Goal: Use online tool/utility: Utilize a website feature to perform a specific function

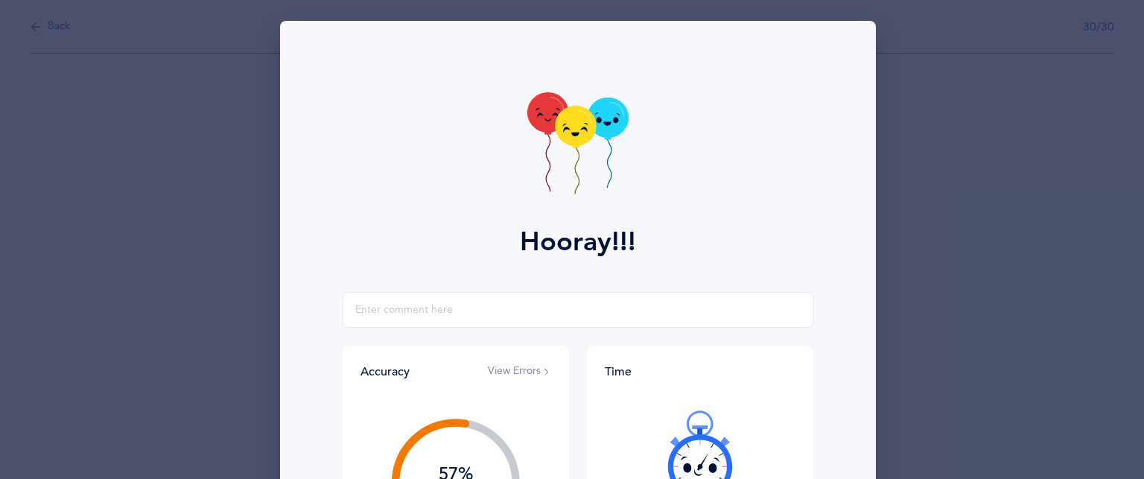
click at [936, 156] on div "Hooray!!! Accuracy View Errors 57% You got 17/30 right! Let's try again and imp…" at bounding box center [572, 239] width 1144 height 479
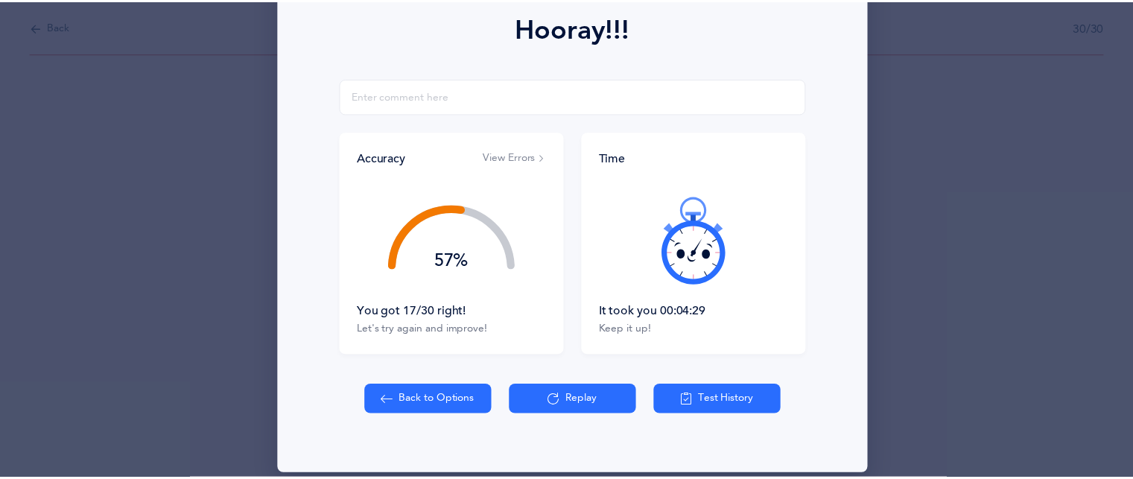
scroll to position [229, 0]
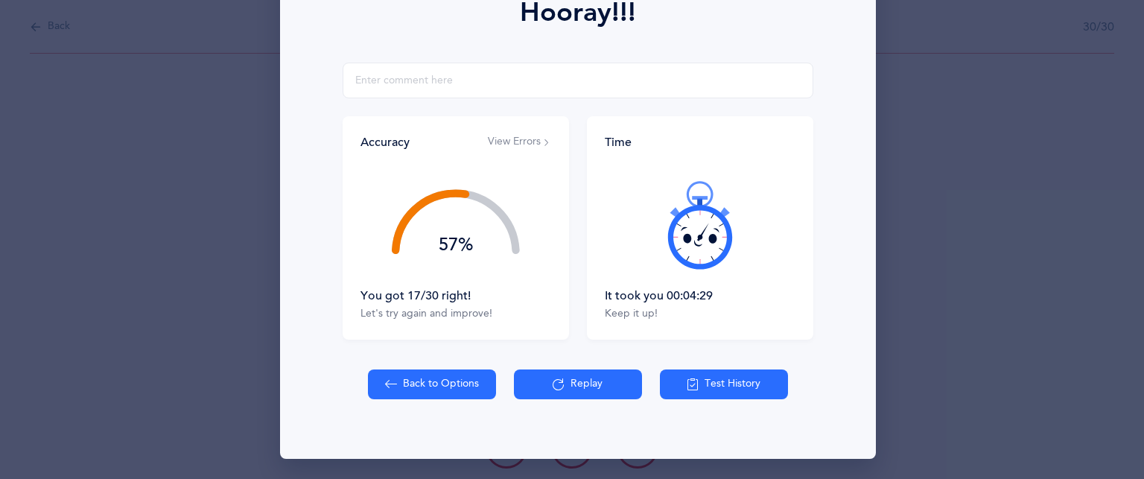
click at [443, 375] on button "Back to Options" at bounding box center [432, 384] width 128 height 30
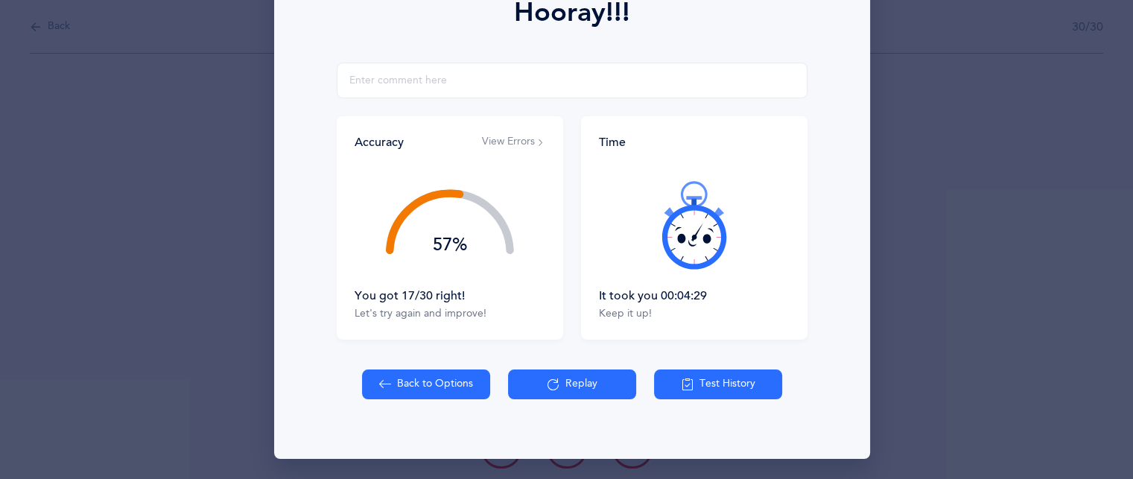
select select "83"
select select "single"
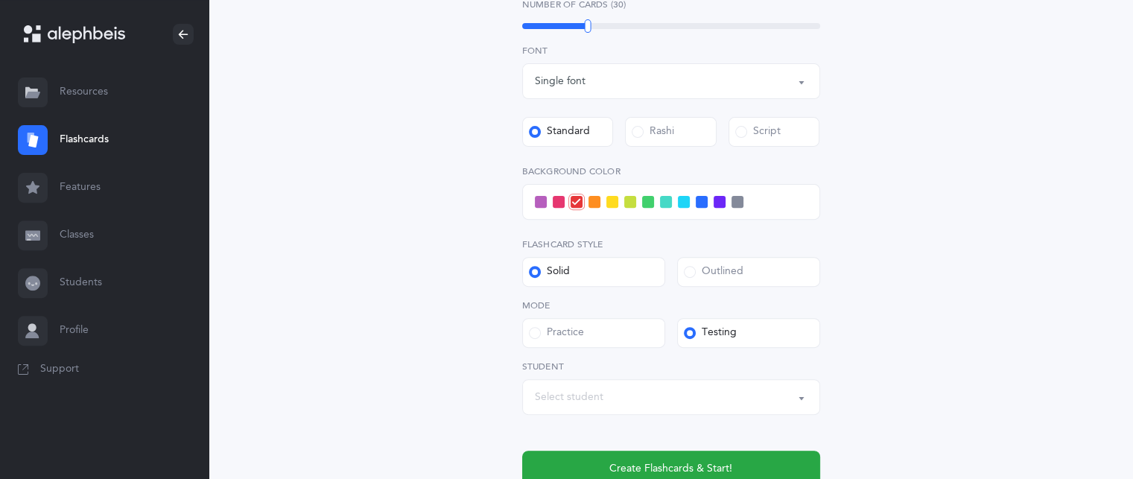
scroll to position [514, 0]
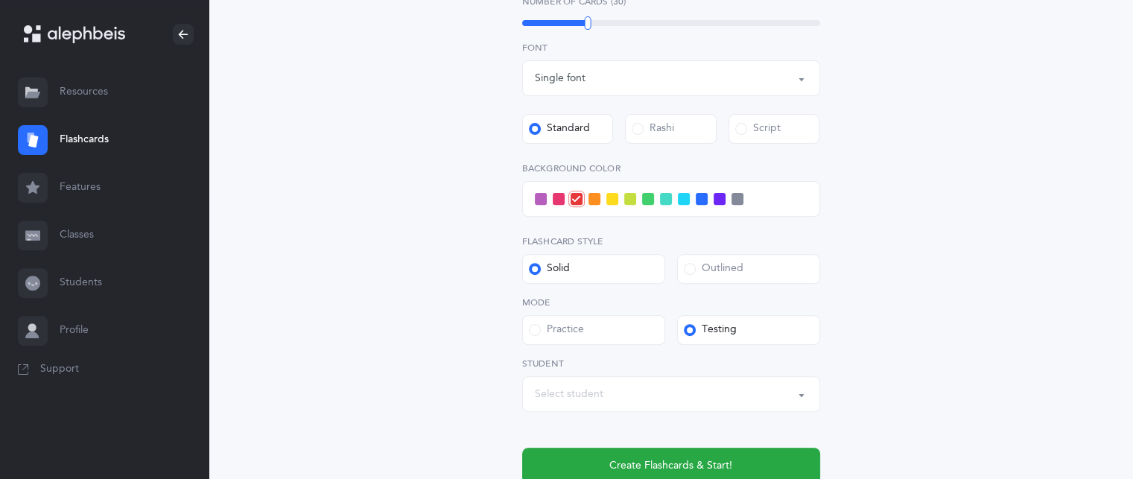
click at [615, 407] on button "Select student" at bounding box center [671, 394] width 298 height 36
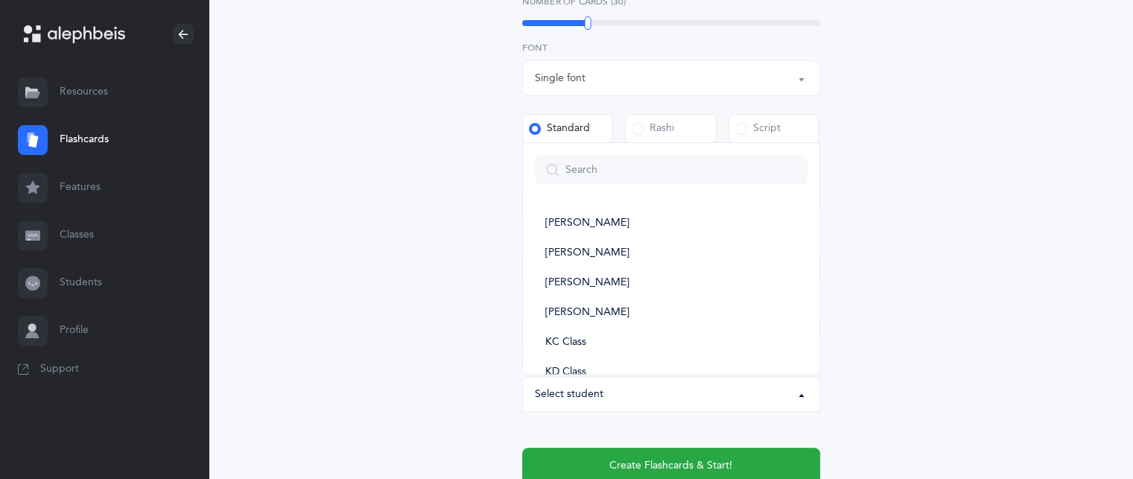
click at [615, 407] on button "Select student" at bounding box center [671, 394] width 298 height 36
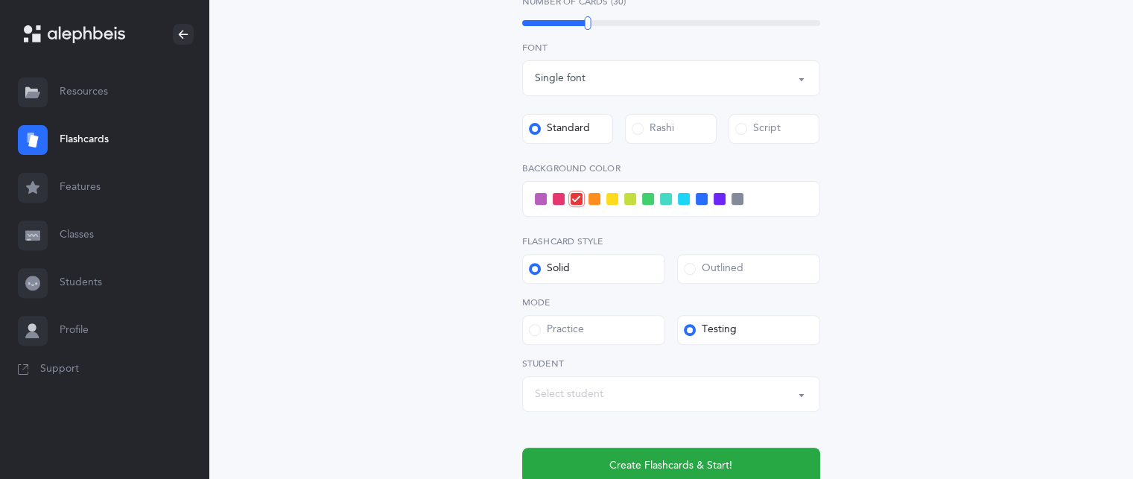
click at [577, 398] on div "Select student" at bounding box center [569, 395] width 69 height 16
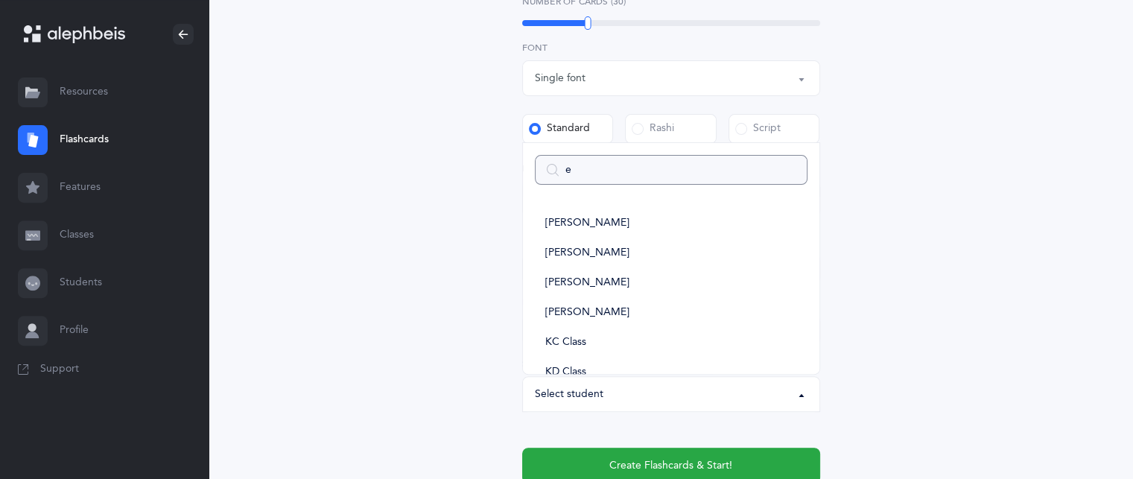
type input "ei"
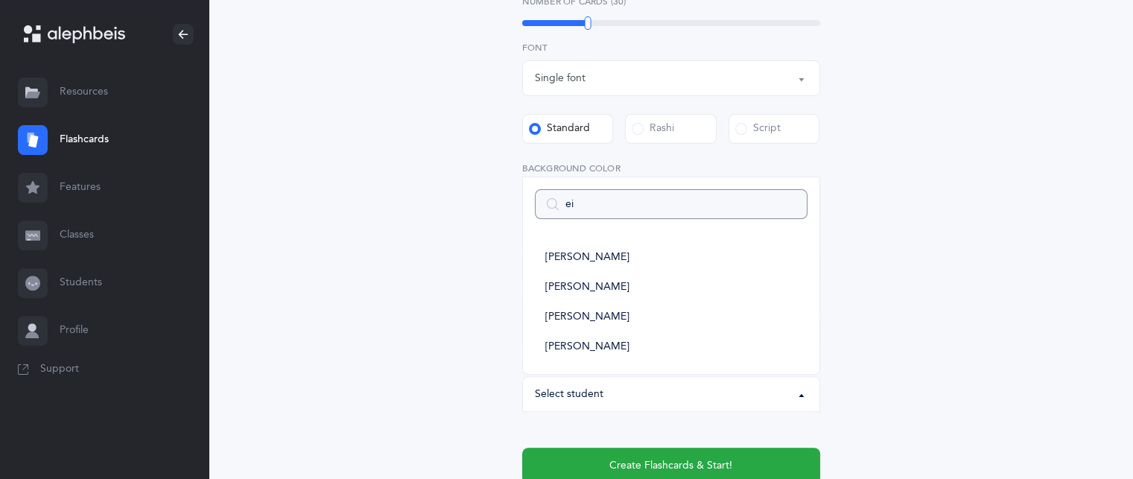
select select
type input "ei"
click at [608, 281] on span "[PERSON_NAME]" at bounding box center [587, 287] width 84 height 13
select select "14389"
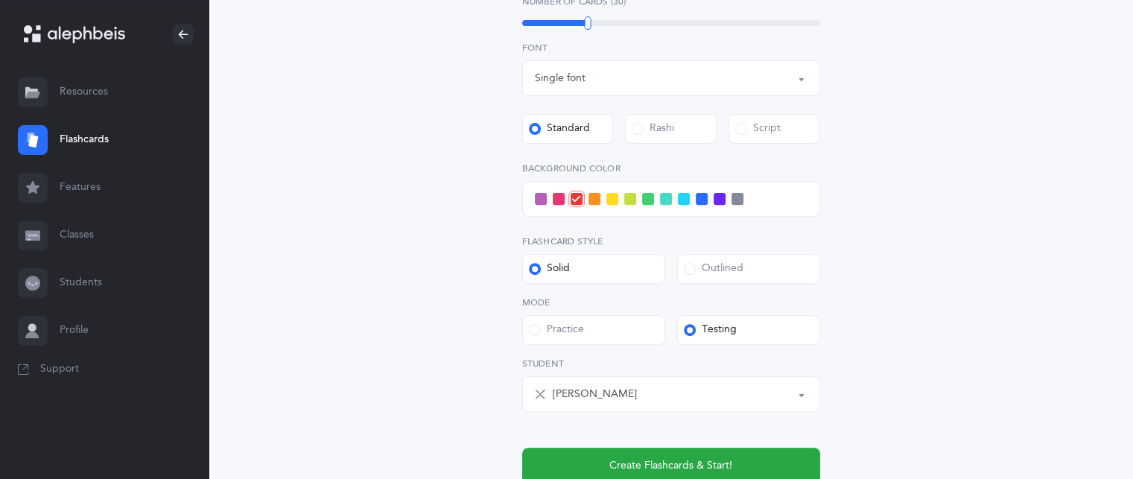
click at [655, 401] on div "[PERSON_NAME]" at bounding box center [680, 393] width 255 height 25
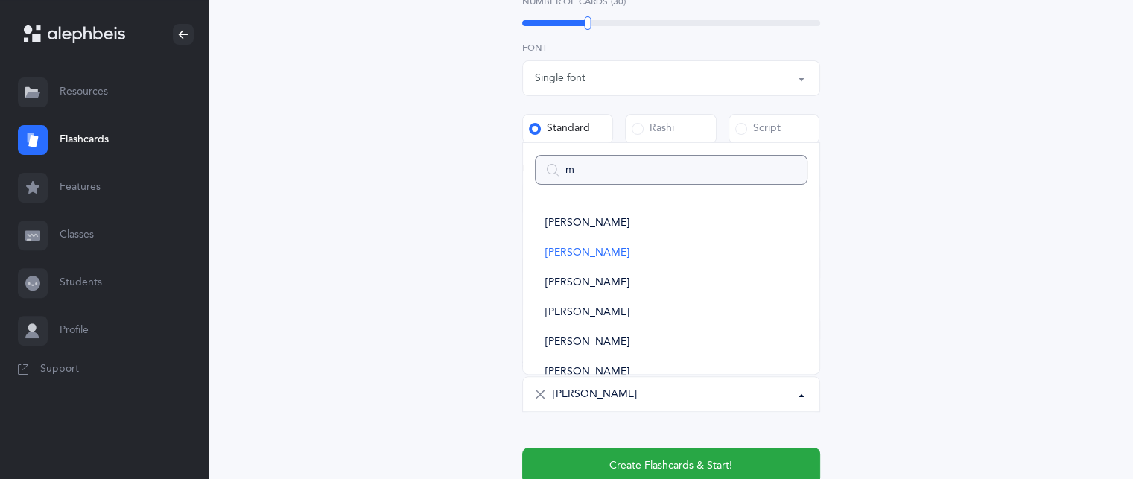
type input "ma"
select select
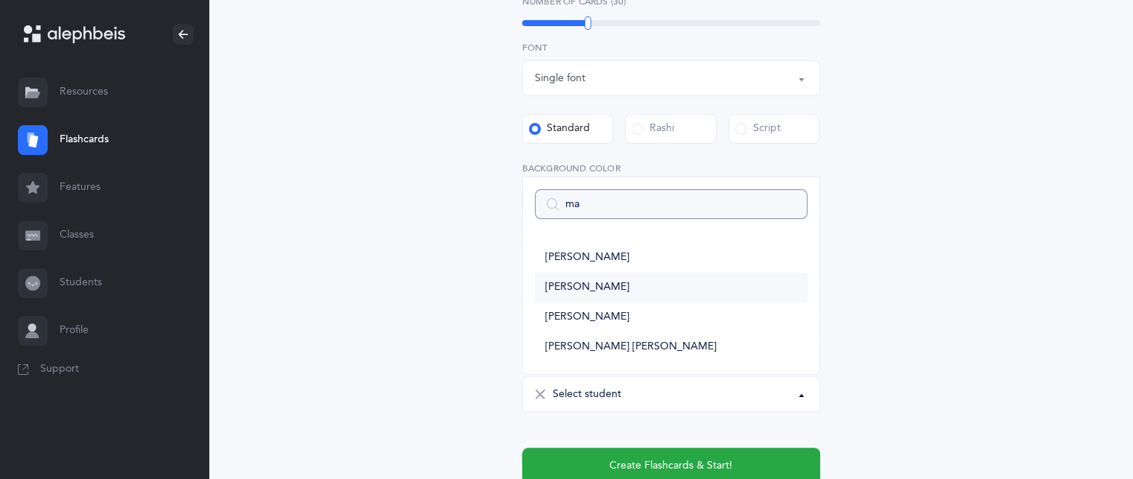
type input "ma"
click at [571, 298] on link "[PERSON_NAME]" at bounding box center [671, 288] width 273 height 30
select select "14393"
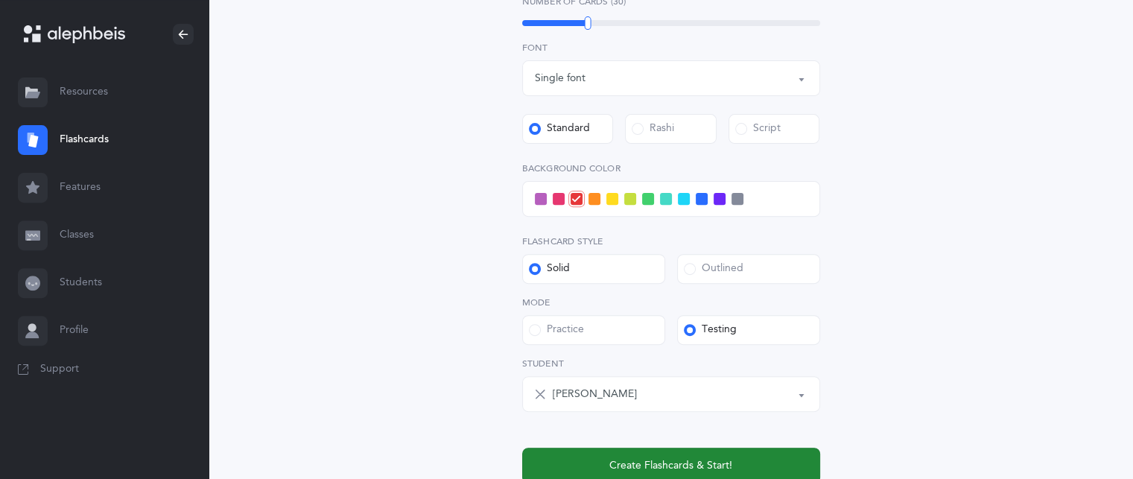
click at [557, 450] on button "Create Flashcards & Start!" at bounding box center [671, 466] width 298 height 36
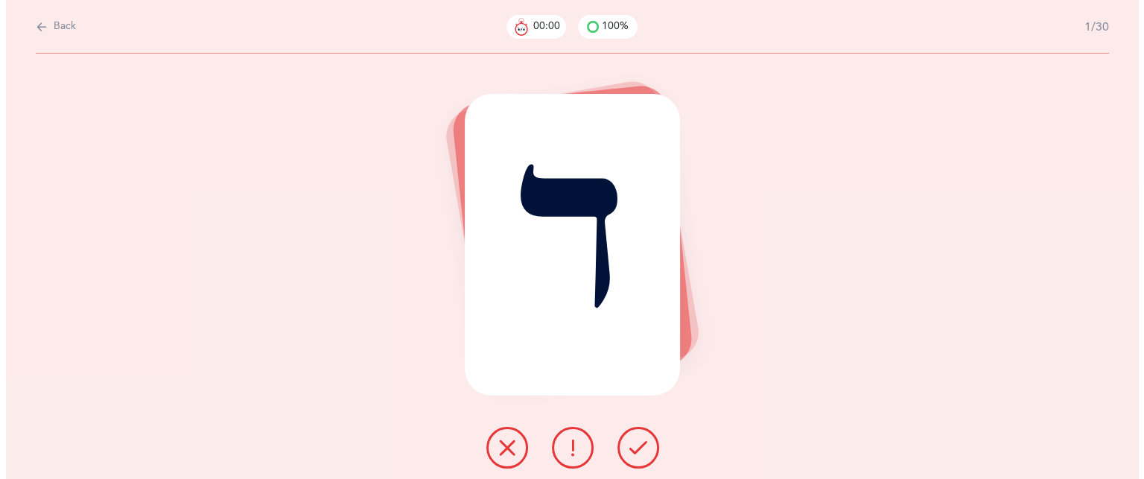
scroll to position [0, 0]
click at [638, 451] on icon at bounding box center [638, 448] width 18 height 18
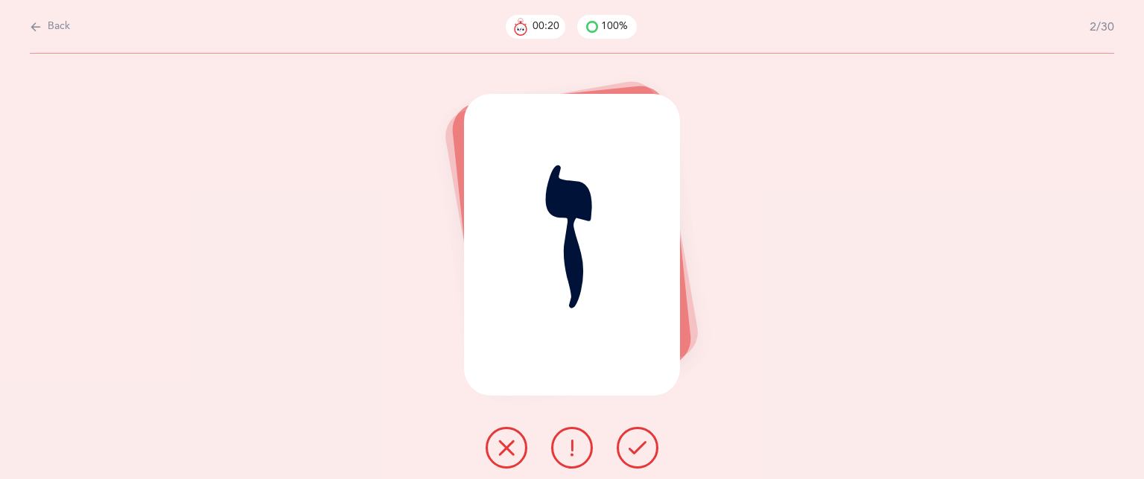
click at [509, 454] on icon at bounding box center [507, 448] width 18 height 18
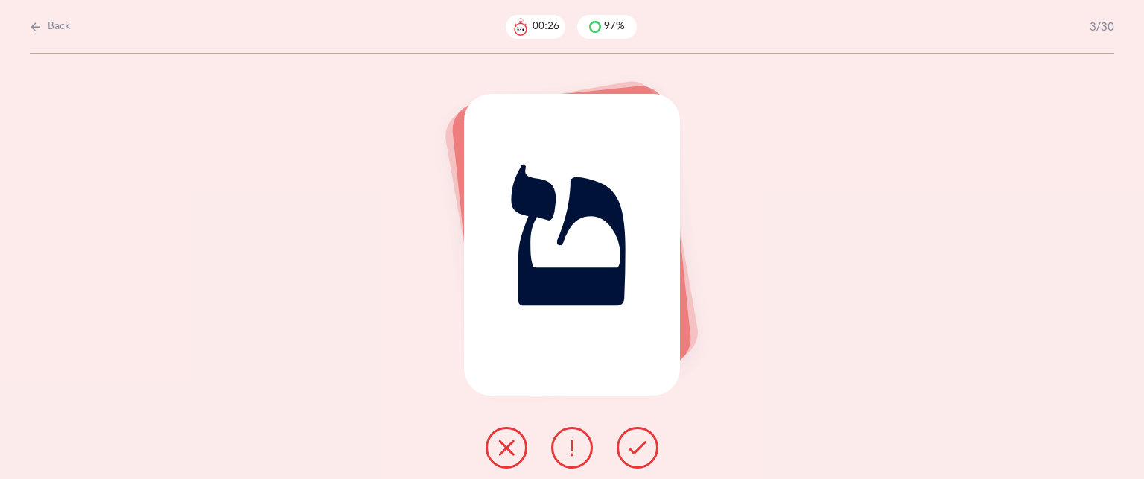
click at [509, 459] on button at bounding box center [507, 448] width 42 height 42
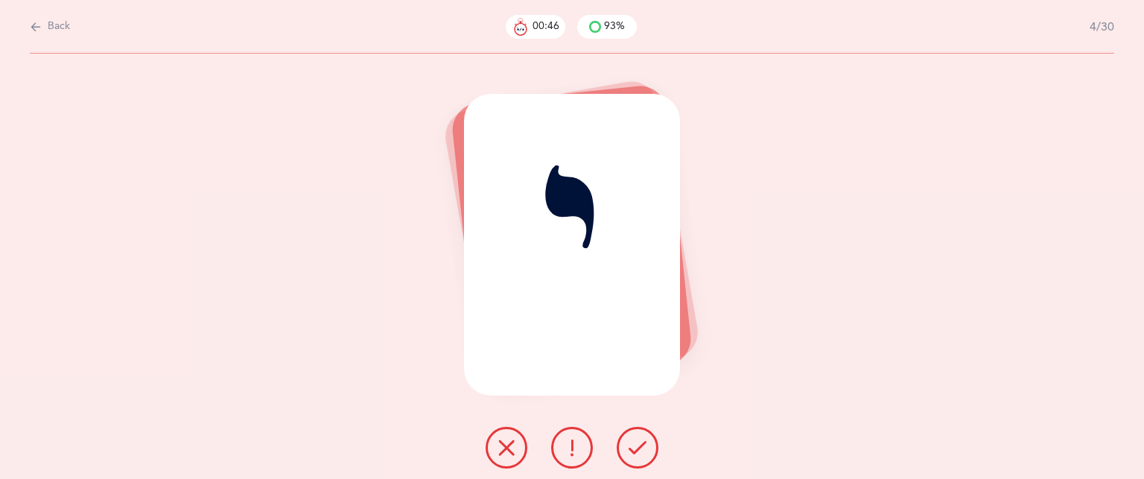
click at [512, 463] on button at bounding box center [507, 448] width 42 height 42
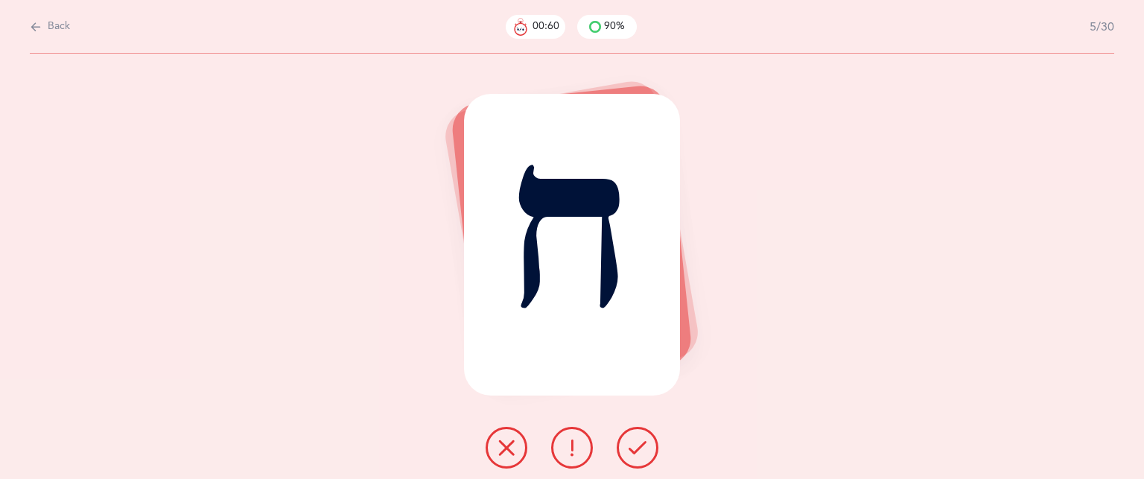
click at [512, 463] on button at bounding box center [507, 448] width 42 height 42
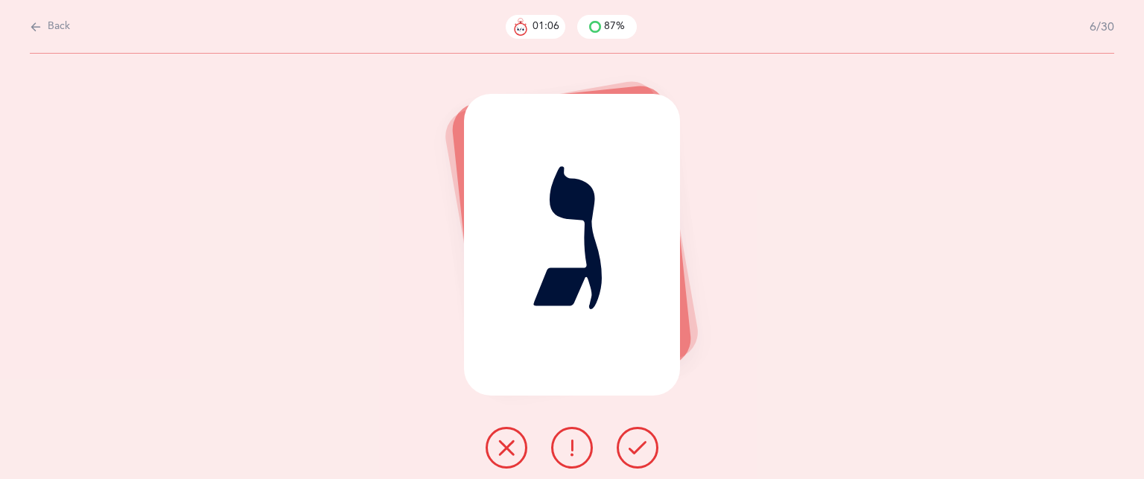
click at [621, 440] on button at bounding box center [638, 448] width 42 height 42
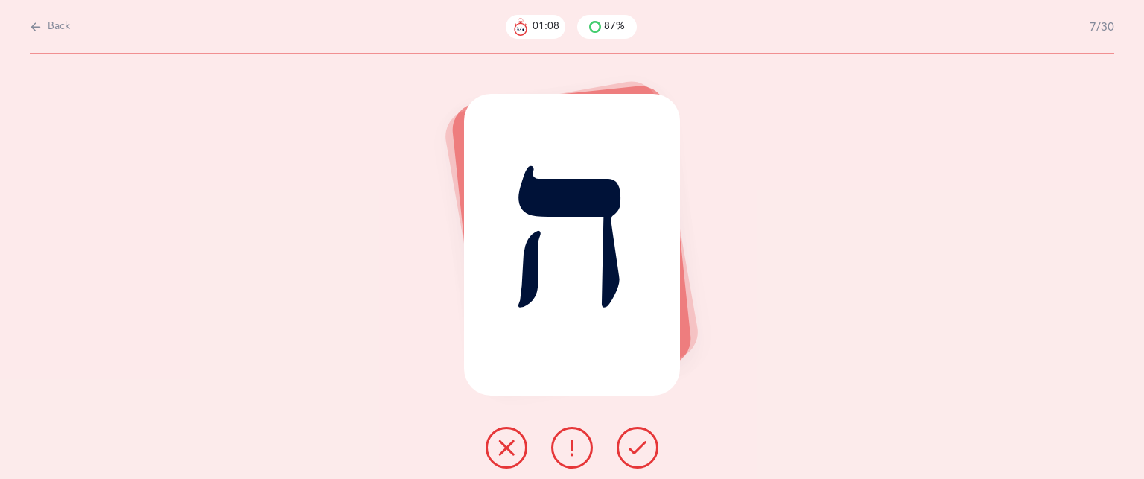
click at [621, 440] on button at bounding box center [638, 448] width 42 height 42
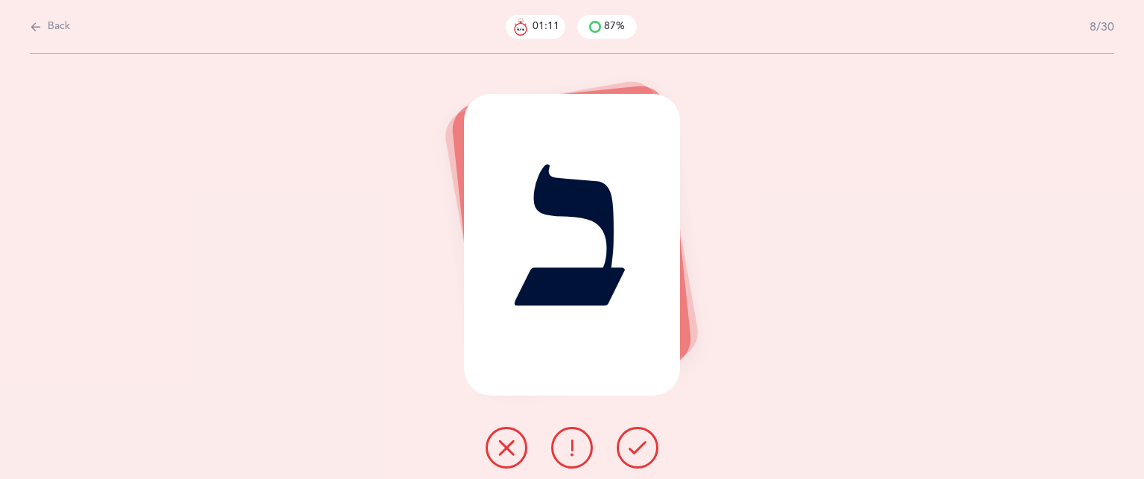
click at [621, 440] on button at bounding box center [638, 448] width 42 height 42
click at [515, 446] on icon at bounding box center [507, 448] width 18 height 18
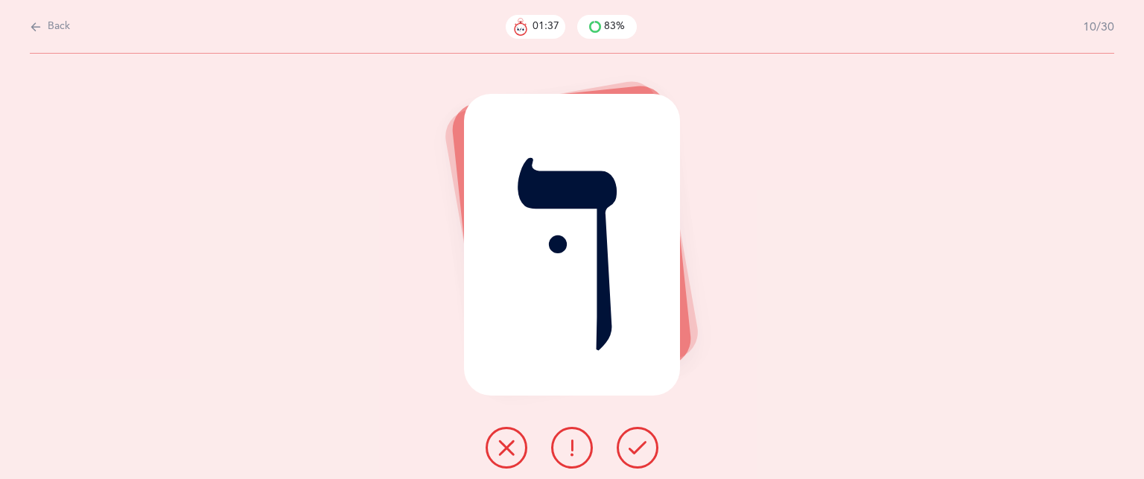
click at [514, 448] on icon at bounding box center [507, 448] width 18 height 18
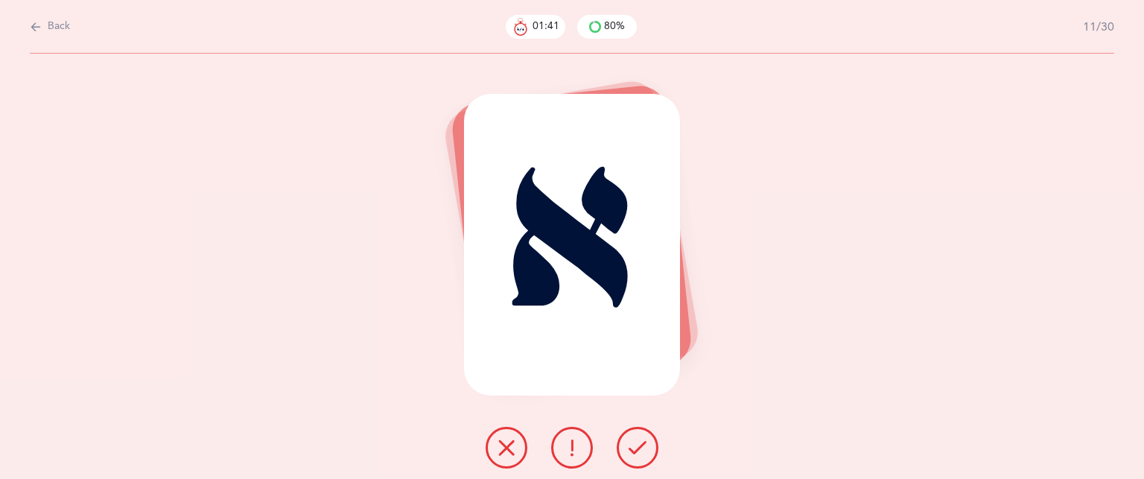
click at [629, 440] on icon at bounding box center [638, 448] width 18 height 18
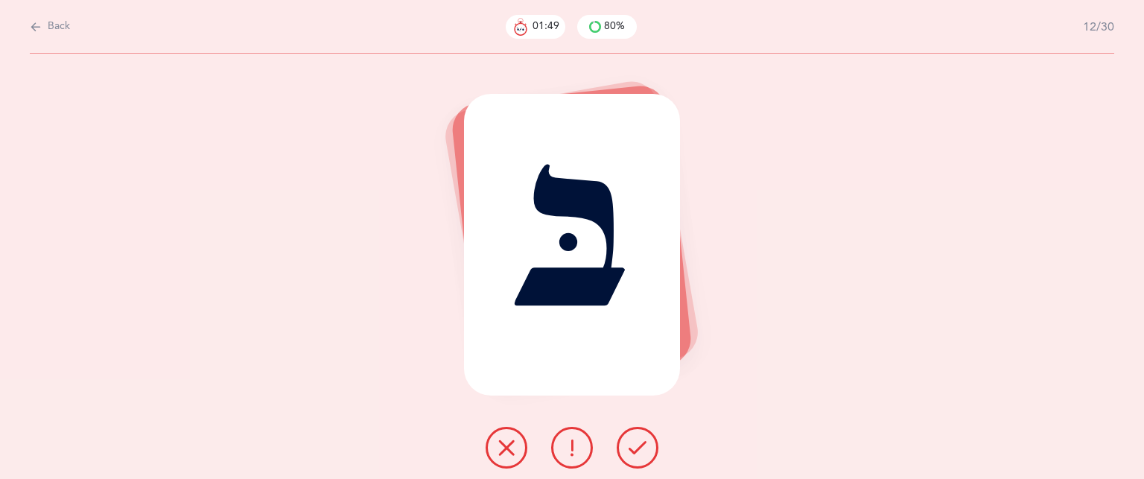
click at [629, 440] on icon at bounding box center [638, 448] width 18 height 18
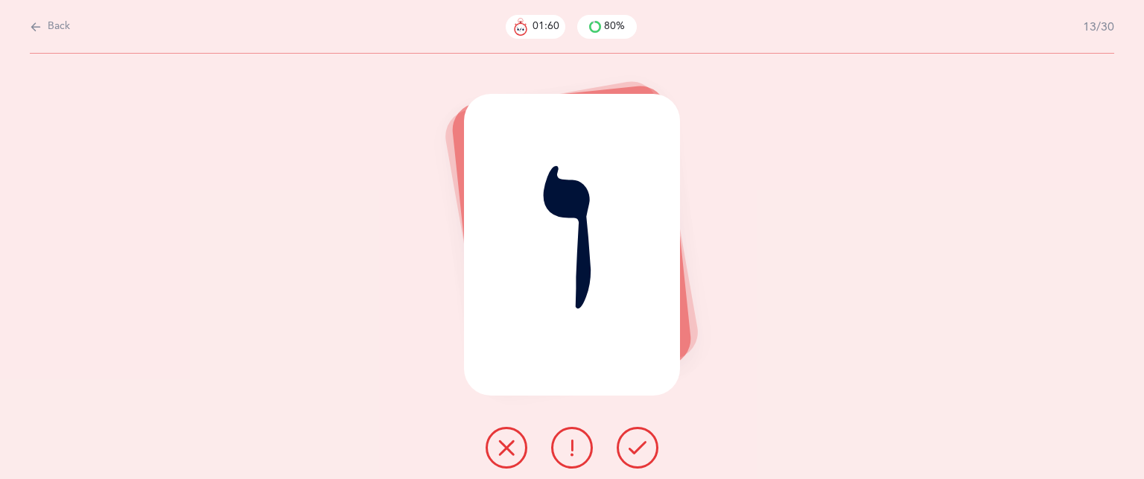
click at [509, 449] on icon at bounding box center [507, 448] width 18 height 18
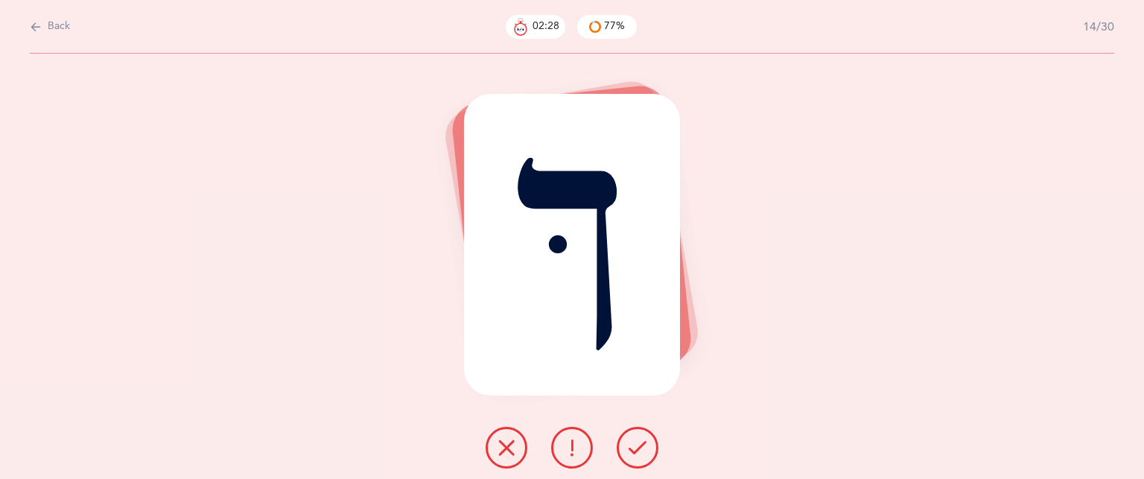
click at [509, 449] on icon at bounding box center [507, 448] width 18 height 18
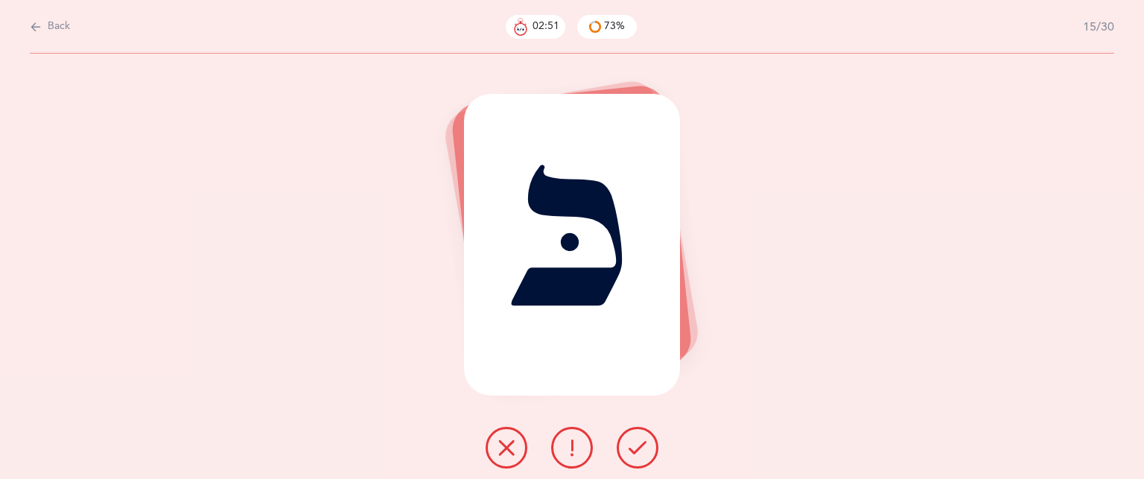
click at [509, 449] on icon at bounding box center [507, 448] width 18 height 18
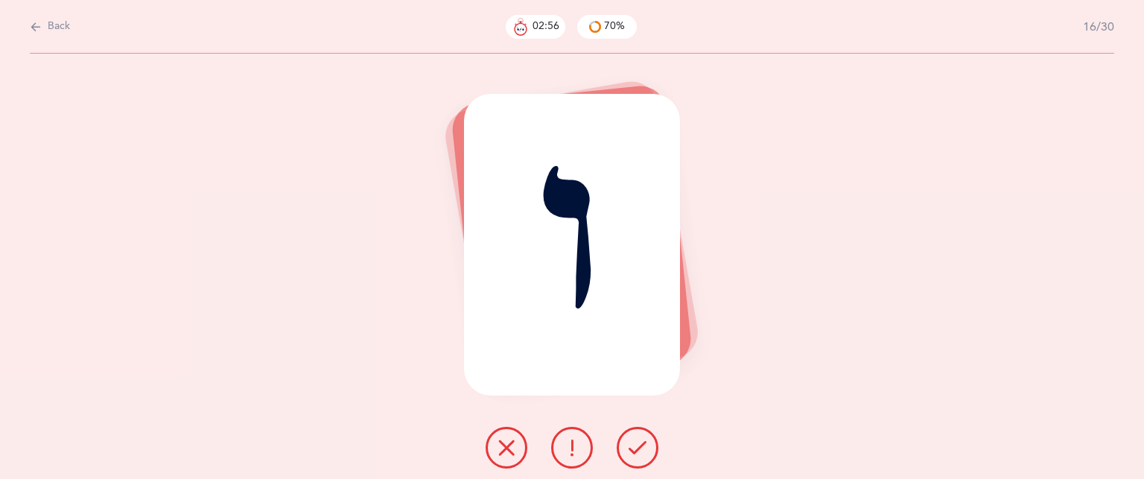
click at [509, 449] on icon at bounding box center [507, 448] width 18 height 18
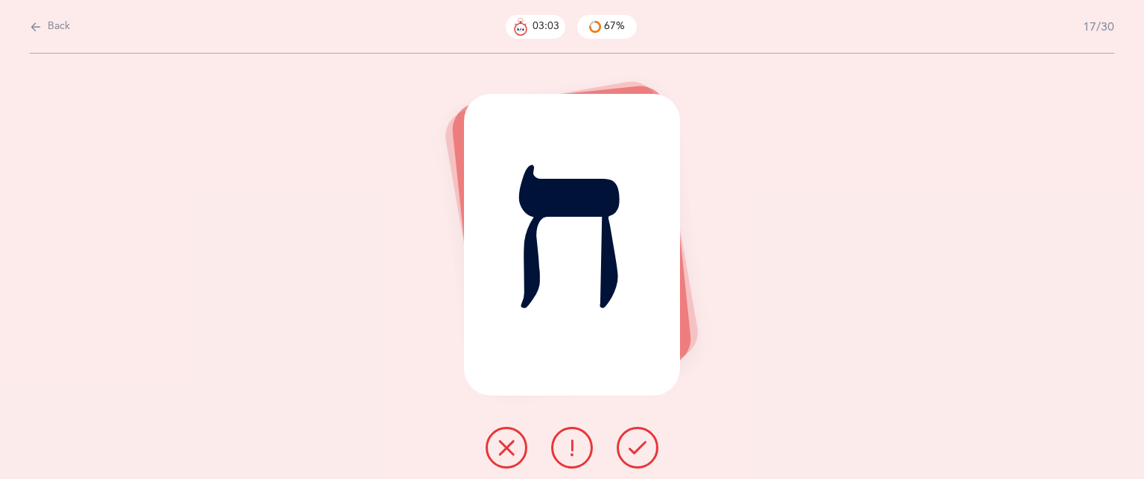
click at [647, 438] on button at bounding box center [638, 448] width 42 height 42
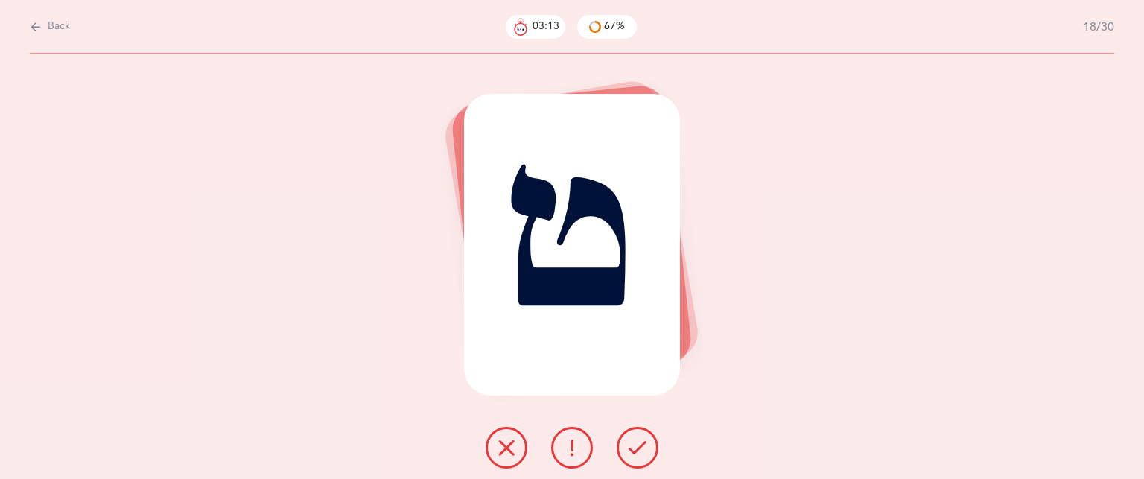
click at [497, 449] on button at bounding box center [507, 448] width 42 height 42
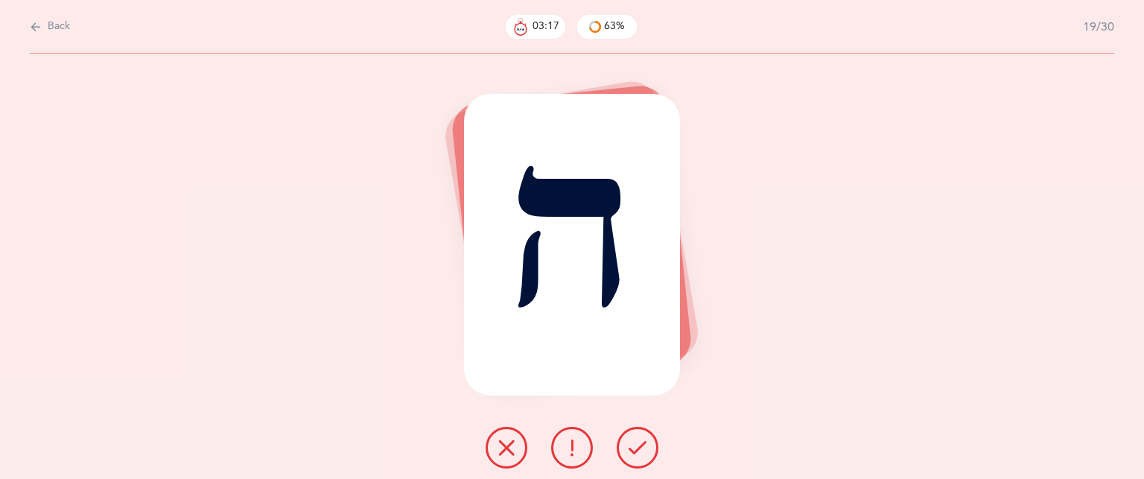
click at [641, 456] on icon at bounding box center [638, 448] width 18 height 18
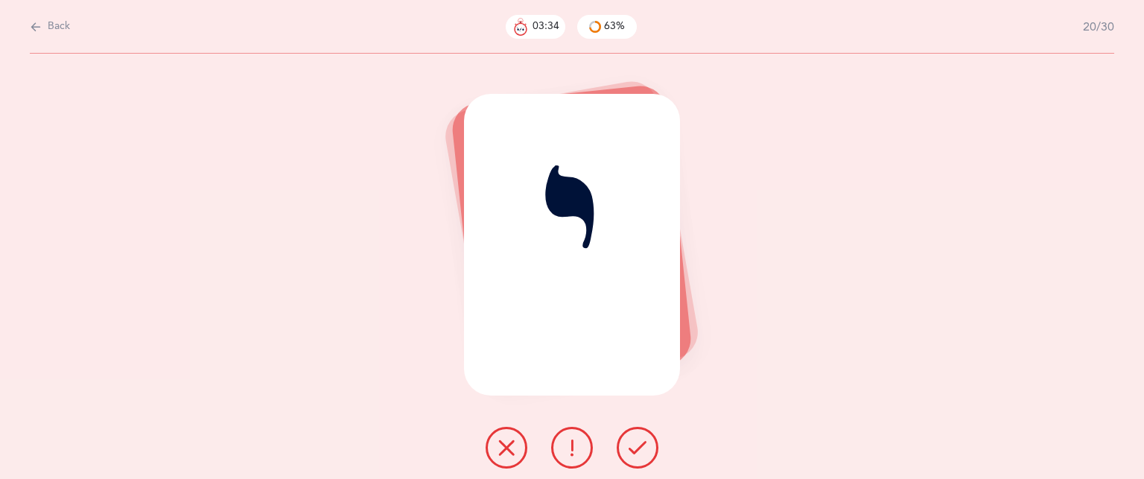
click at [505, 442] on icon at bounding box center [507, 448] width 18 height 18
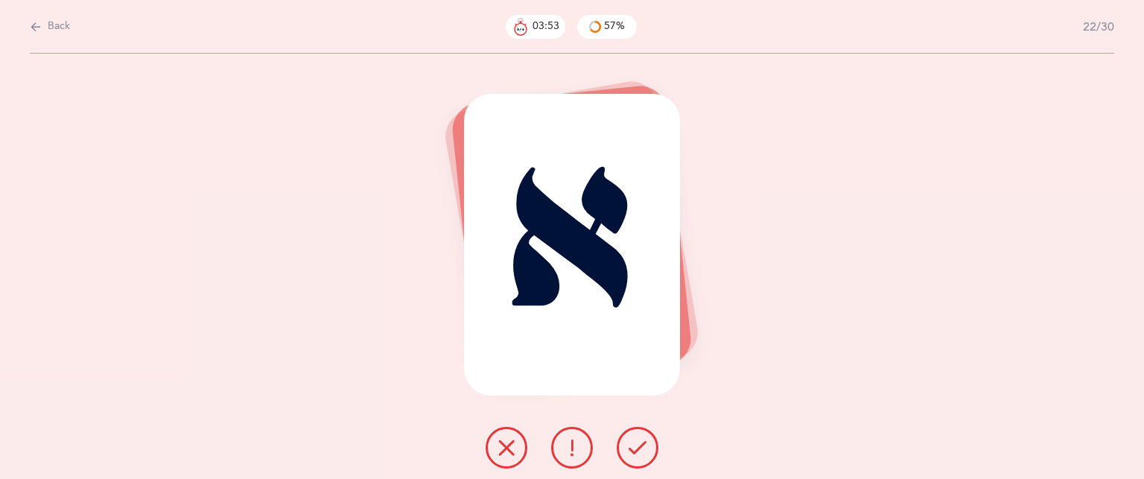
click at [633, 436] on button at bounding box center [638, 448] width 42 height 42
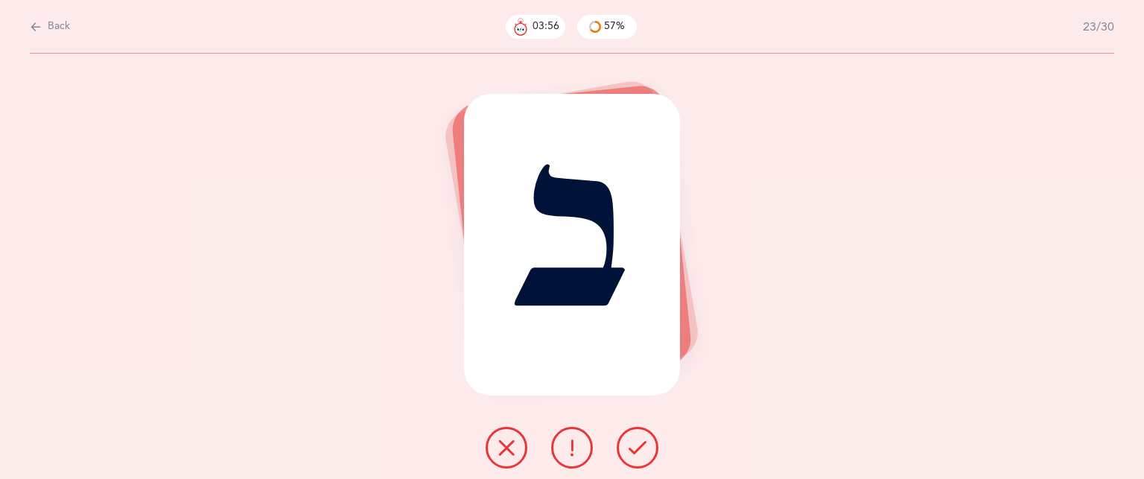
click at [633, 436] on button at bounding box center [638, 448] width 42 height 42
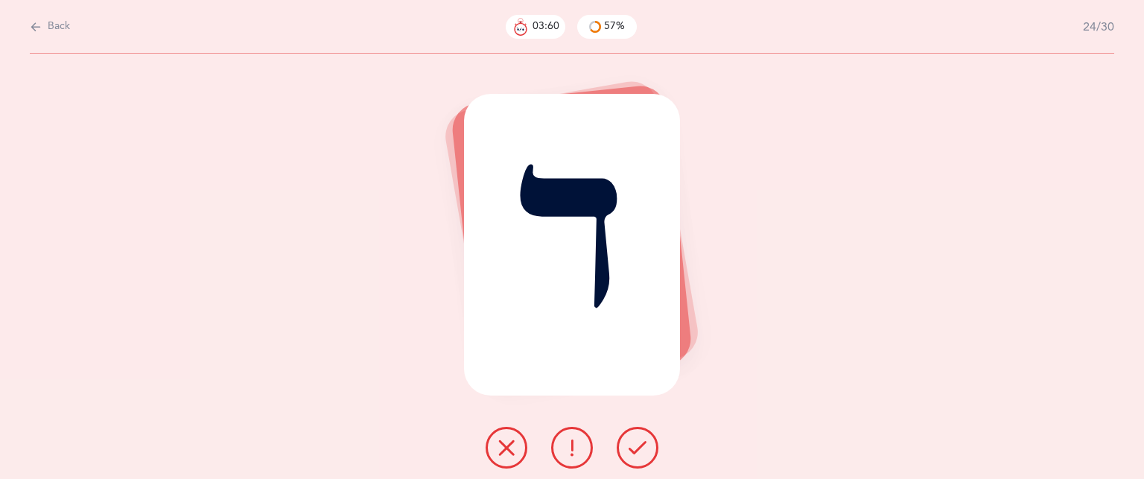
click at [633, 436] on button at bounding box center [638, 448] width 42 height 42
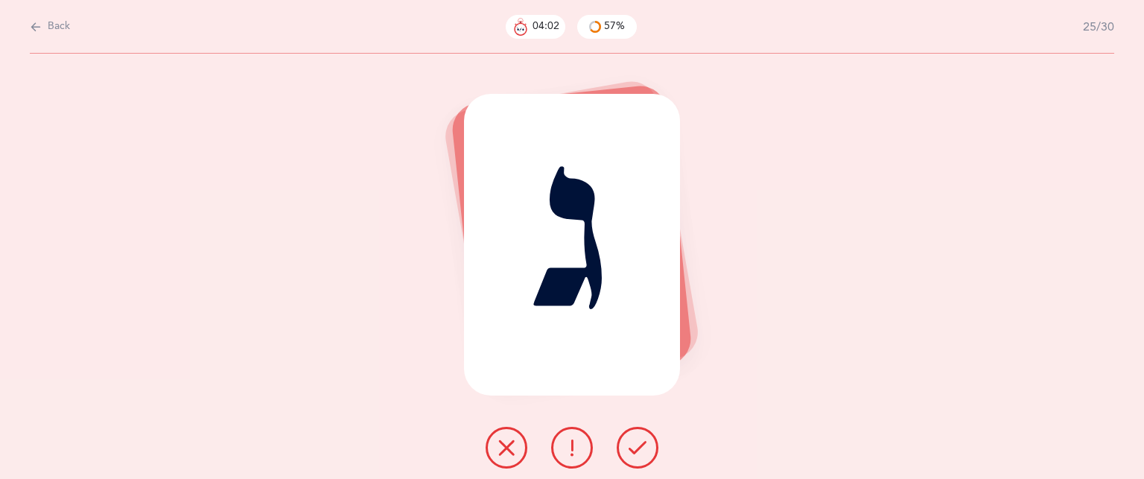
click at [633, 436] on button at bounding box center [638, 448] width 42 height 42
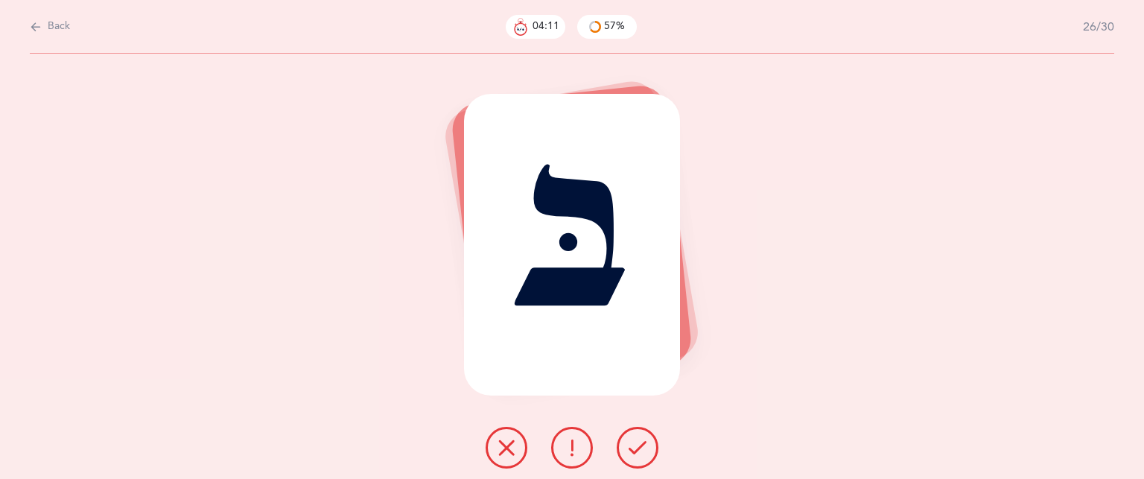
click at [502, 440] on icon at bounding box center [507, 448] width 18 height 18
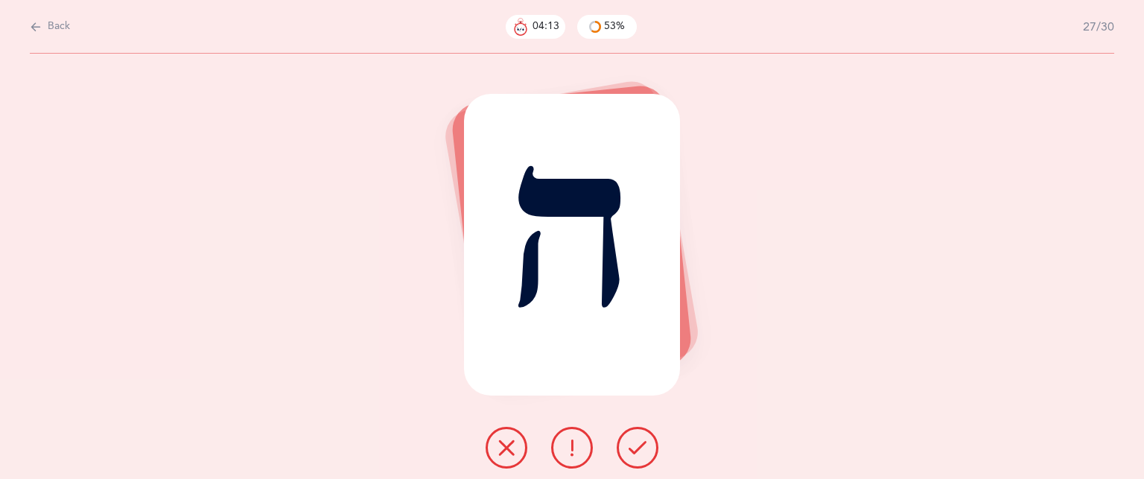
click at [632, 441] on icon at bounding box center [638, 448] width 18 height 18
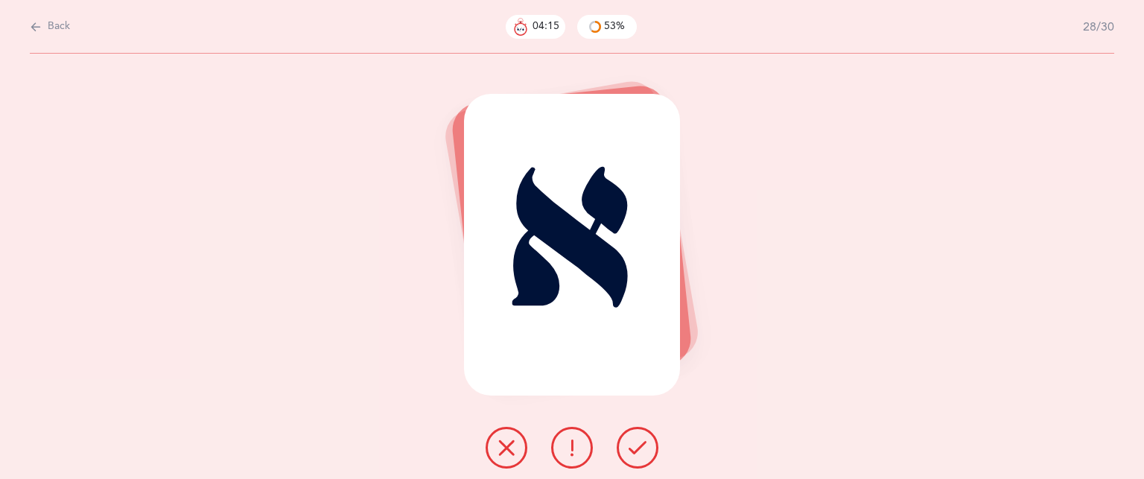
click at [632, 441] on icon at bounding box center [638, 448] width 18 height 18
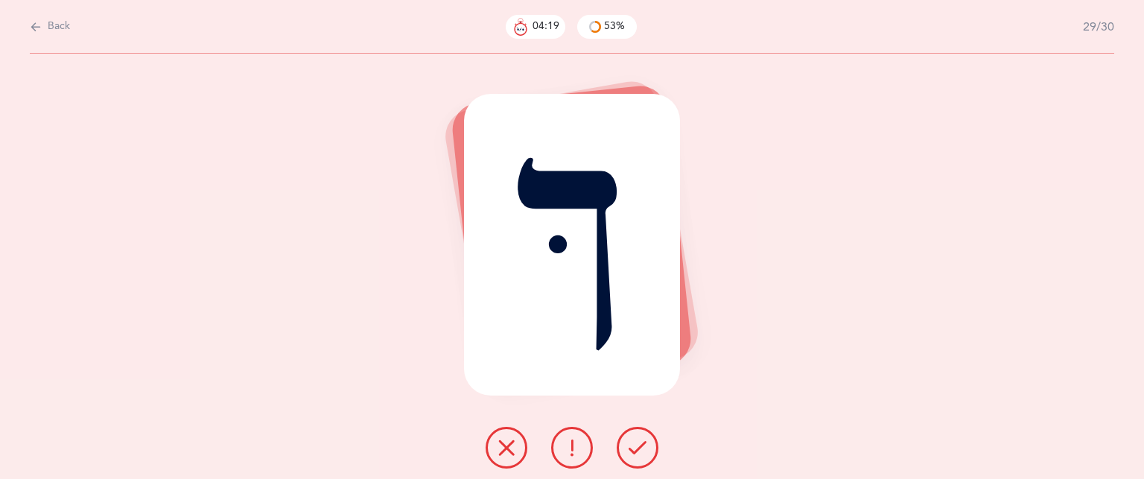
click at [504, 443] on icon at bounding box center [507, 448] width 18 height 18
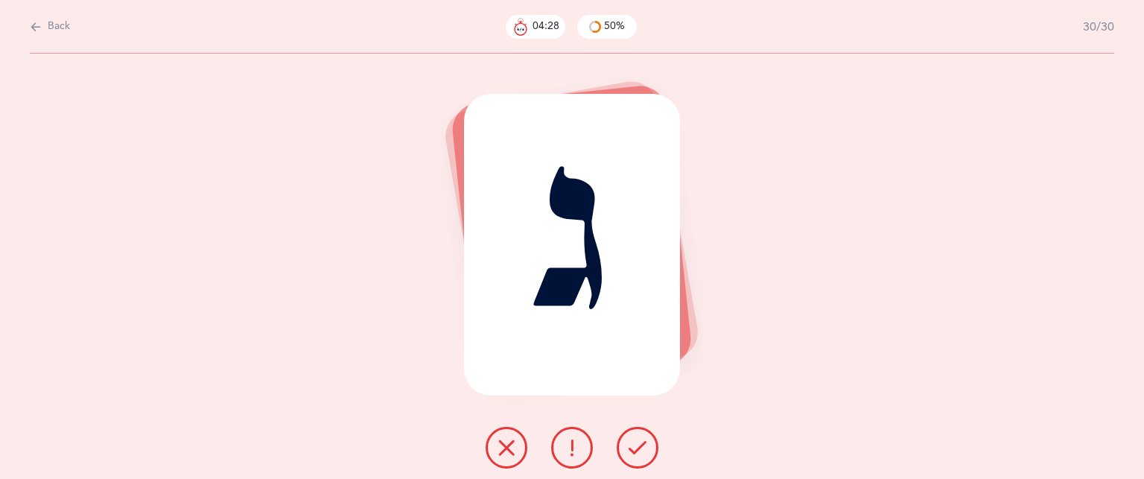
click at [641, 452] on icon at bounding box center [638, 448] width 18 height 18
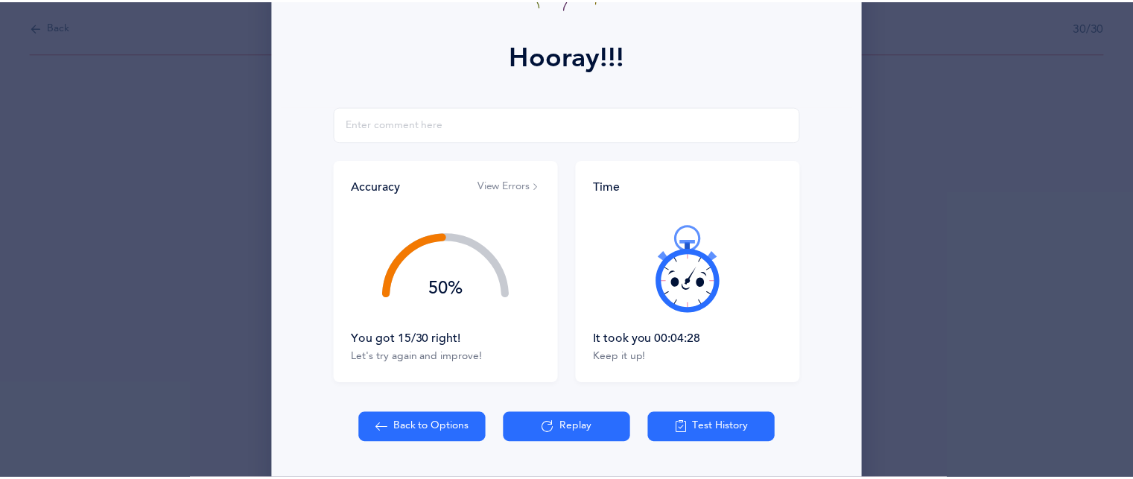
scroll to position [229, 0]
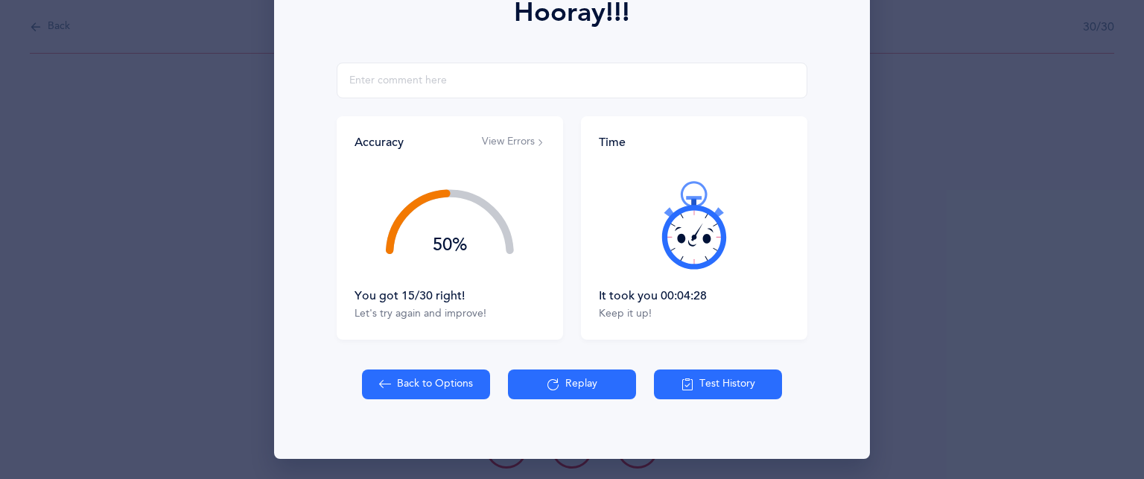
click at [456, 373] on button "Back to Options" at bounding box center [426, 384] width 128 height 30
select select "83"
select select "single"
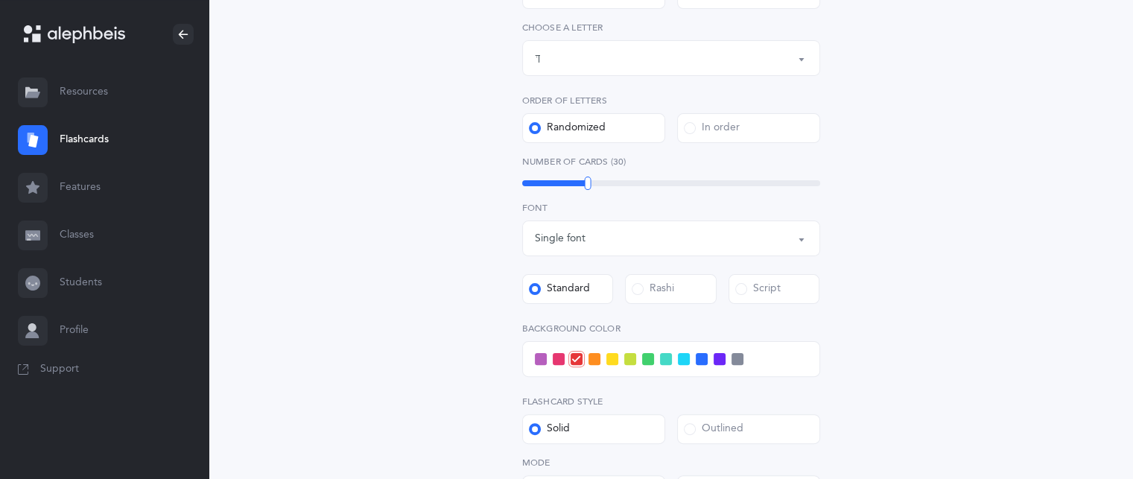
scroll to position [369, 0]
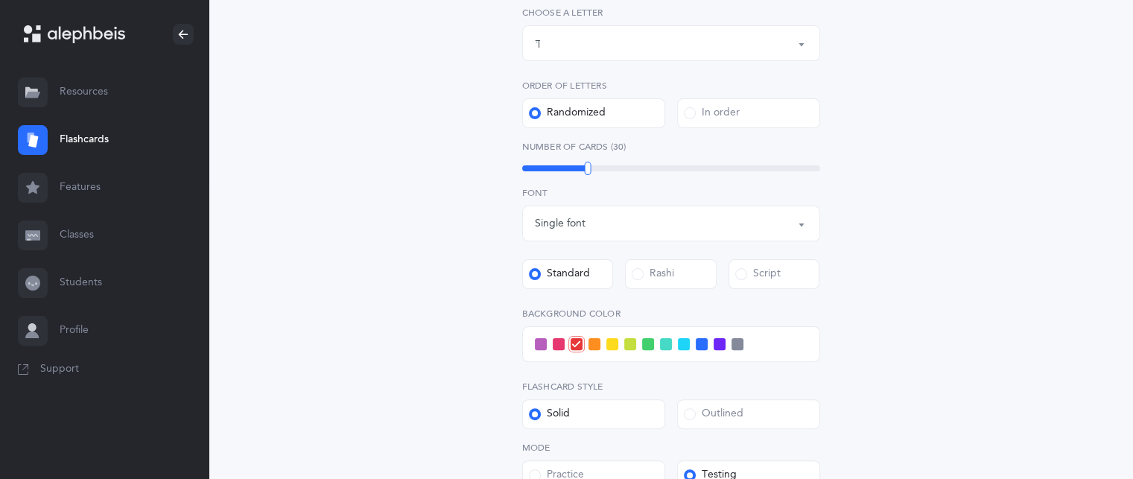
drag, startPoint x: 1132, startPoint y: 290, endPoint x: 1143, endPoint y: 317, distance: 29.7
click at [1133, 317] on html "[PERSON_NAME] Resources Resources Flashcards Flashcards Features Features Class…" at bounding box center [566, 189] width 1133 height 1117
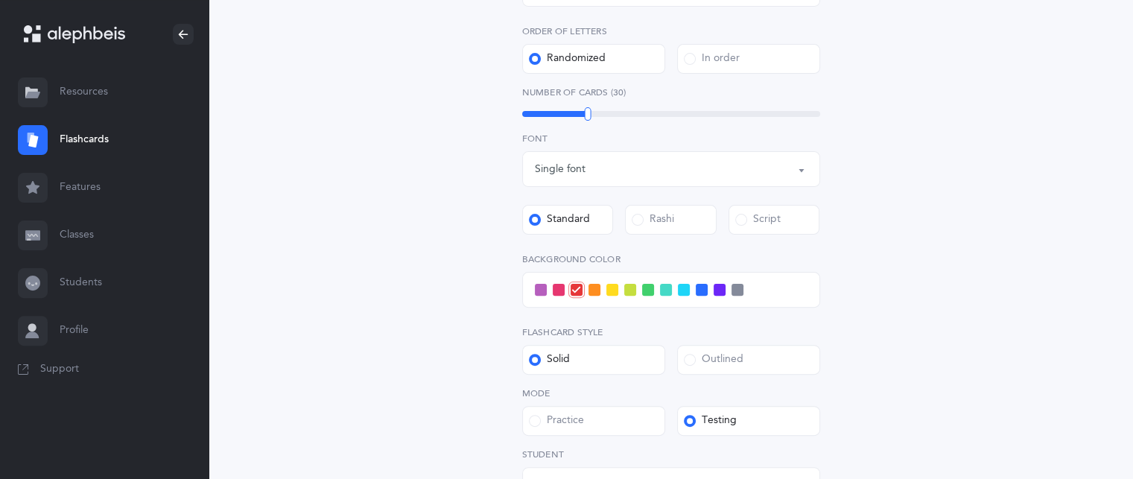
scroll to position [495, 0]
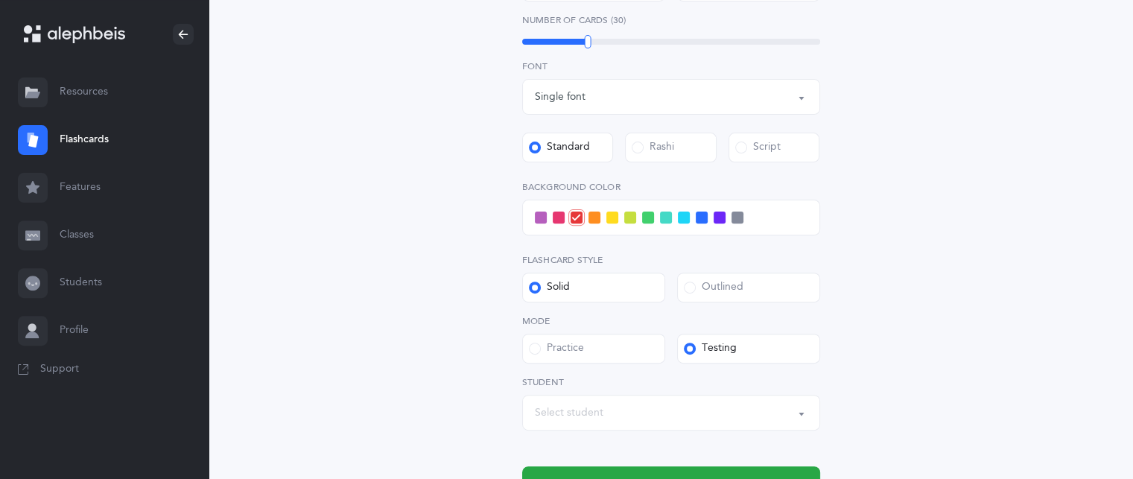
click at [750, 405] on div "Select student" at bounding box center [671, 412] width 273 height 25
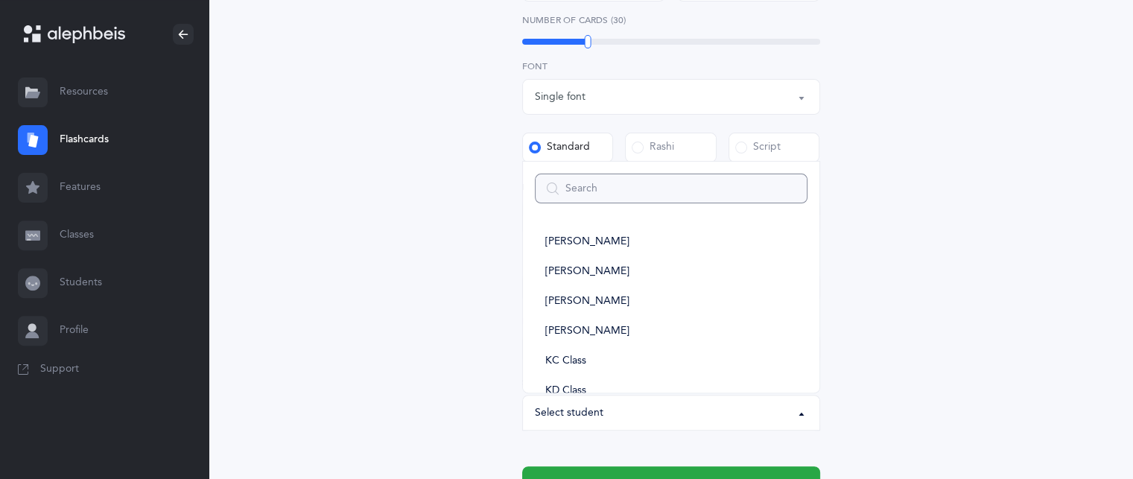
type input "i"
select select
type input "is"
select select
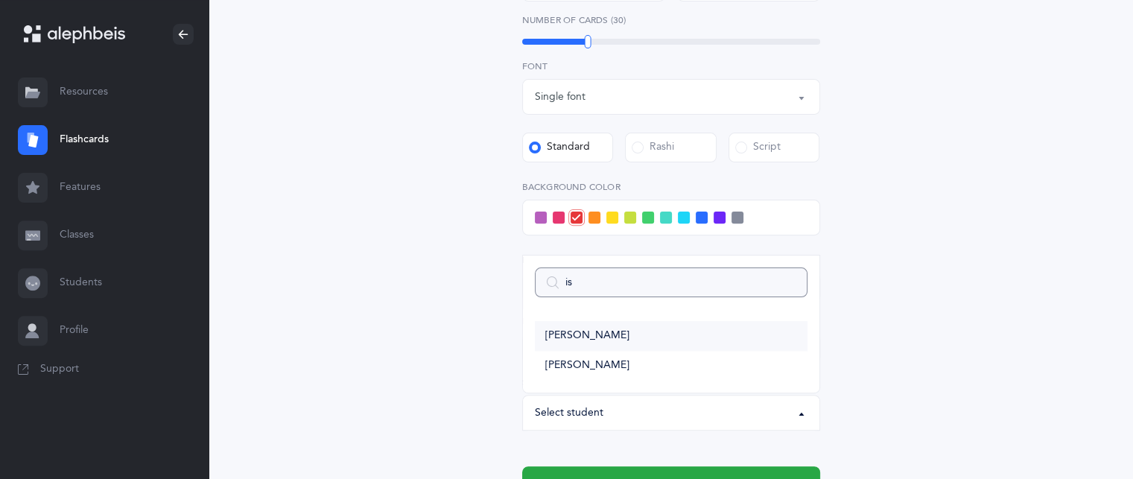
type input "is"
click at [620, 326] on link "[PERSON_NAME]" at bounding box center [671, 336] width 273 height 30
select select "14397"
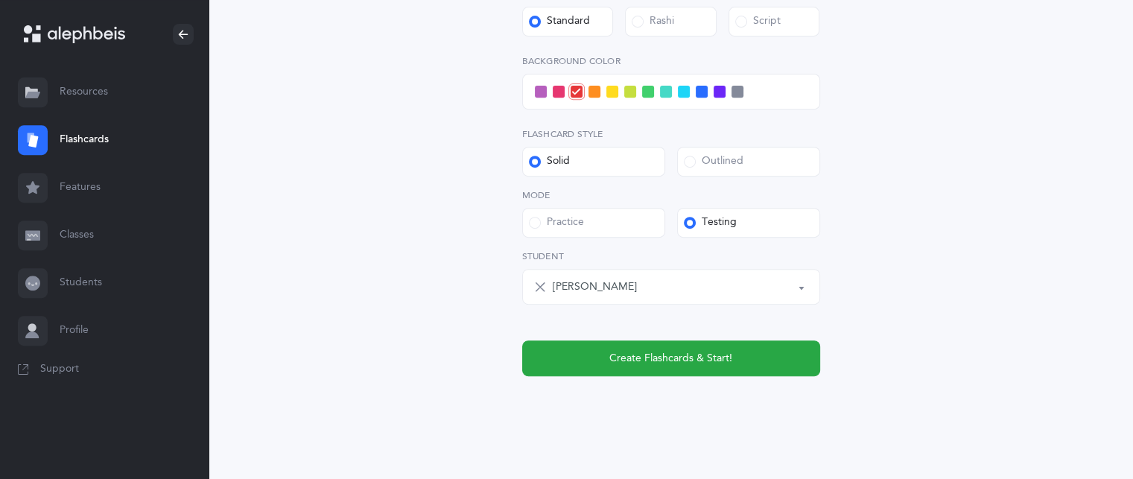
scroll to position [624, 0]
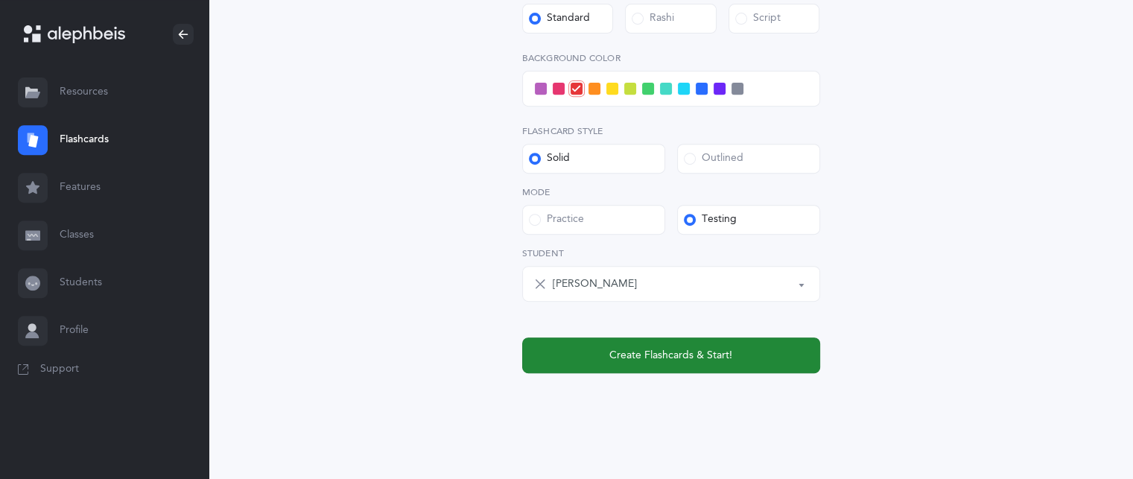
click at [751, 347] on button "Create Flashcards & Start!" at bounding box center [671, 355] width 298 height 36
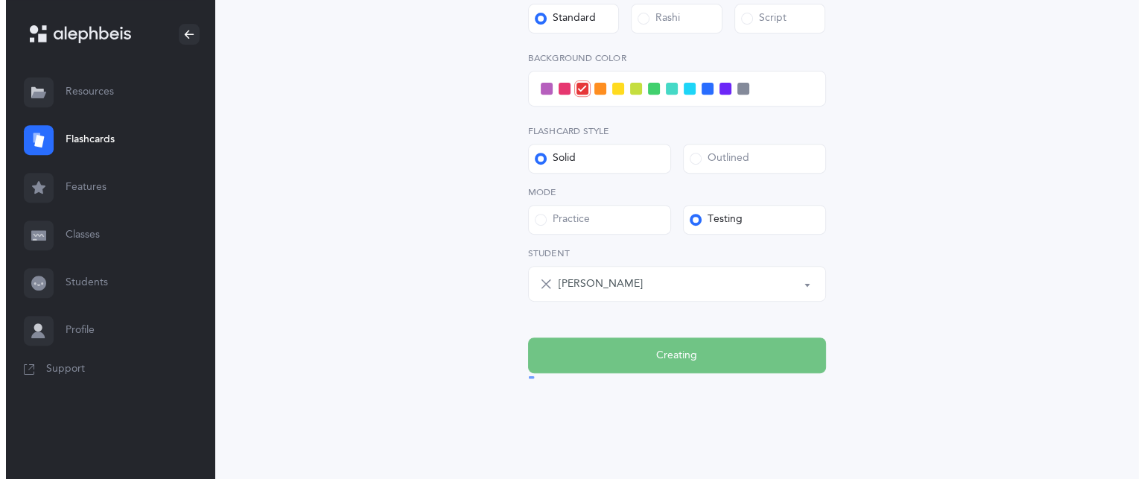
scroll to position [0, 0]
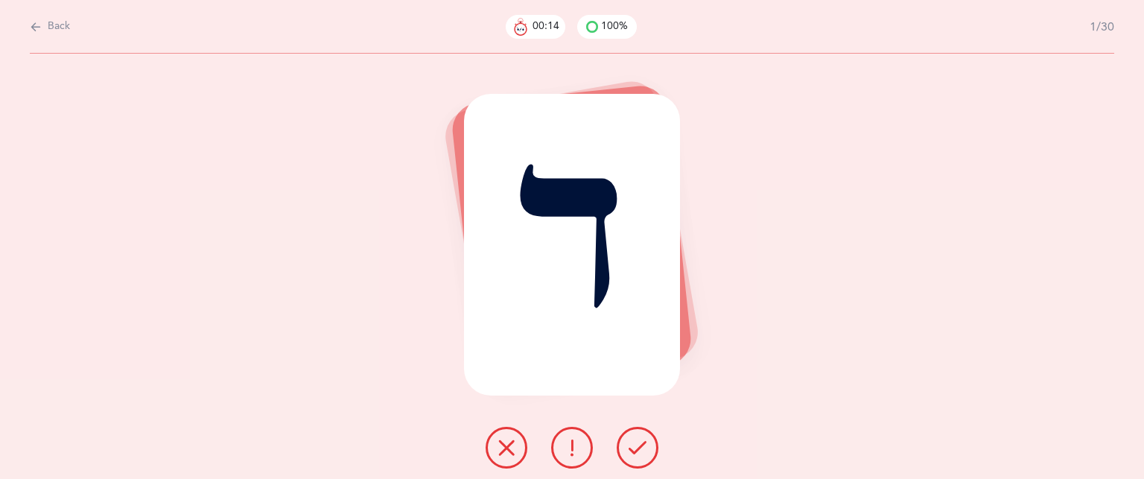
click at [646, 453] on icon at bounding box center [638, 448] width 18 height 18
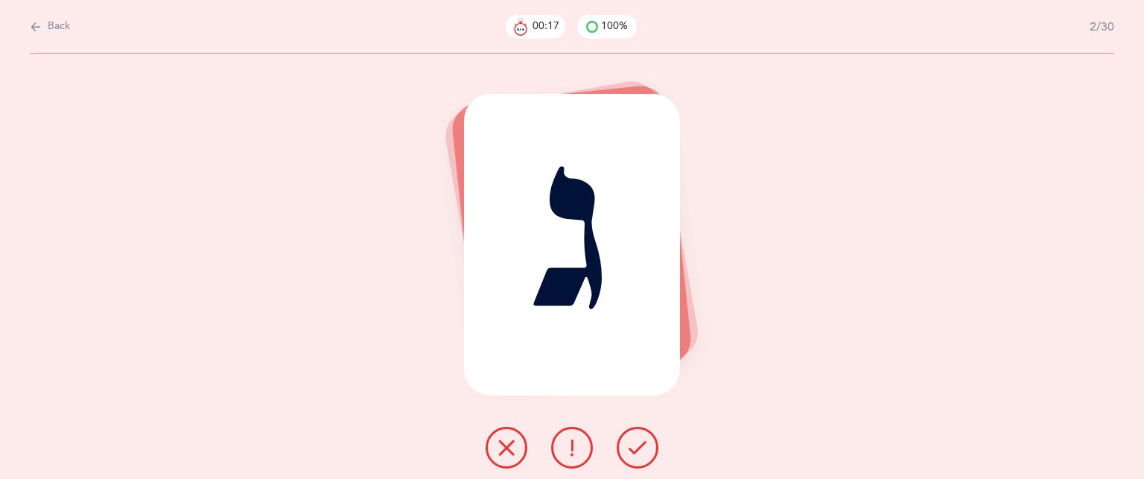
click at [646, 453] on icon at bounding box center [638, 448] width 18 height 18
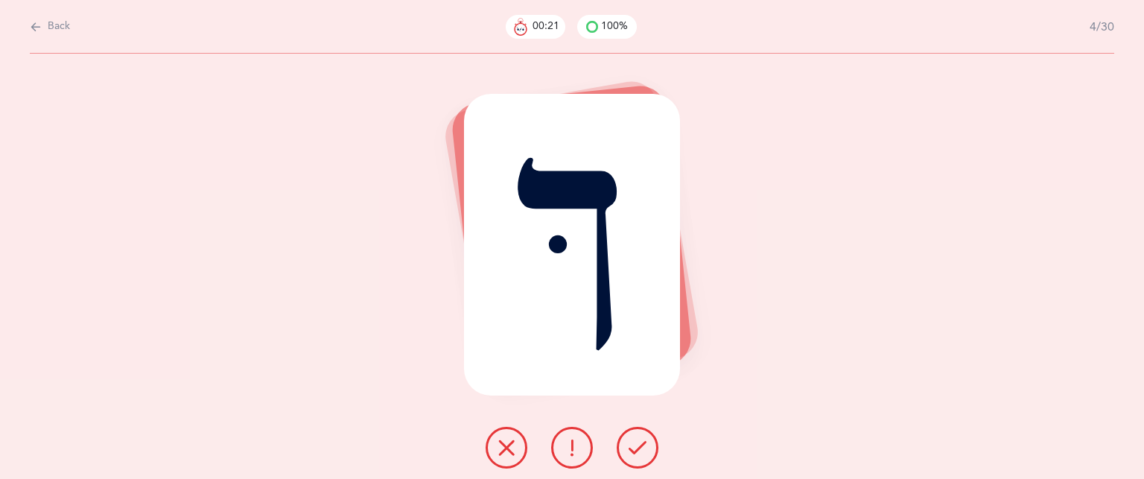
click at [646, 453] on icon at bounding box center [638, 448] width 18 height 18
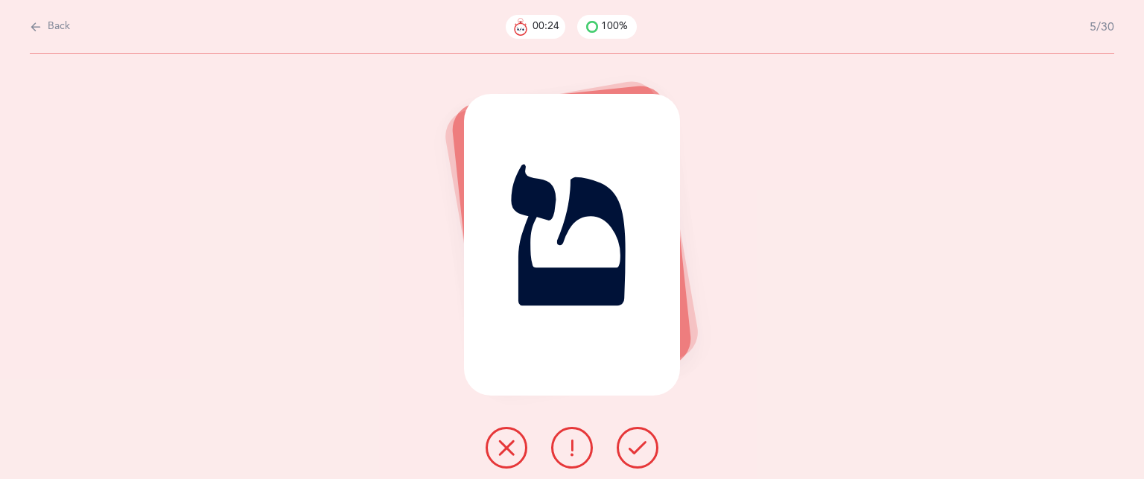
click at [646, 453] on icon at bounding box center [638, 448] width 18 height 18
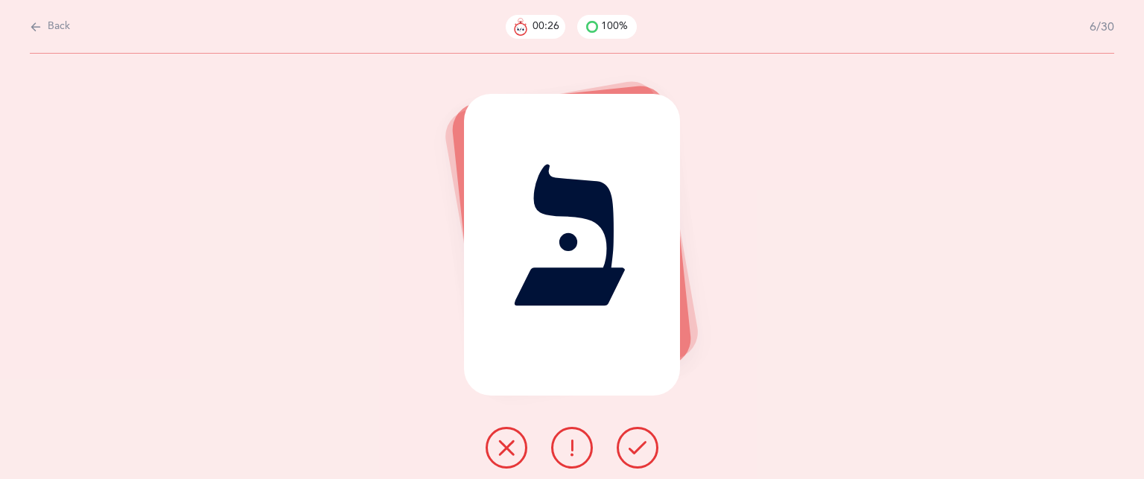
click at [646, 453] on icon at bounding box center [638, 448] width 18 height 18
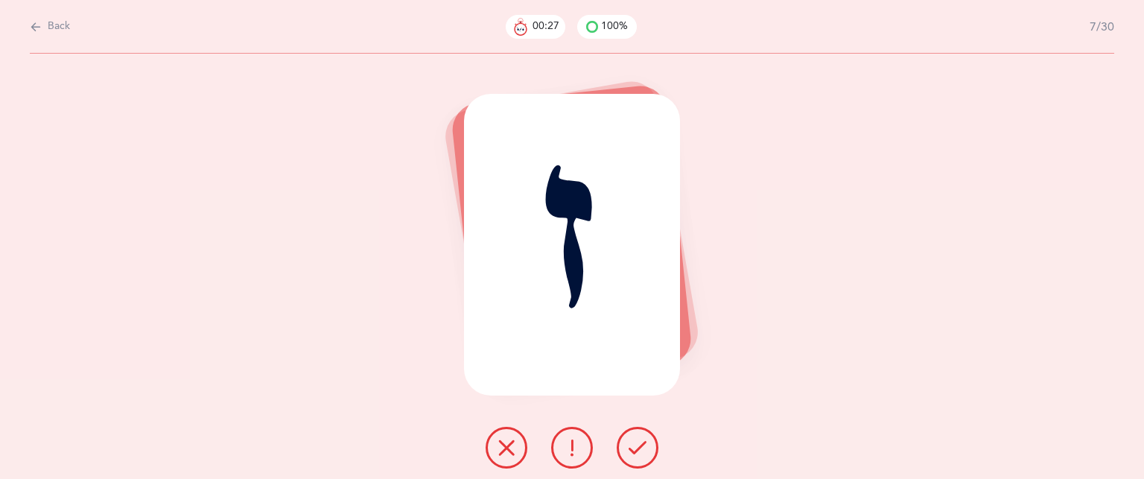
click at [646, 453] on icon at bounding box center [638, 448] width 18 height 18
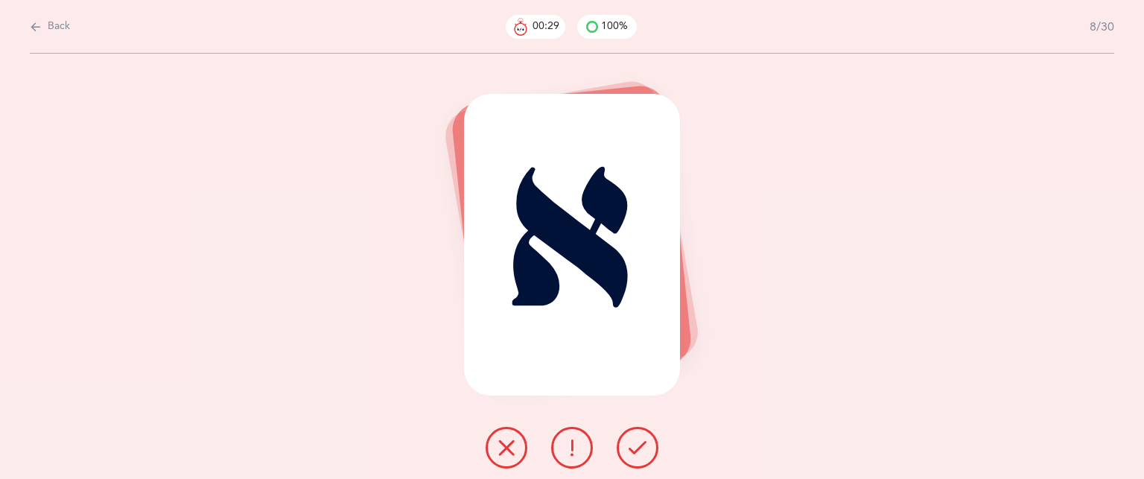
click at [638, 437] on button at bounding box center [638, 448] width 42 height 42
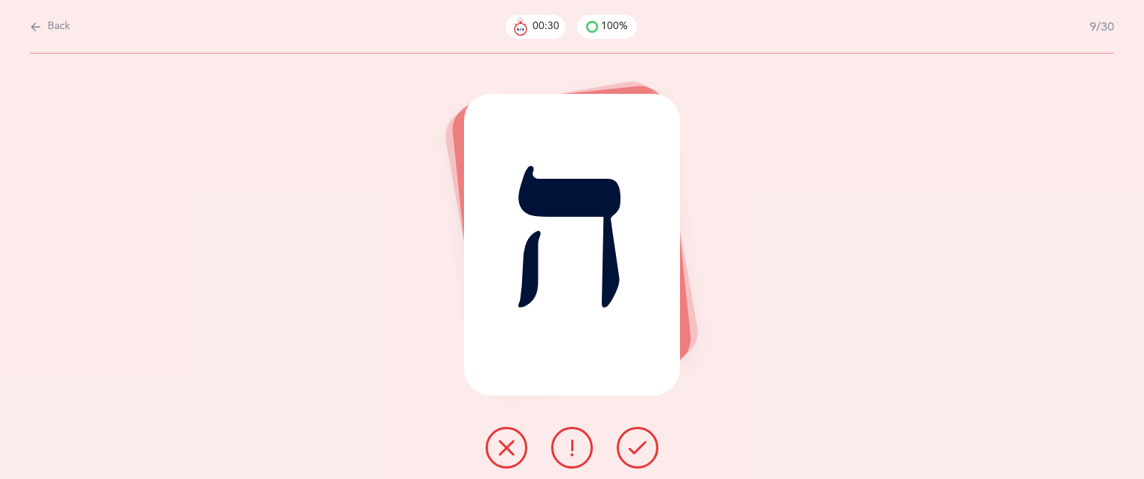
click at [635, 434] on button at bounding box center [638, 448] width 42 height 42
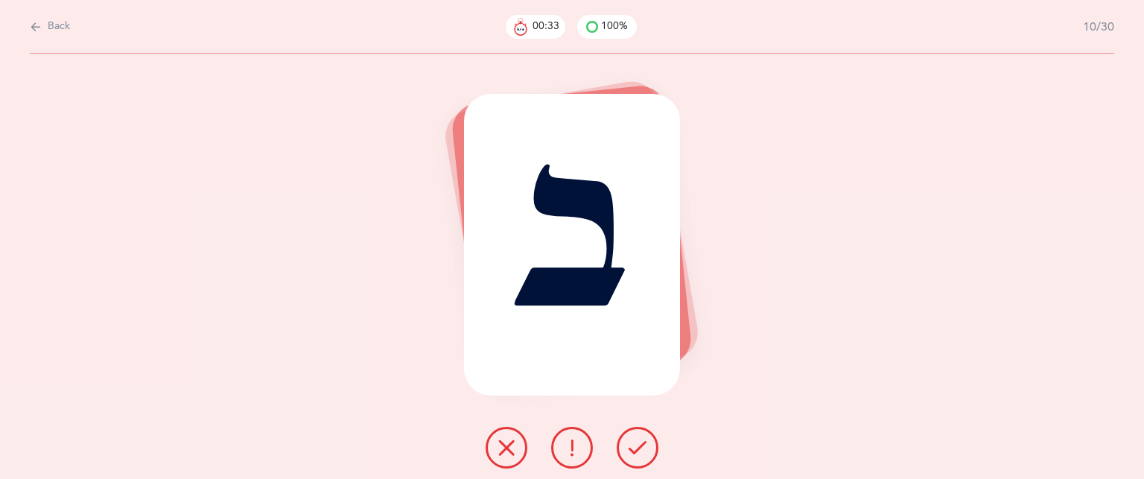
click at [633, 428] on button at bounding box center [638, 448] width 42 height 42
click at [627, 419] on div "כּ" at bounding box center [572, 266] width 1144 height 425
click at [624, 434] on button at bounding box center [638, 448] width 42 height 42
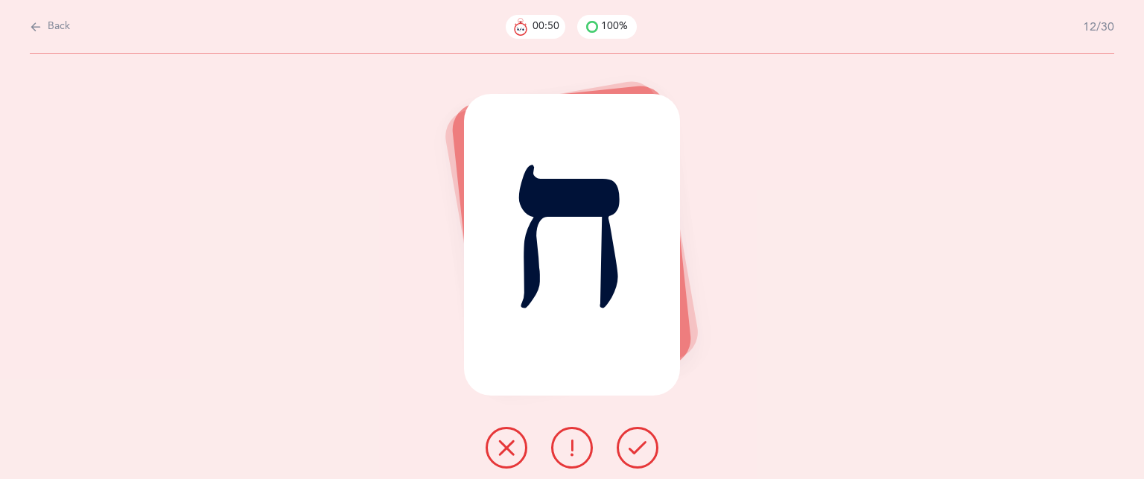
click at [521, 439] on button at bounding box center [507, 448] width 42 height 42
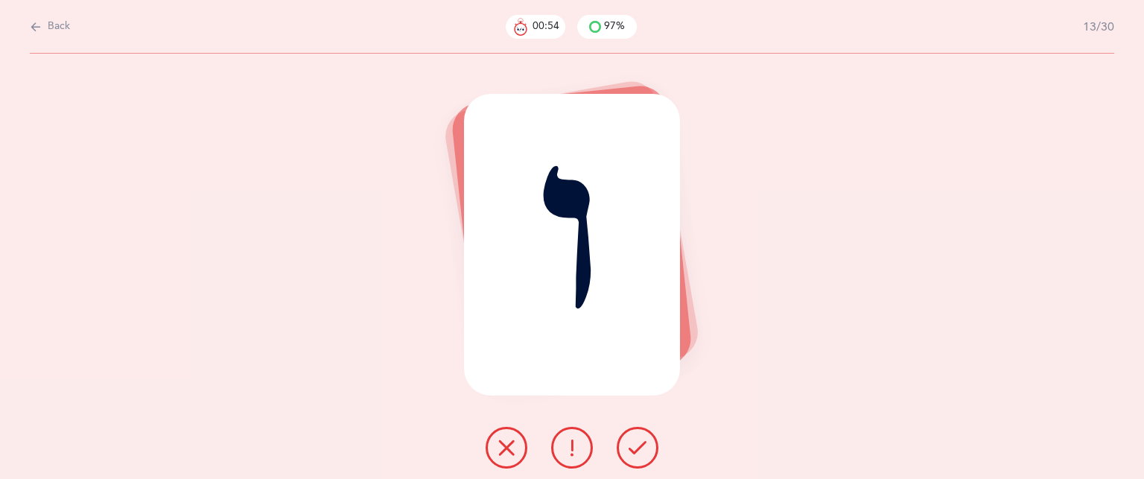
click at [642, 450] on icon at bounding box center [638, 448] width 18 height 18
drag, startPoint x: 642, startPoint y: 450, endPoint x: 612, endPoint y: 434, distance: 33.7
click at [612, 434] on div at bounding box center [572, 448] width 197 height 42
click at [635, 433] on button at bounding box center [638, 448] width 42 height 42
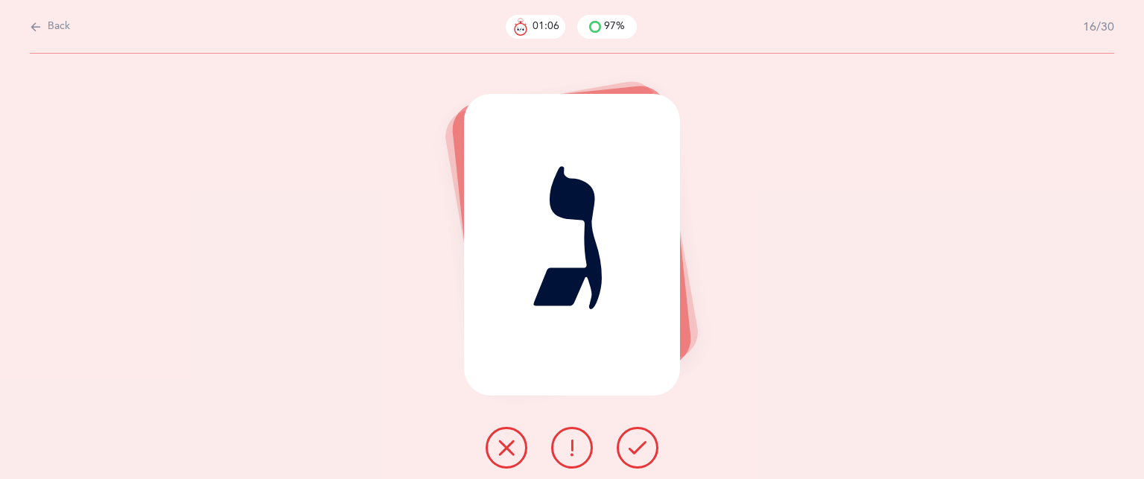
click at [635, 433] on button at bounding box center [638, 448] width 42 height 42
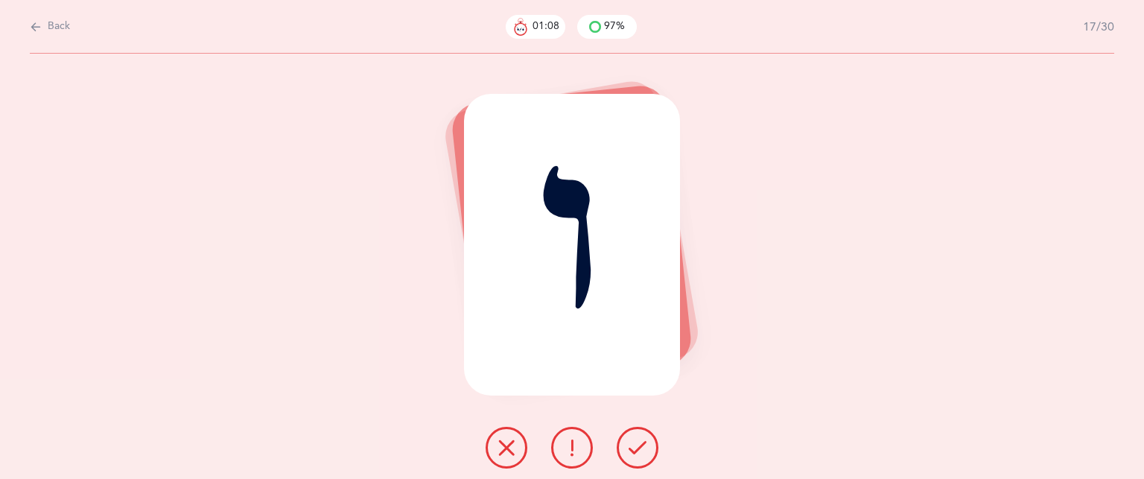
click at [635, 433] on button at bounding box center [638, 448] width 42 height 42
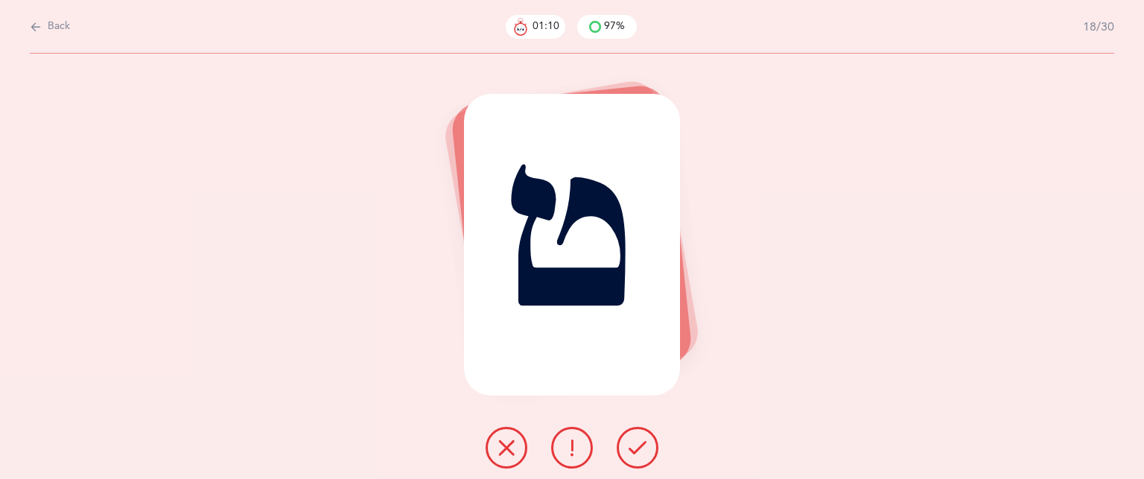
click at [635, 433] on button at bounding box center [638, 448] width 42 height 42
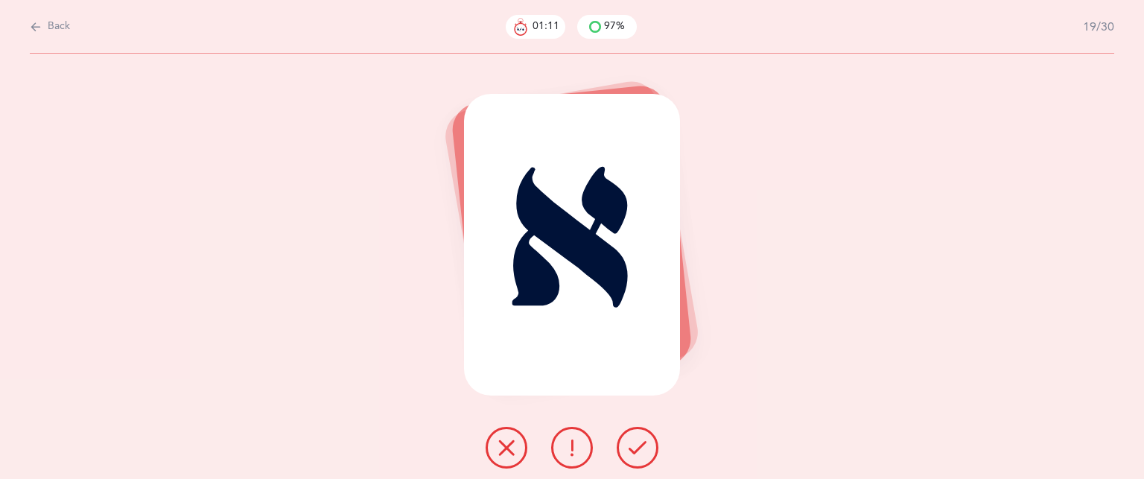
click at [635, 433] on button at bounding box center [638, 448] width 42 height 42
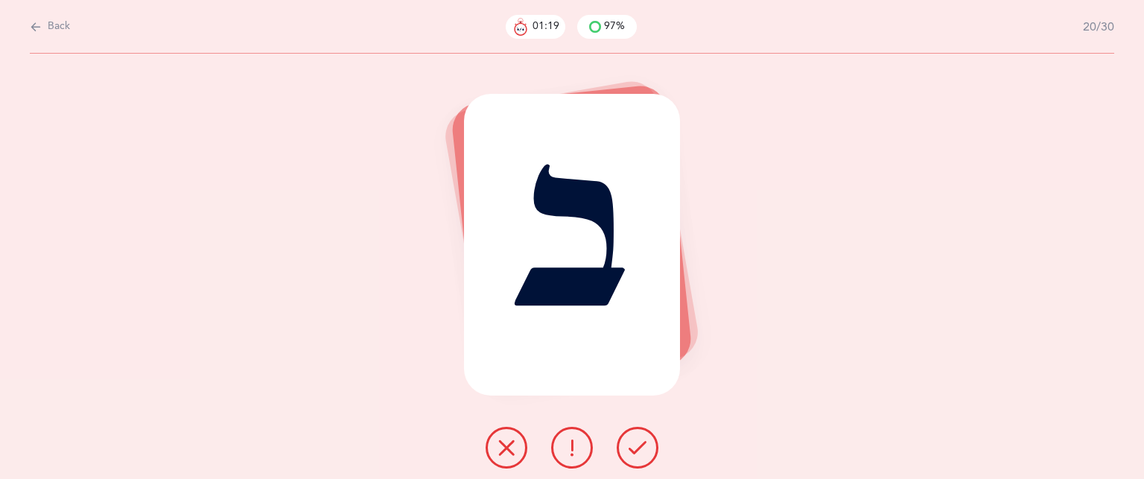
click at [575, 442] on icon at bounding box center [572, 448] width 18 height 18
click at [635, 439] on icon at bounding box center [638, 448] width 18 height 18
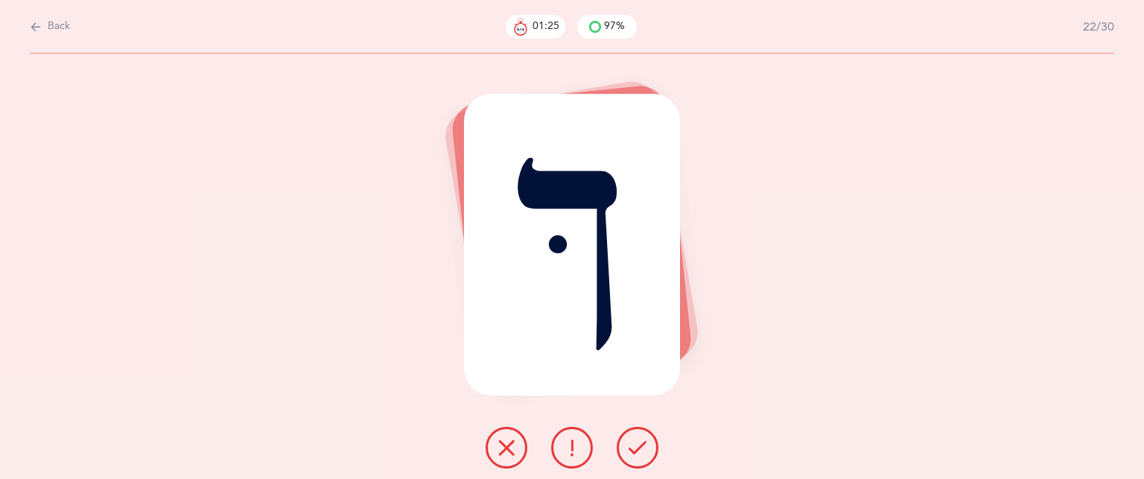
click at [635, 439] on icon at bounding box center [638, 448] width 18 height 18
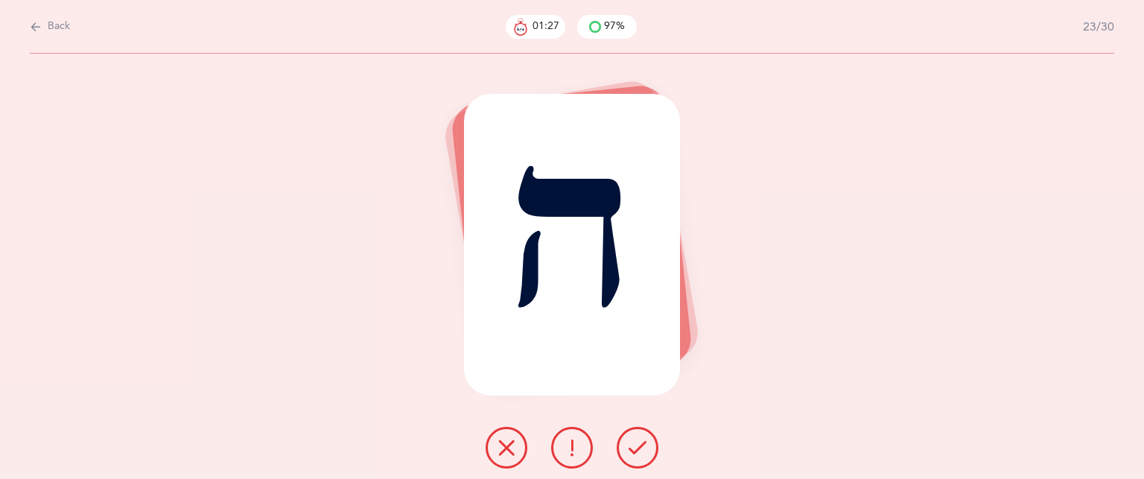
click at [635, 439] on icon at bounding box center [638, 448] width 18 height 18
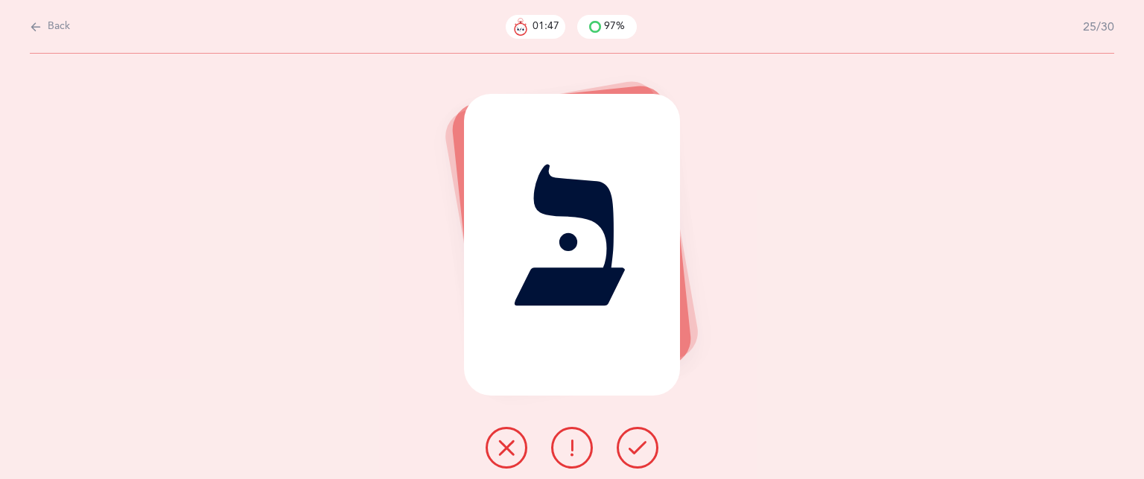
click at [635, 439] on icon at bounding box center [638, 448] width 18 height 18
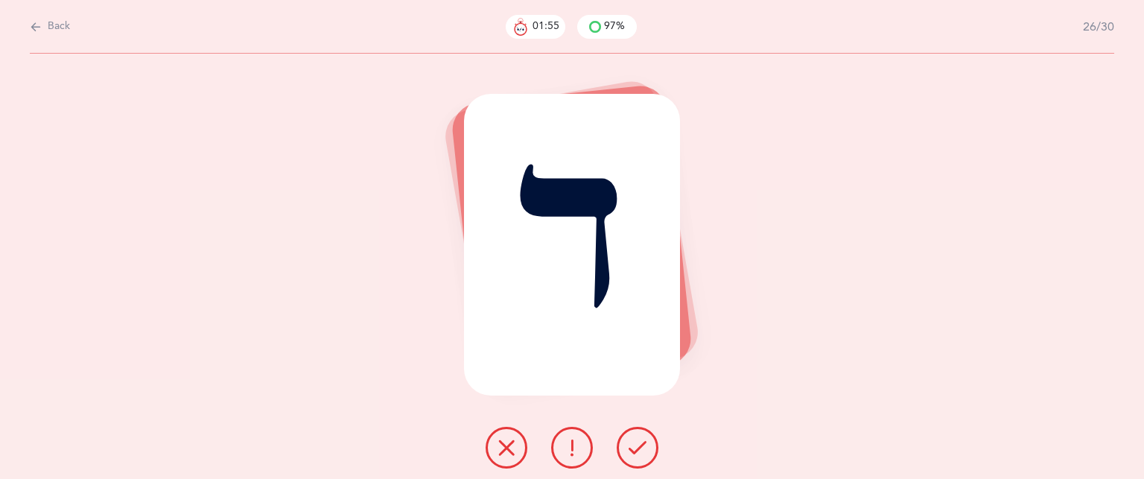
click at [635, 439] on icon at bounding box center [638, 448] width 18 height 18
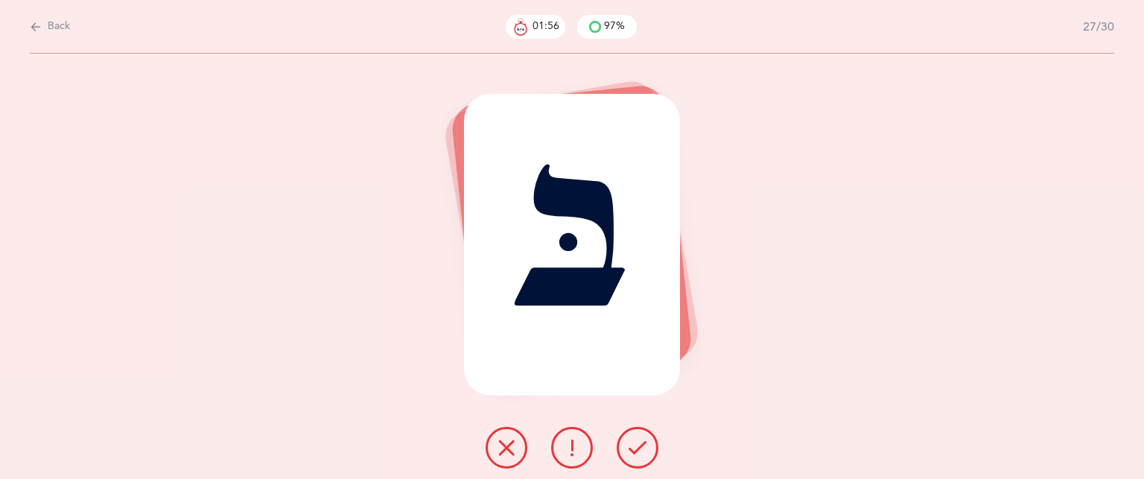
click at [635, 439] on icon at bounding box center [638, 448] width 18 height 18
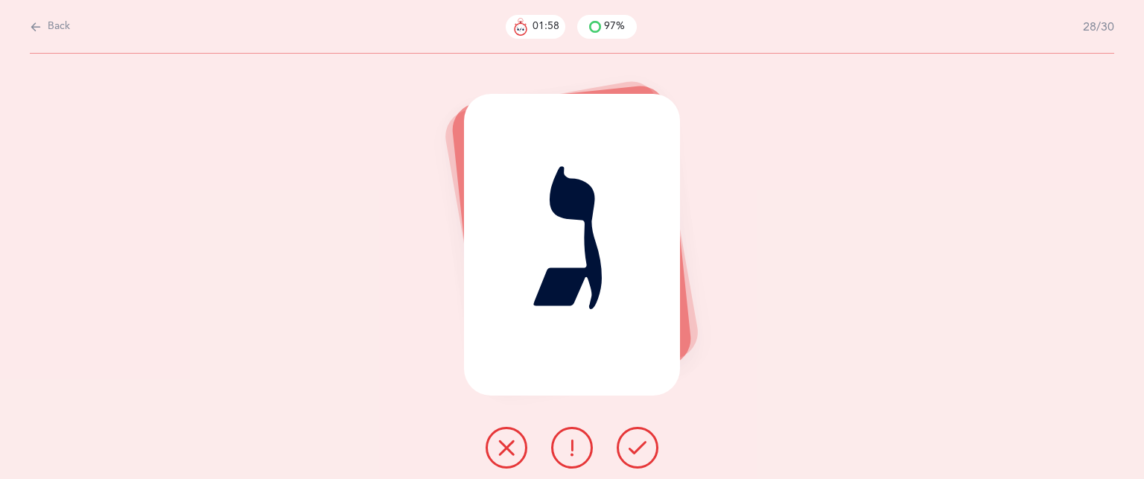
click at [635, 439] on icon at bounding box center [638, 448] width 18 height 18
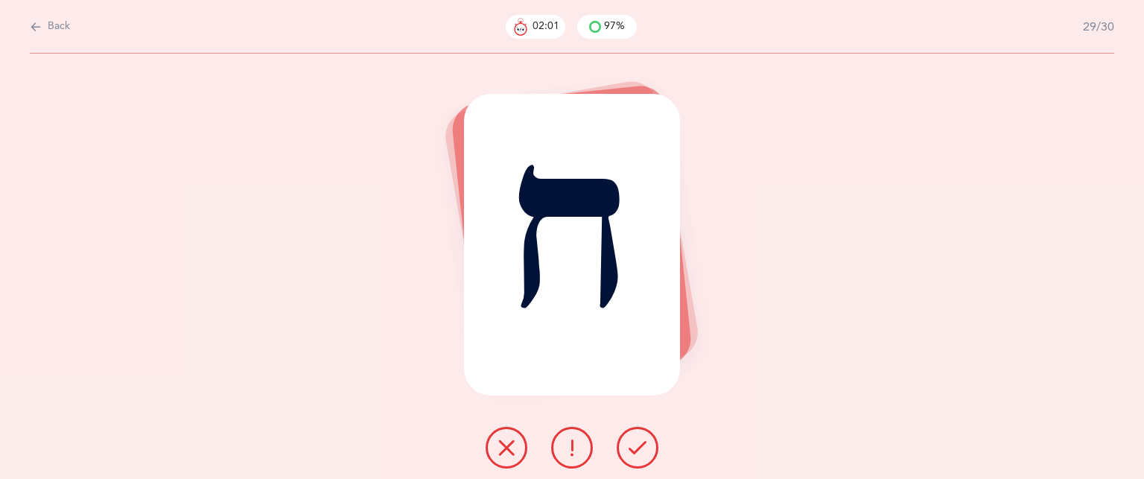
click at [635, 439] on icon at bounding box center [638, 448] width 18 height 18
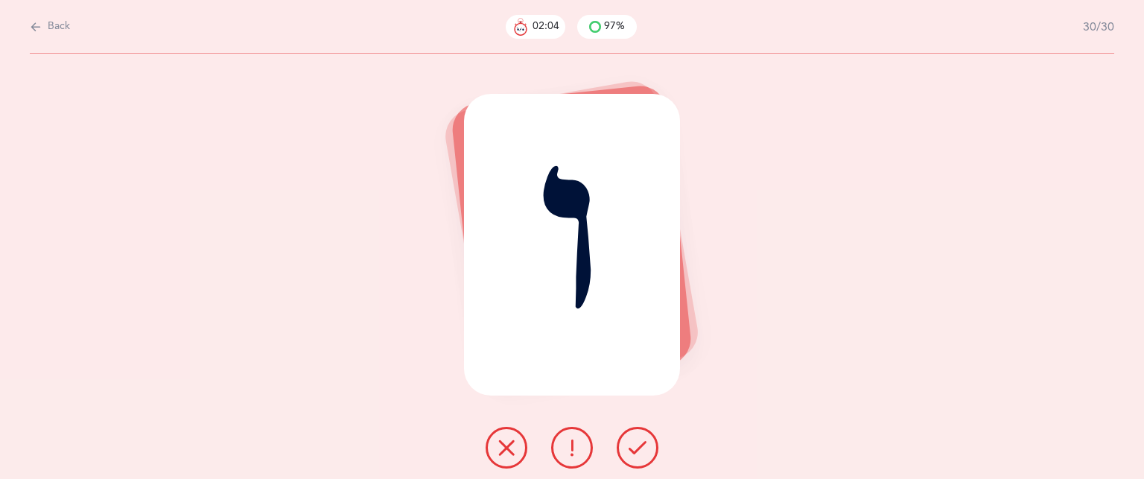
click at [635, 439] on icon at bounding box center [638, 448] width 18 height 18
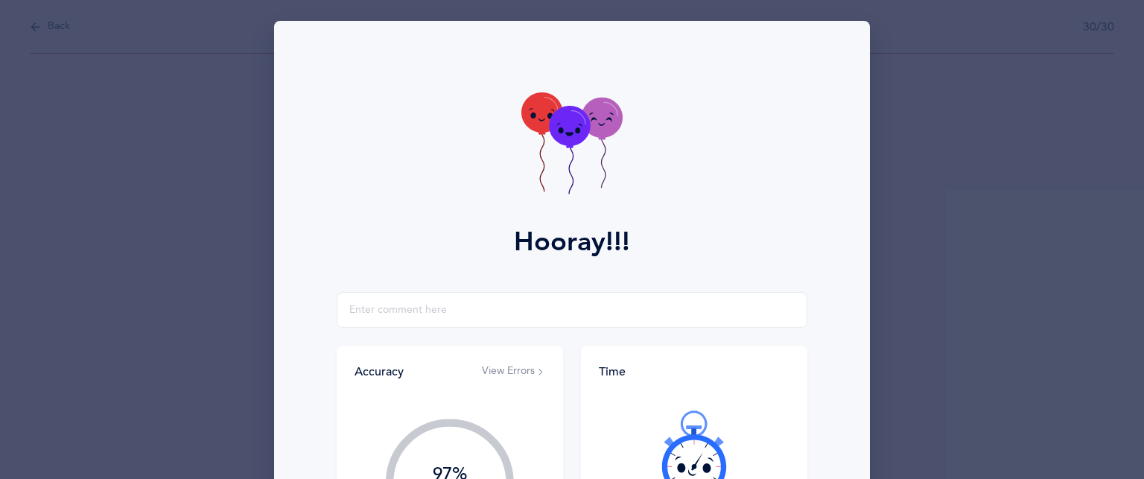
click at [635, 439] on div at bounding box center [694, 454] width 191 height 125
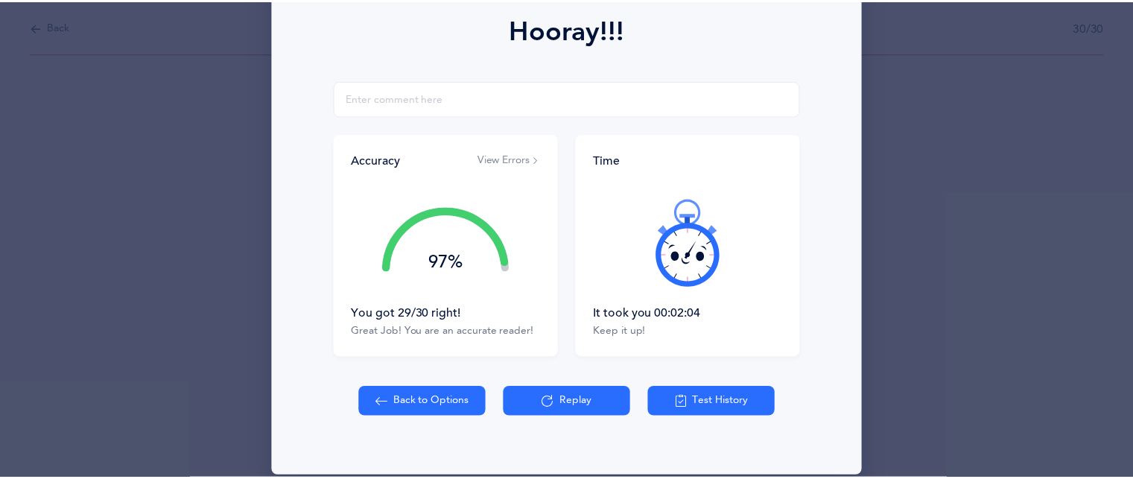
scroll to position [229, 0]
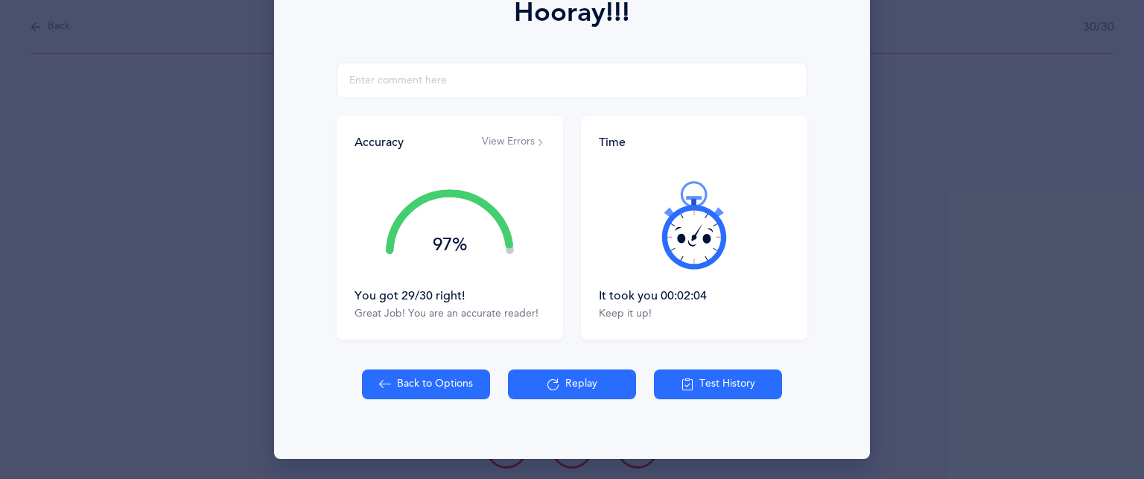
click at [430, 388] on button "Back to Options" at bounding box center [426, 384] width 128 height 30
select select "83"
select select "single"
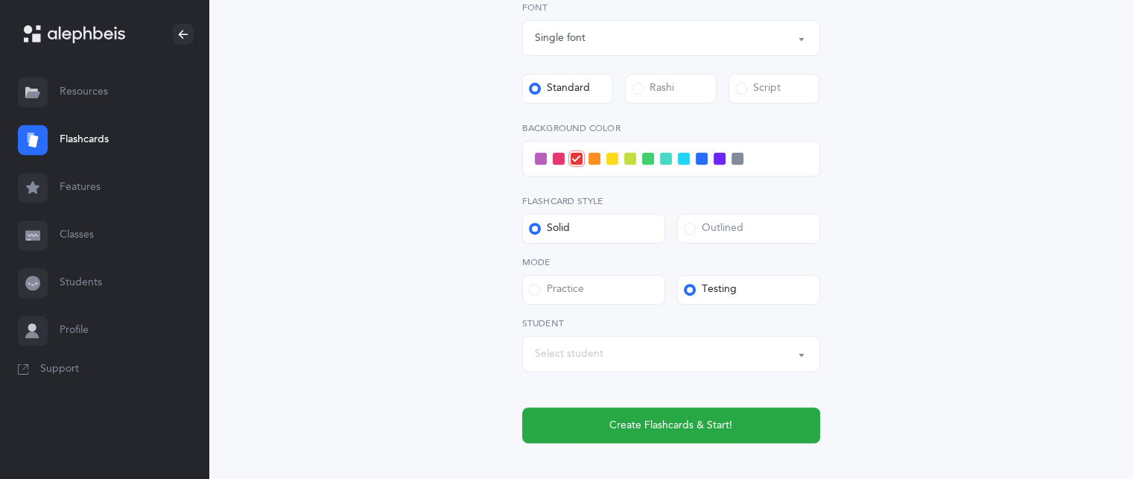
scroll to position [589, 0]
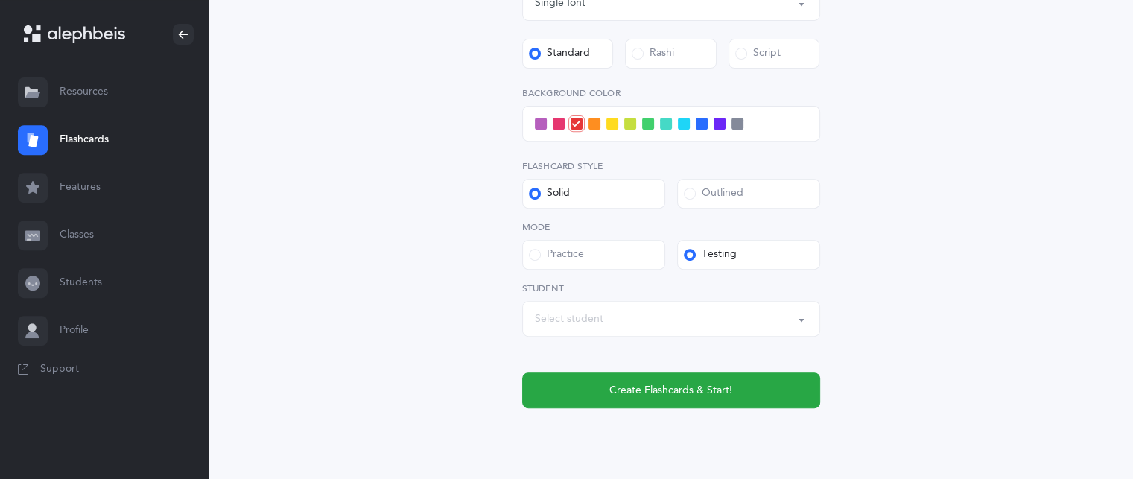
click at [606, 309] on div "Select student" at bounding box center [671, 318] width 273 height 25
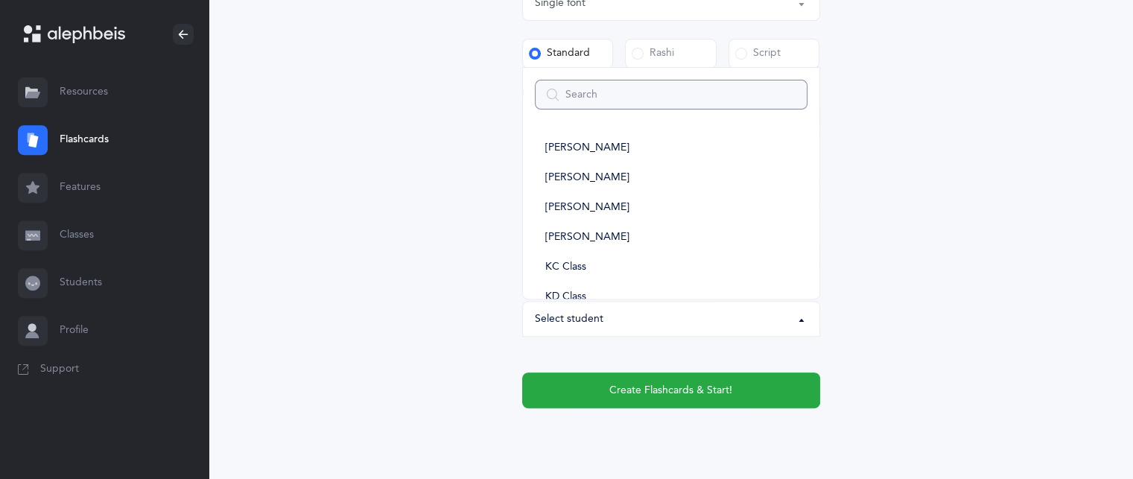
type input "e"
select select
type input "ei"
select select
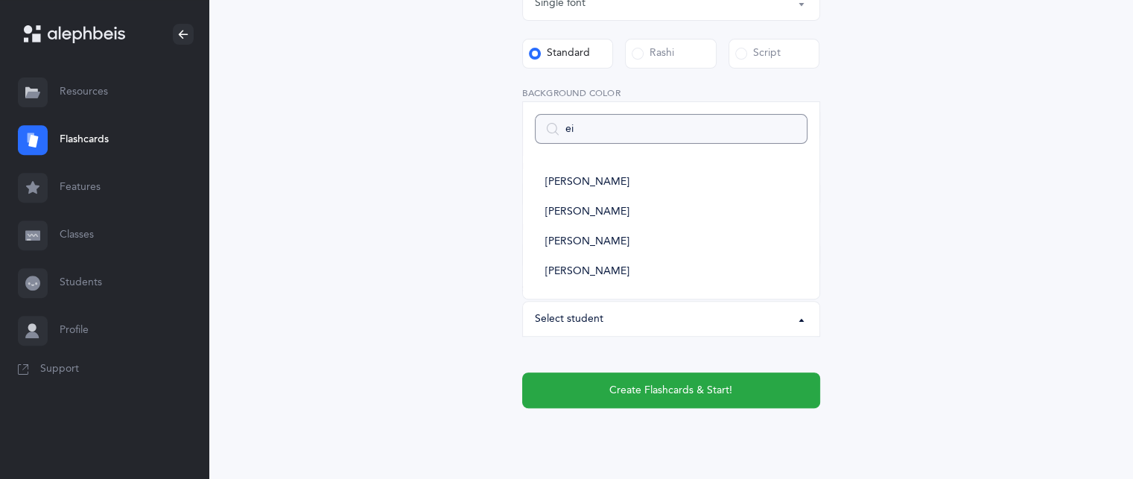
type input "eit"
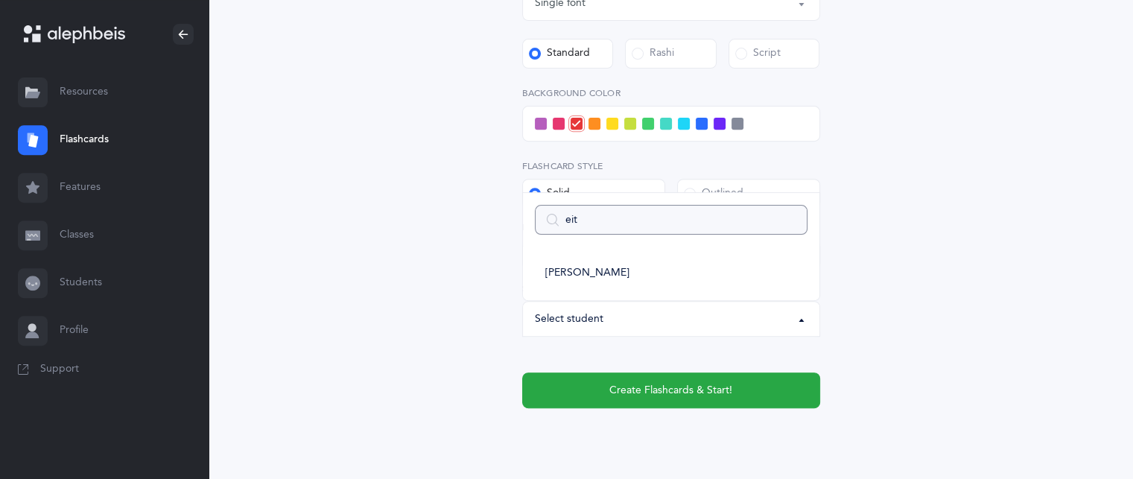
select select
type input "eit"
click at [582, 292] on ul "[PERSON_NAME]" at bounding box center [671, 274] width 296 height 54
click at [583, 303] on button "Select student" at bounding box center [671, 319] width 298 height 36
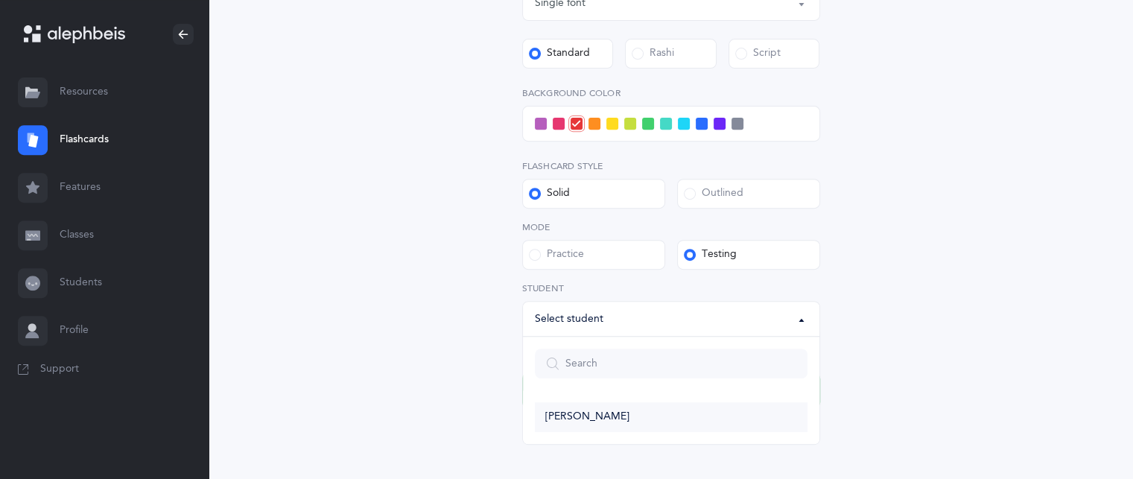
click at [575, 409] on link "[PERSON_NAME]" at bounding box center [671, 417] width 273 height 30
select select "14389"
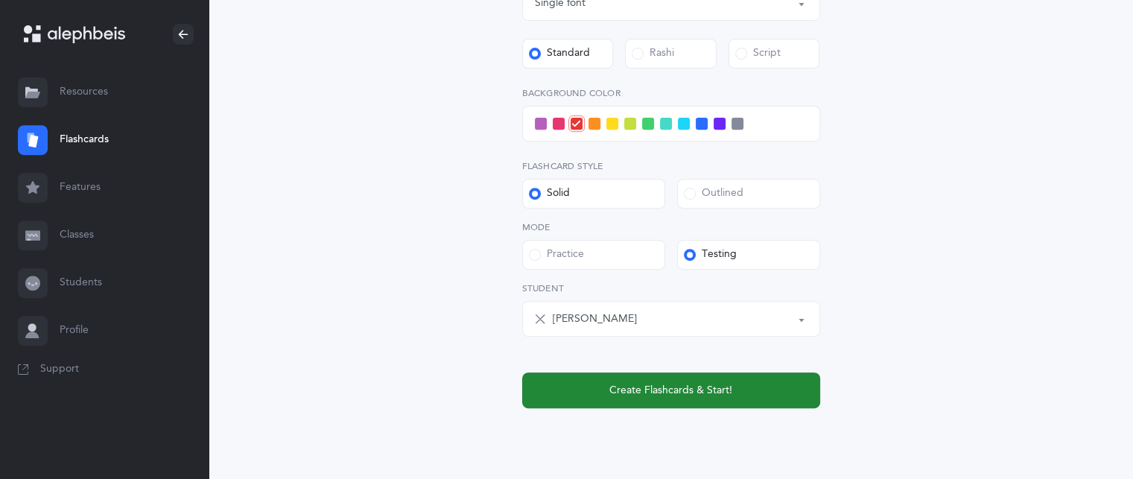
click at [587, 392] on button "Create Flashcards & Start!" at bounding box center [671, 390] width 298 height 36
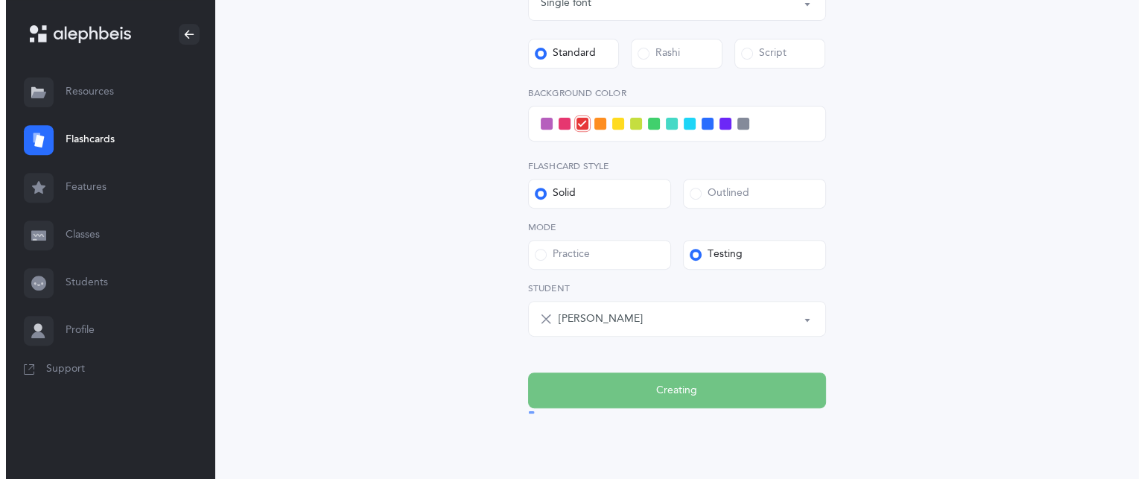
scroll to position [0, 0]
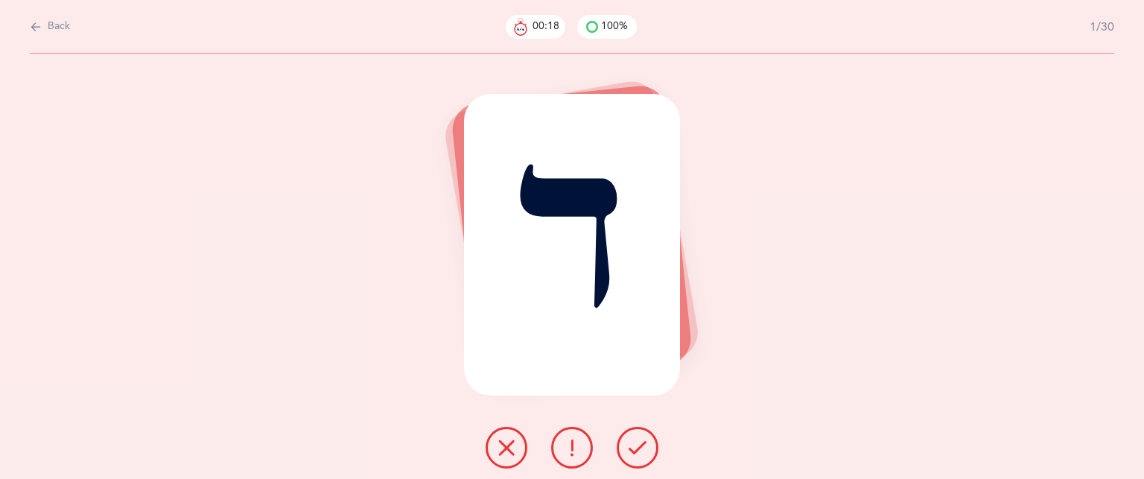
click at [635, 454] on icon at bounding box center [638, 448] width 18 height 18
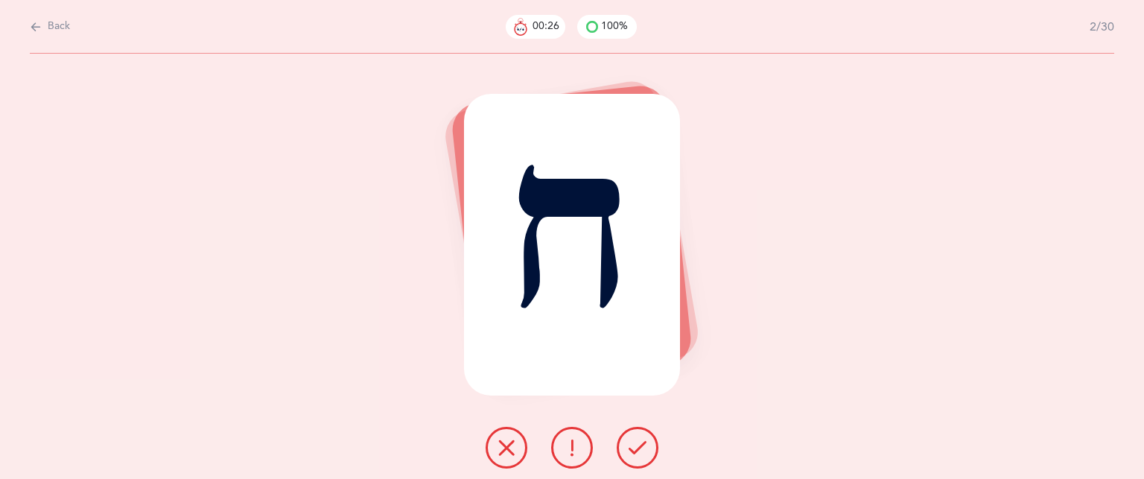
click at [635, 454] on icon at bounding box center [638, 448] width 18 height 18
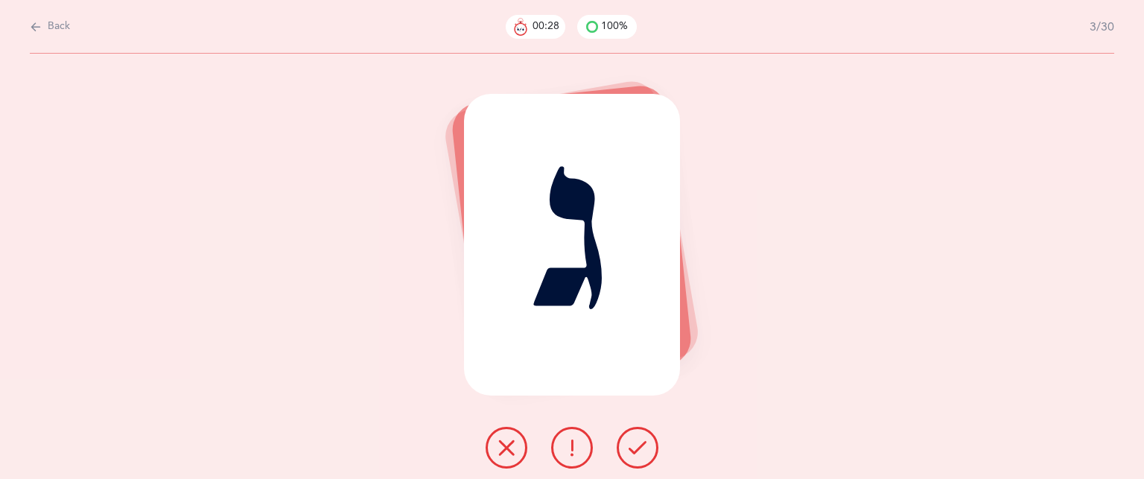
click at [635, 454] on icon at bounding box center [638, 448] width 18 height 18
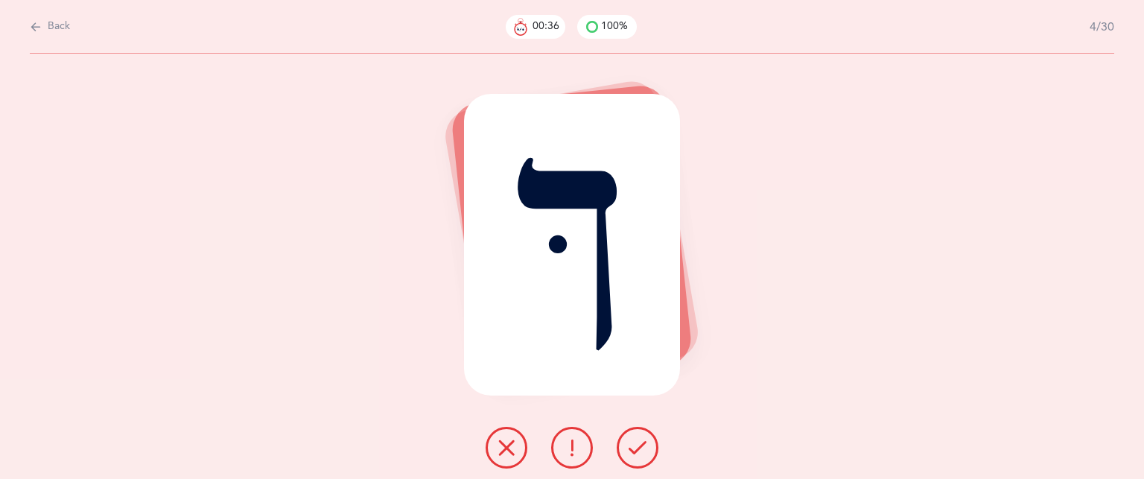
click at [504, 454] on icon at bounding box center [507, 448] width 18 height 18
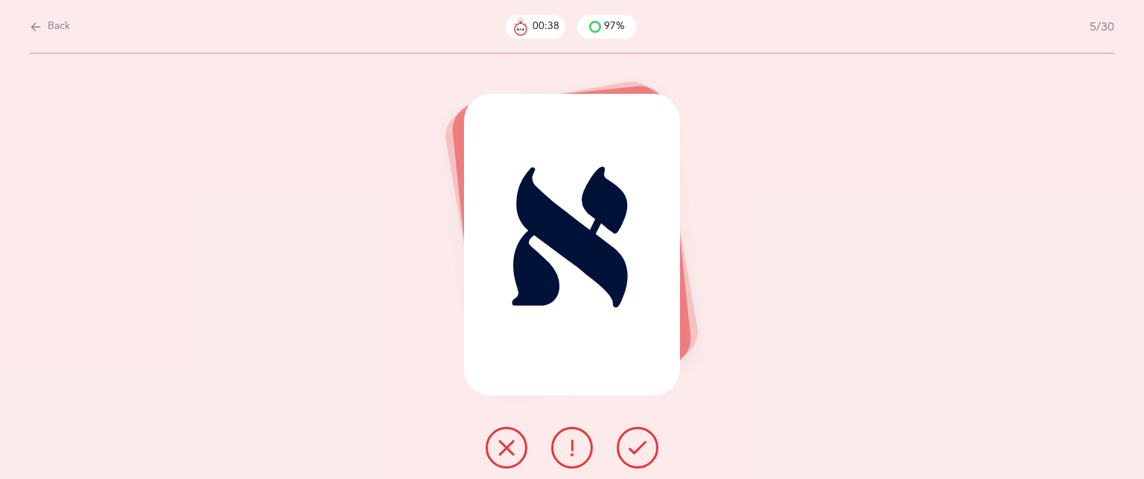
click at [636, 457] on button at bounding box center [638, 448] width 42 height 42
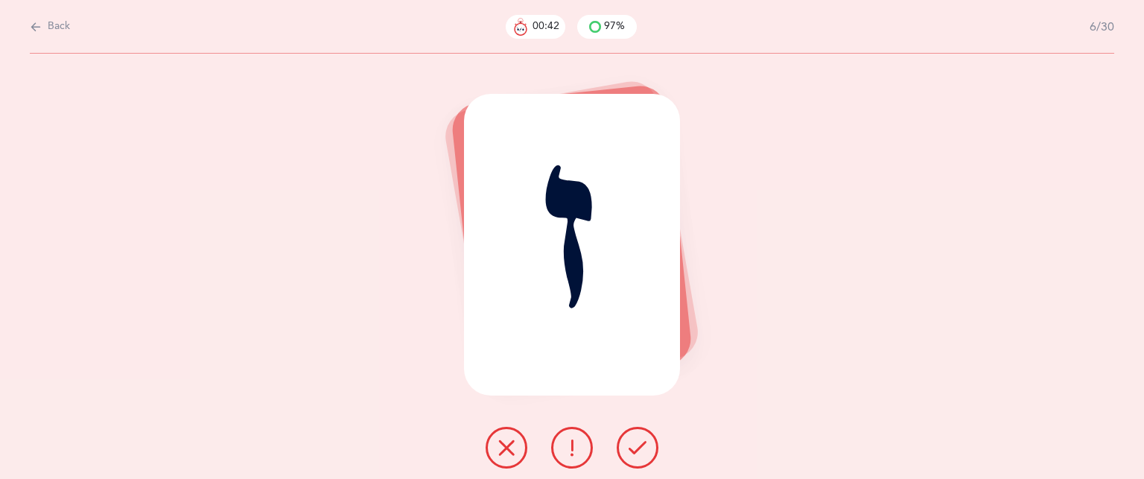
click at [636, 457] on button at bounding box center [638, 448] width 42 height 42
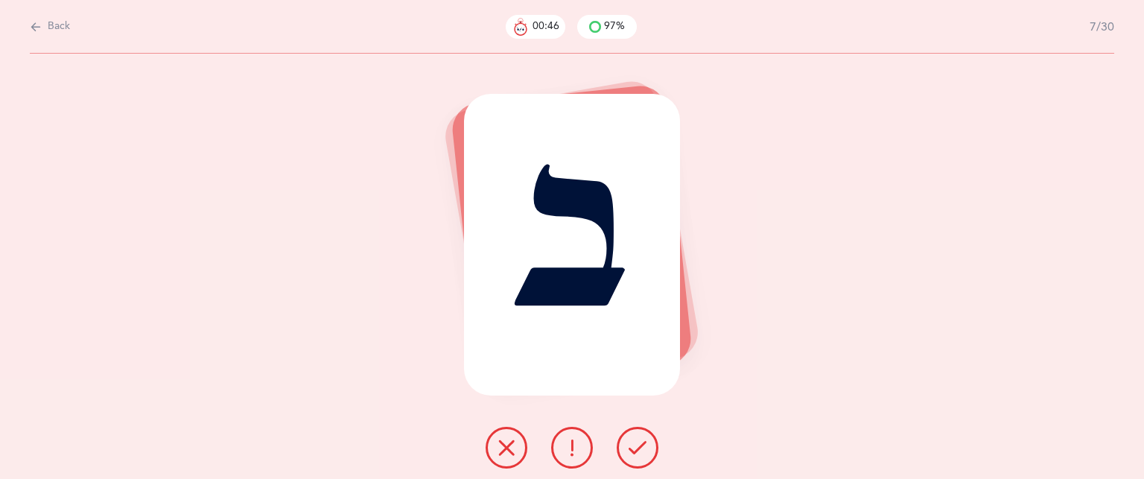
click at [636, 457] on button at bounding box center [638, 448] width 42 height 42
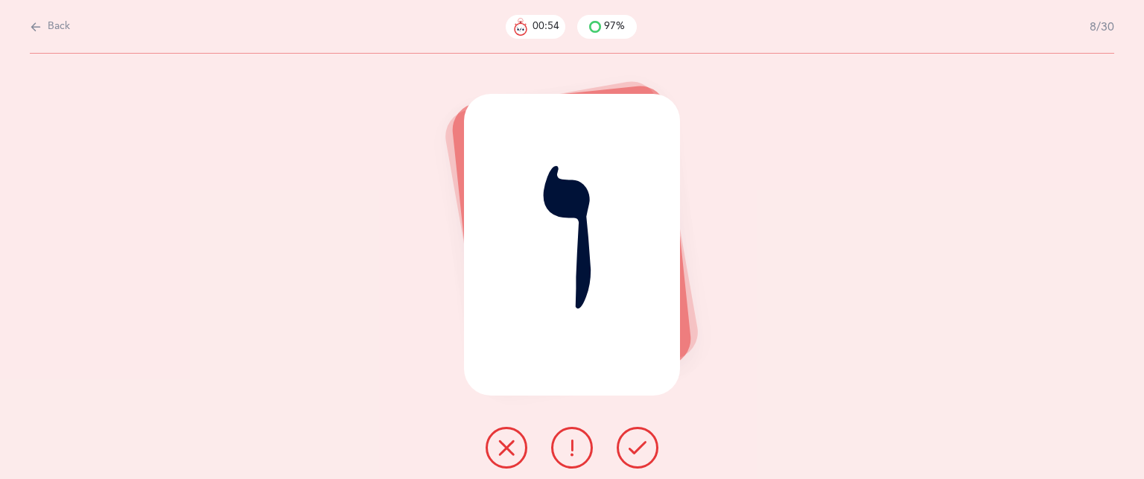
click at [523, 441] on button at bounding box center [507, 448] width 42 height 42
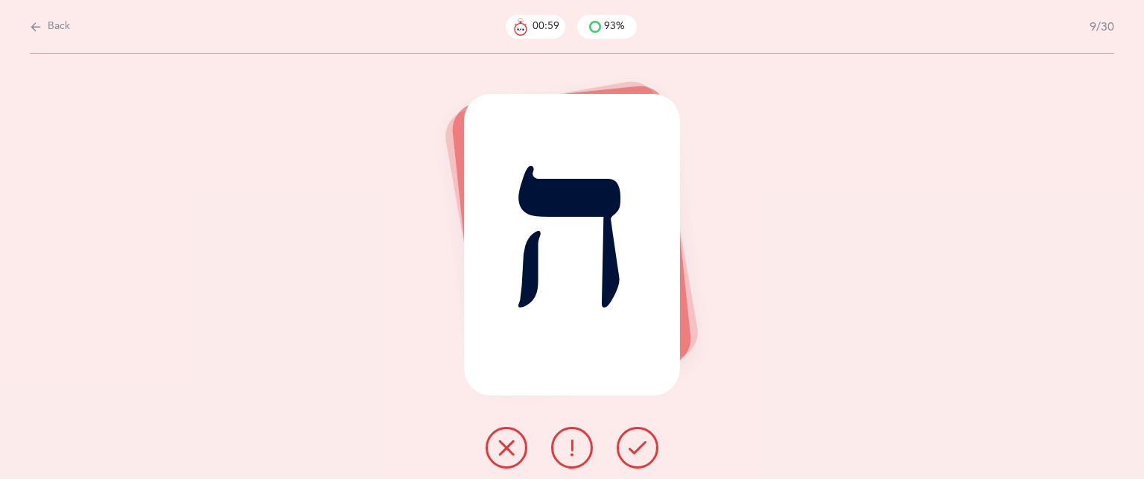
click at [627, 438] on button at bounding box center [638, 448] width 42 height 42
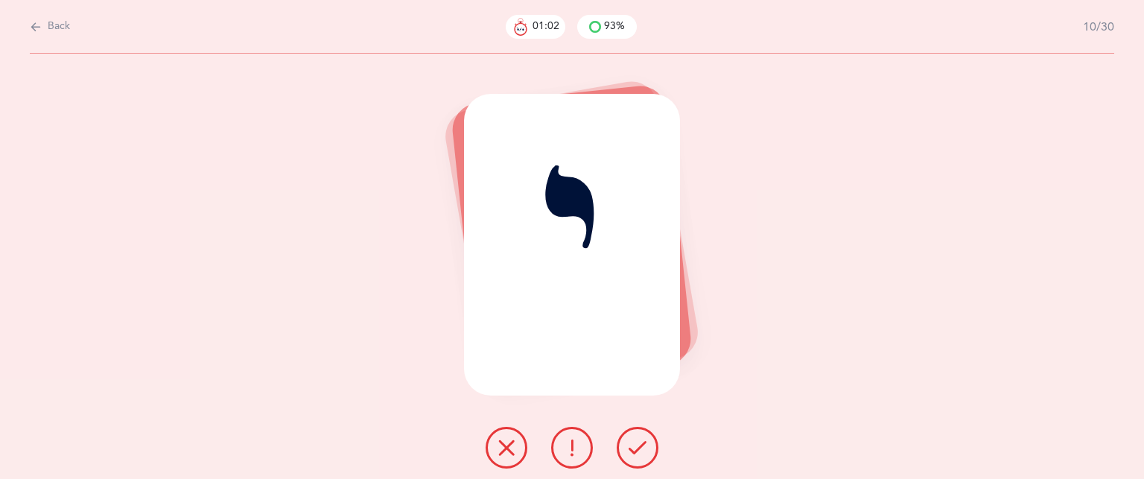
click at [503, 449] on icon at bounding box center [507, 448] width 18 height 18
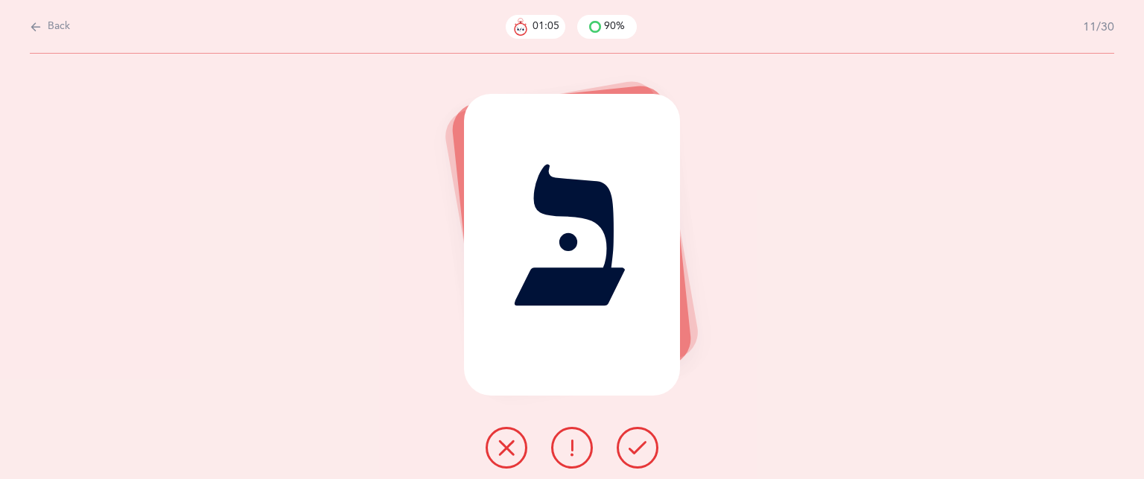
click at [503, 449] on icon at bounding box center [507, 448] width 18 height 18
click at [635, 462] on button at bounding box center [638, 448] width 42 height 42
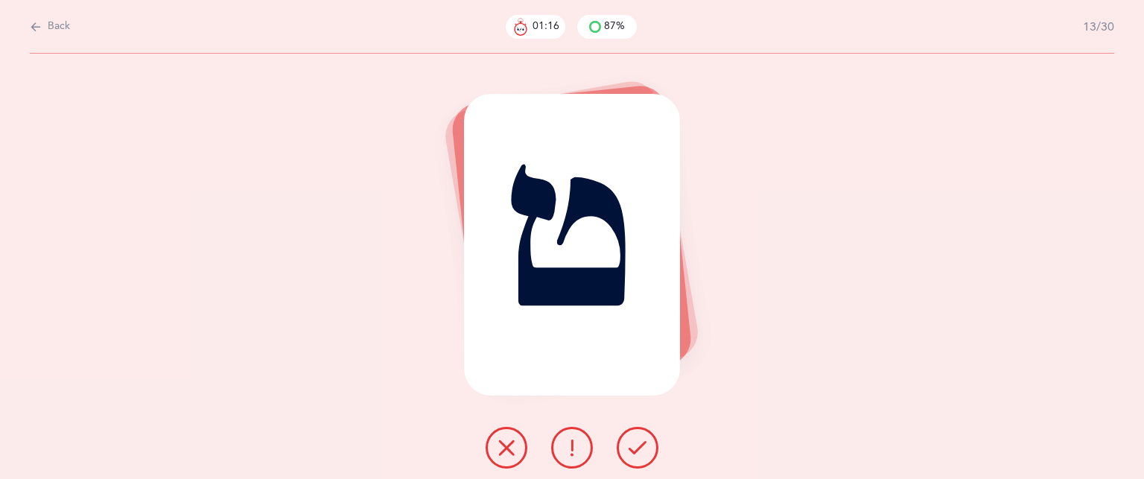
click at [635, 462] on button at bounding box center [638, 448] width 42 height 42
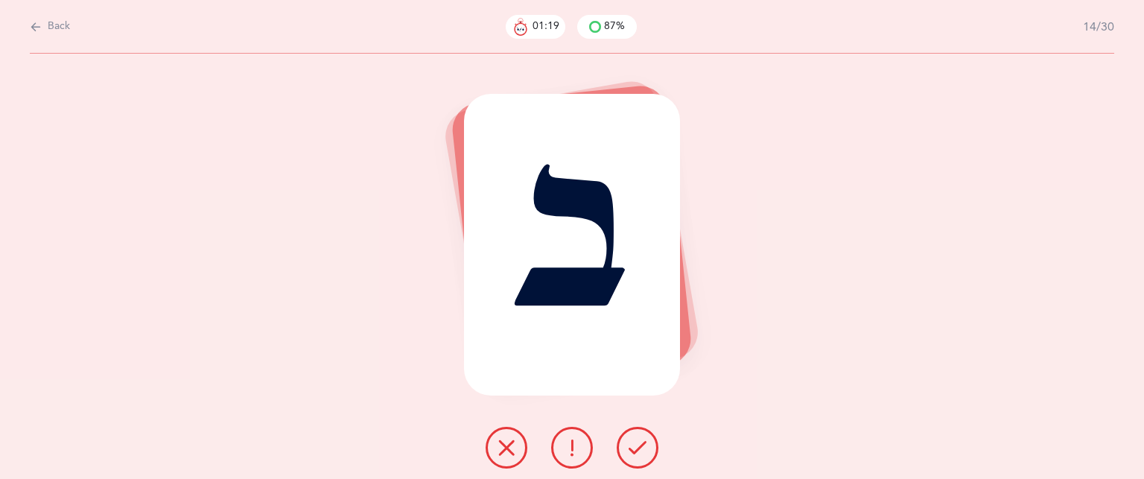
click at [635, 462] on button at bounding box center [638, 448] width 42 height 42
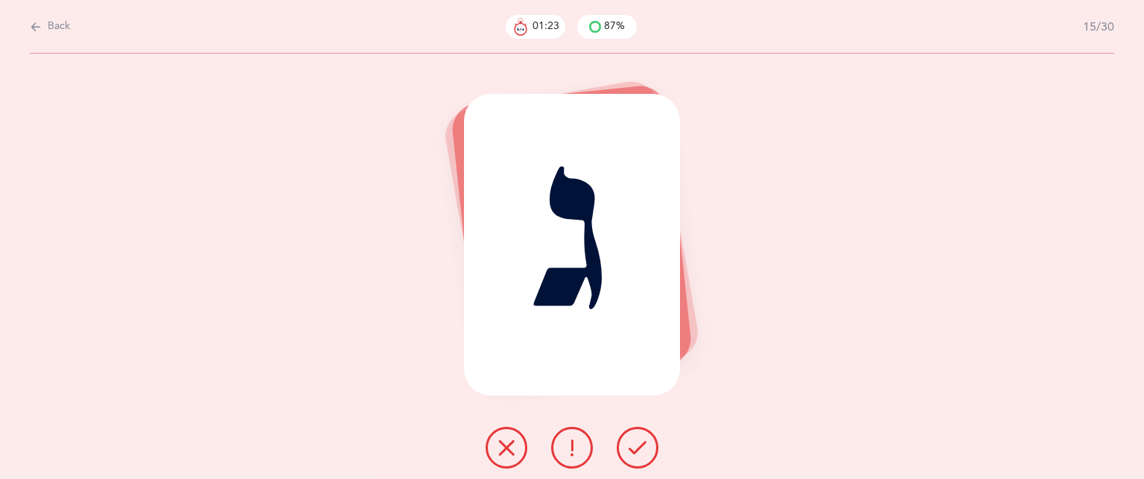
click at [635, 462] on button at bounding box center [638, 448] width 42 height 42
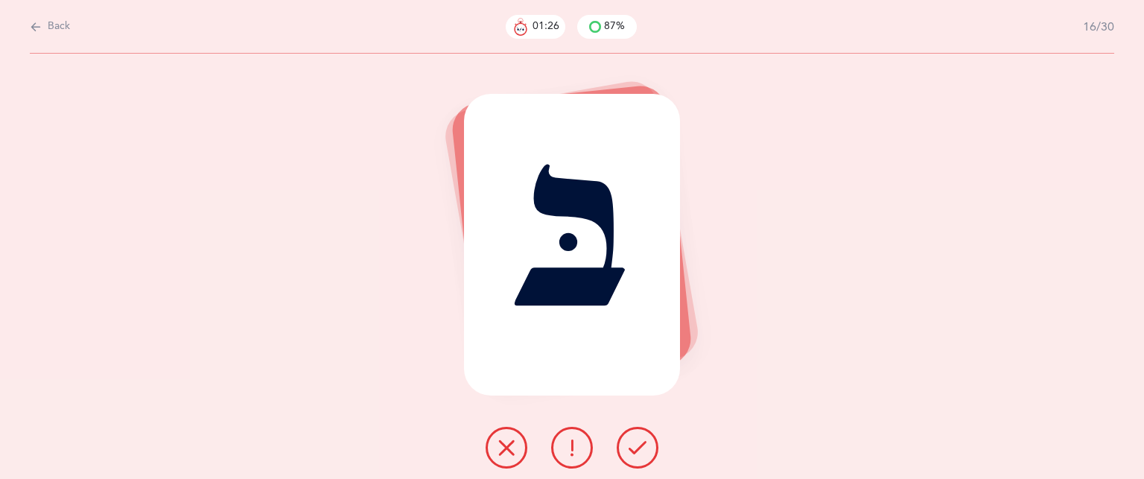
click at [635, 462] on button at bounding box center [638, 448] width 42 height 42
click at [516, 446] on button at bounding box center [507, 448] width 42 height 42
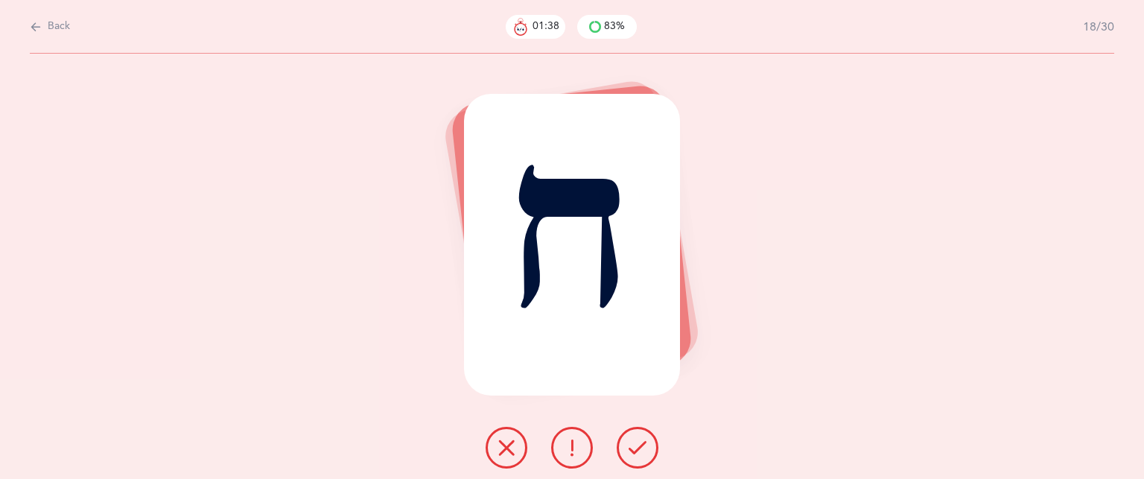
click at [629, 439] on icon at bounding box center [638, 448] width 18 height 18
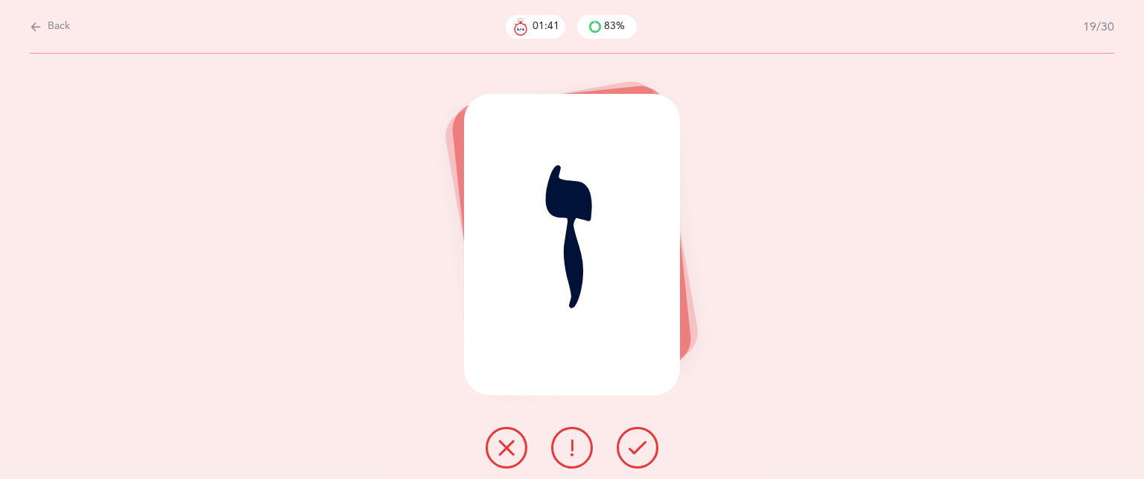
click at [632, 437] on button at bounding box center [638, 448] width 42 height 42
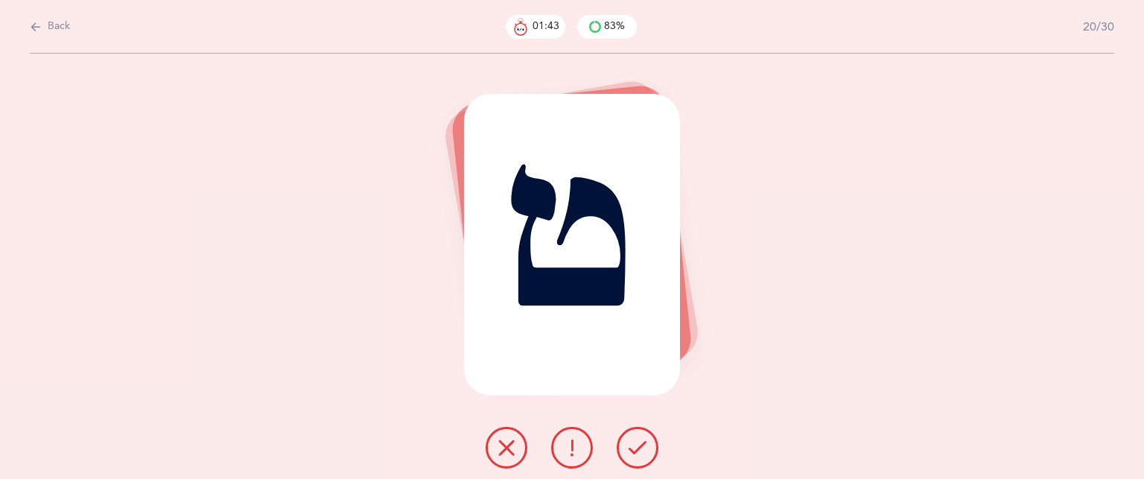
click at [632, 437] on button at bounding box center [638, 448] width 42 height 42
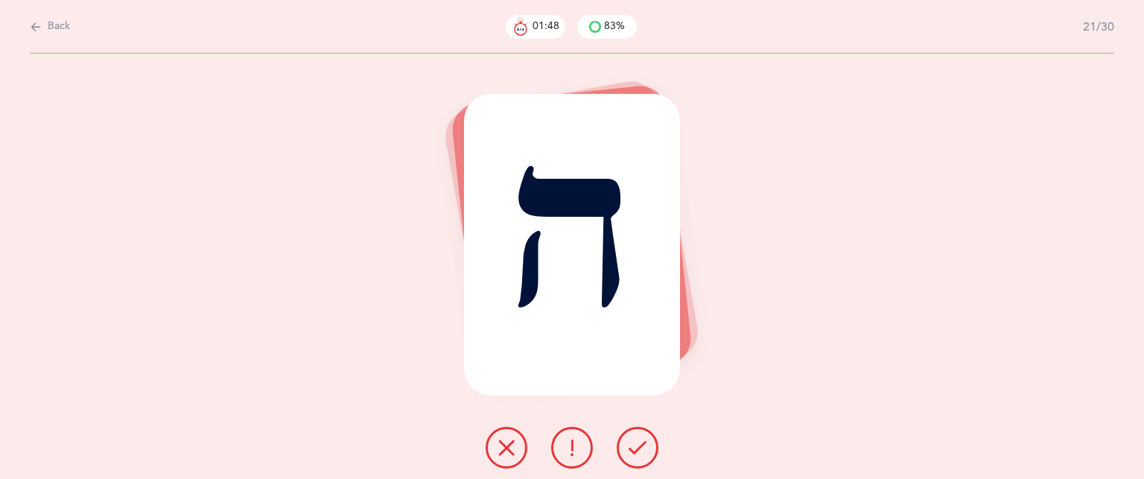
click at [632, 437] on button at bounding box center [638, 448] width 42 height 42
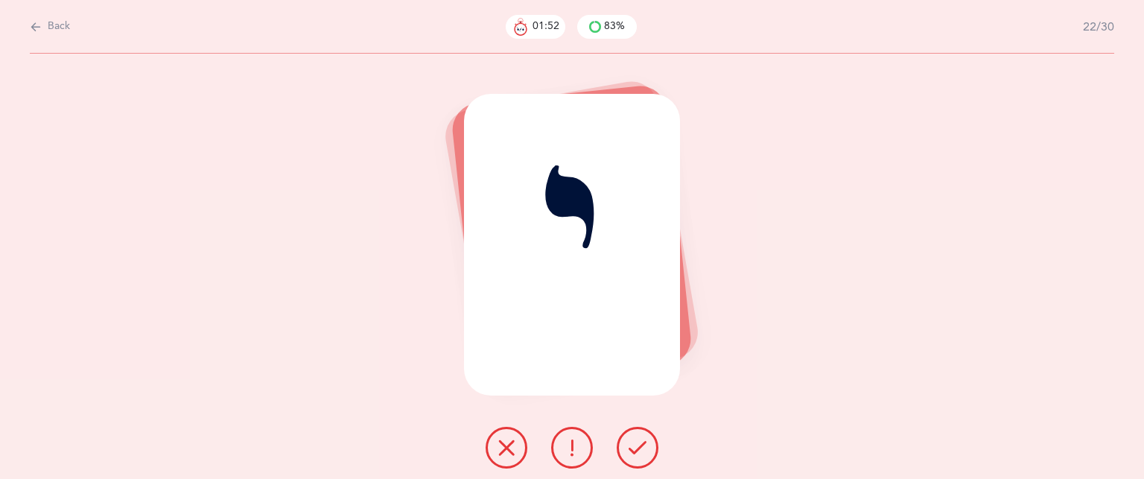
click at [515, 446] on button at bounding box center [507, 448] width 42 height 42
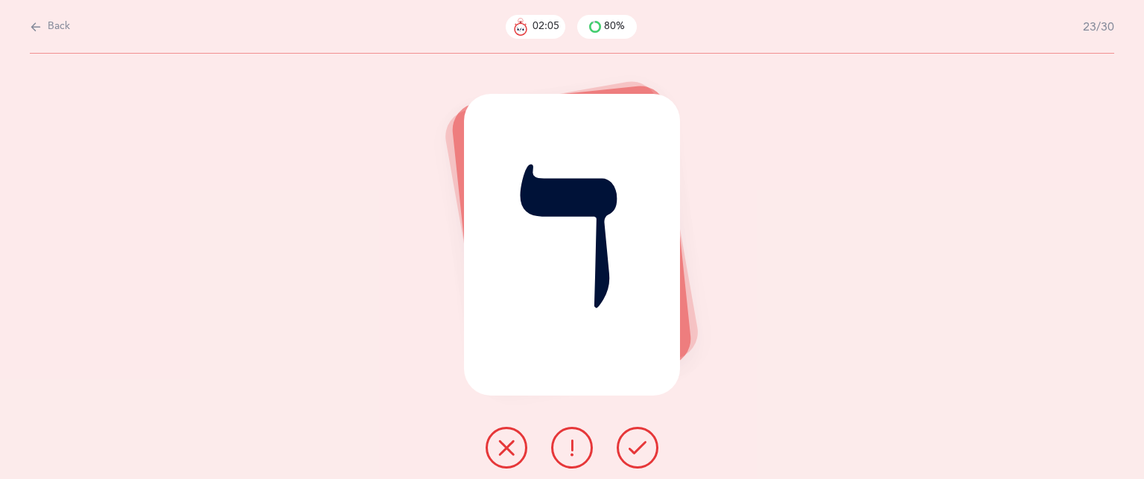
click at [518, 455] on button at bounding box center [507, 448] width 42 height 42
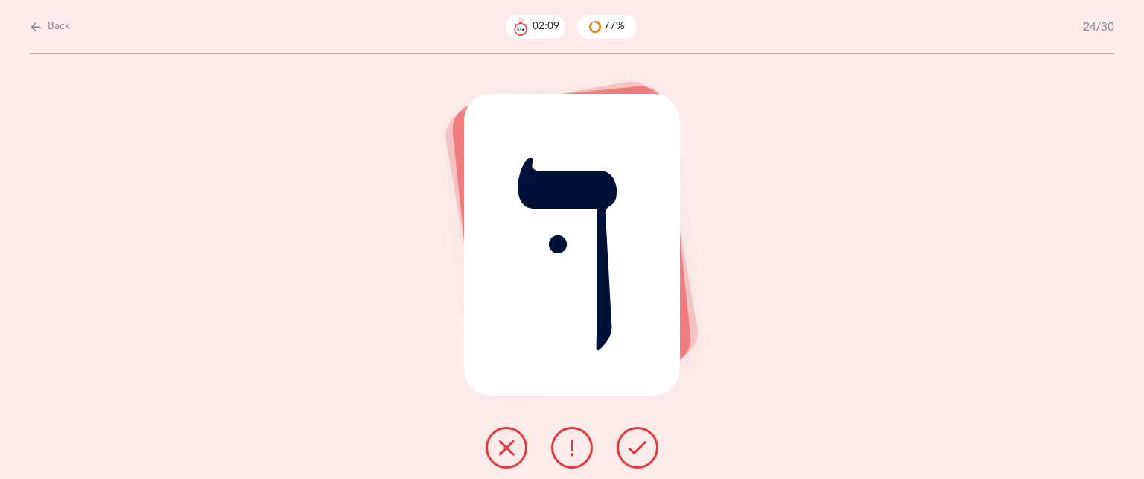
drag, startPoint x: 518, startPoint y: 455, endPoint x: 544, endPoint y: 429, distance: 36.3
click at [544, 429] on div at bounding box center [572, 448] width 197 height 42
click at [504, 457] on button at bounding box center [507, 448] width 42 height 42
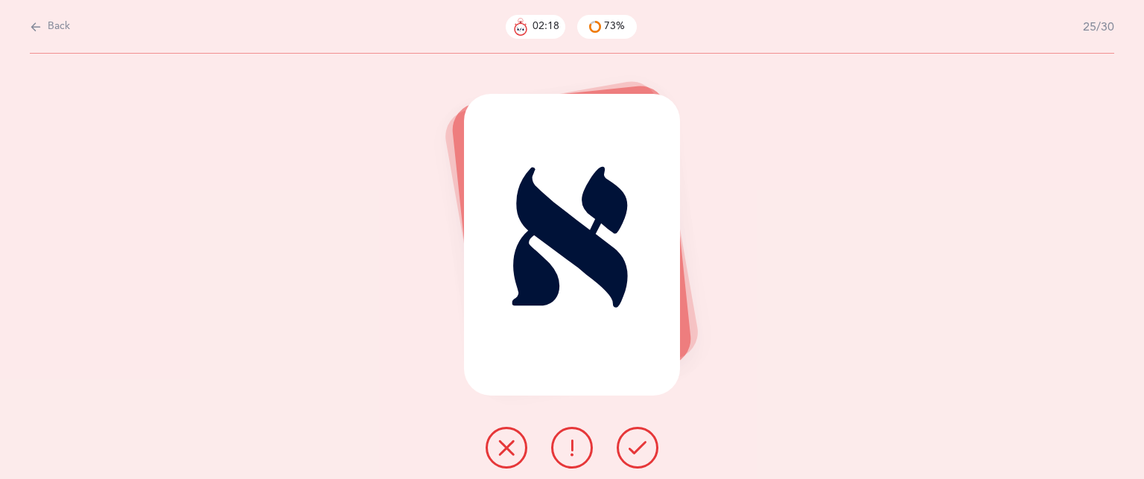
click at [644, 445] on icon at bounding box center [638, 448] width 18 height 18
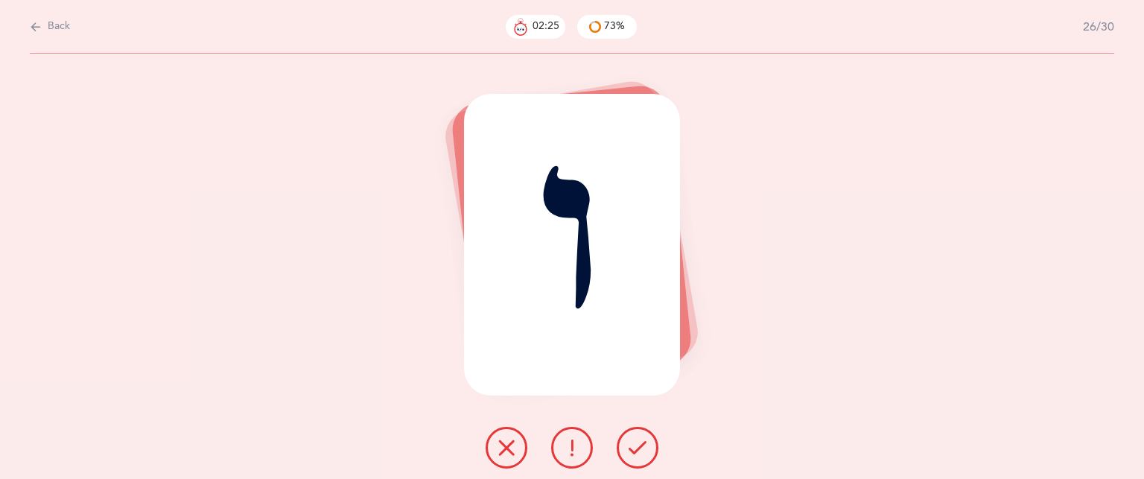
click at [644, 445] on icon at bounding box center [638, 448] width 18 height 18
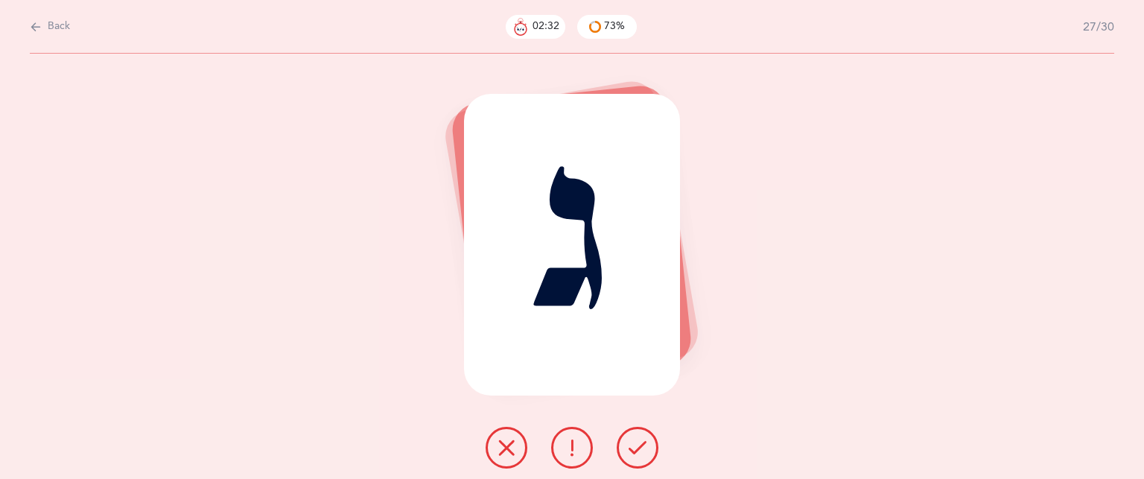
click at [644, 445] on icon at bounding box center [638, 448] width 18 height 18
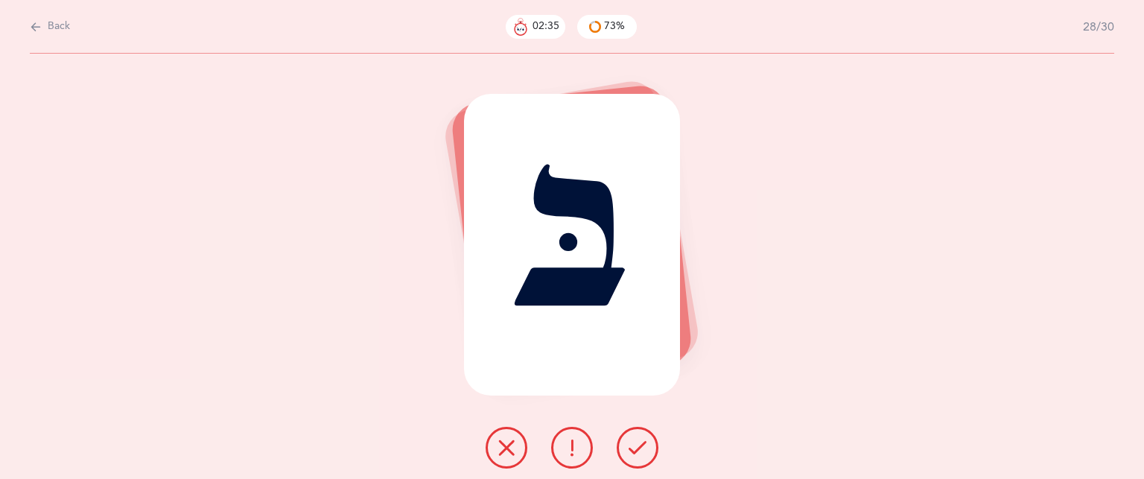
click at [644, 445] on icon at bounding box center [638, 448] width 18 height 18
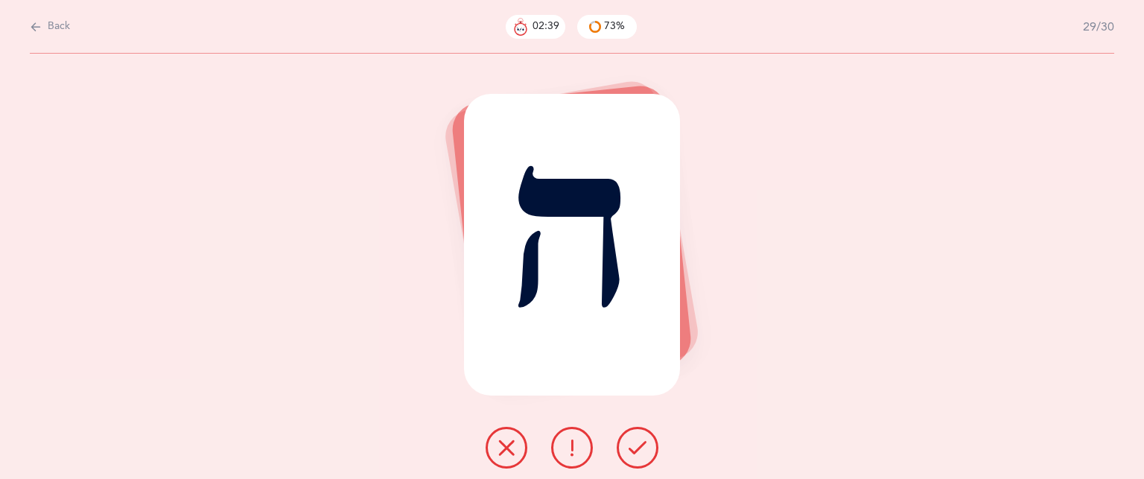
click at [641, 439] on icon at bounding box center [638, 448] width 18 height 18
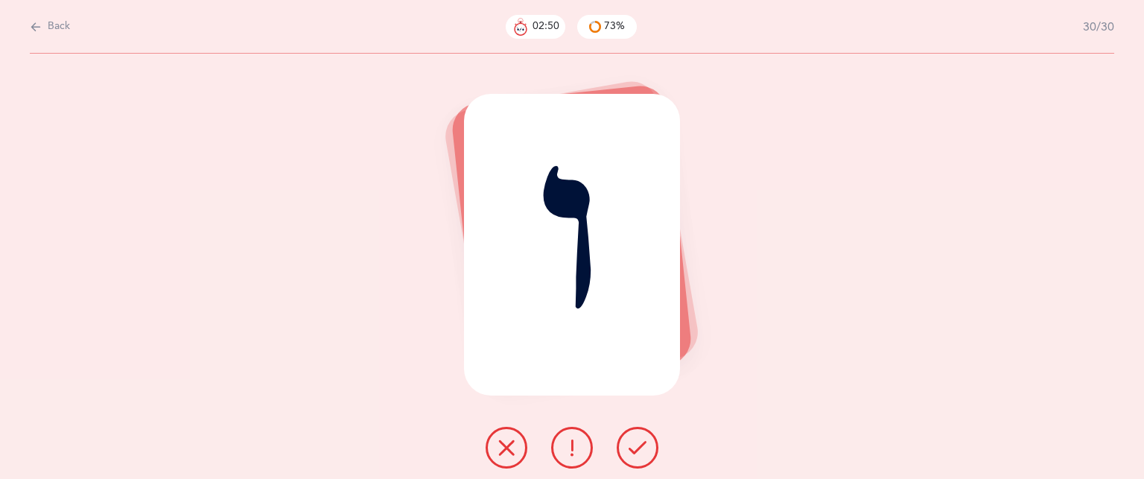
click at [629, 449] on icon at bounding box center [638, 448] width 18 height 18
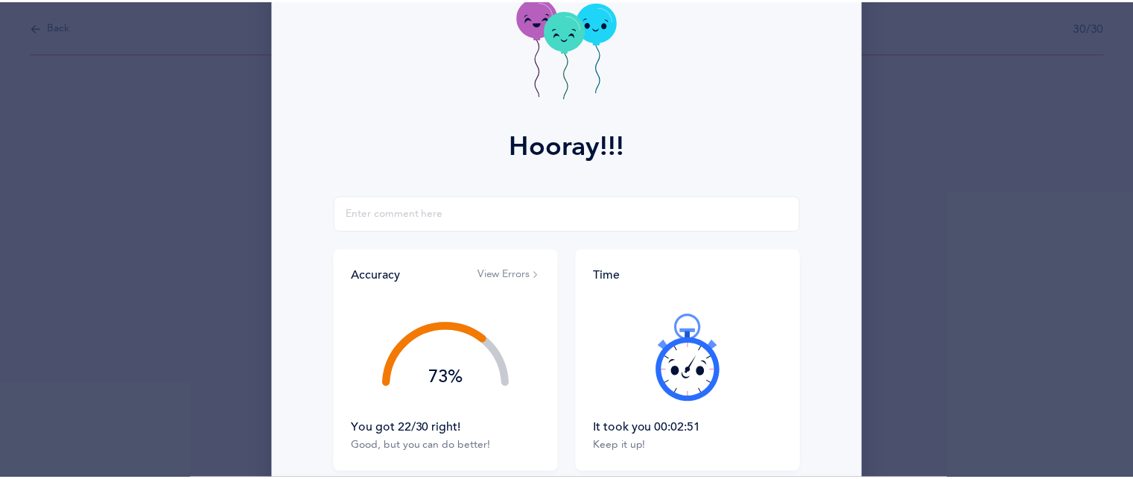
scroll to position [229, 0]
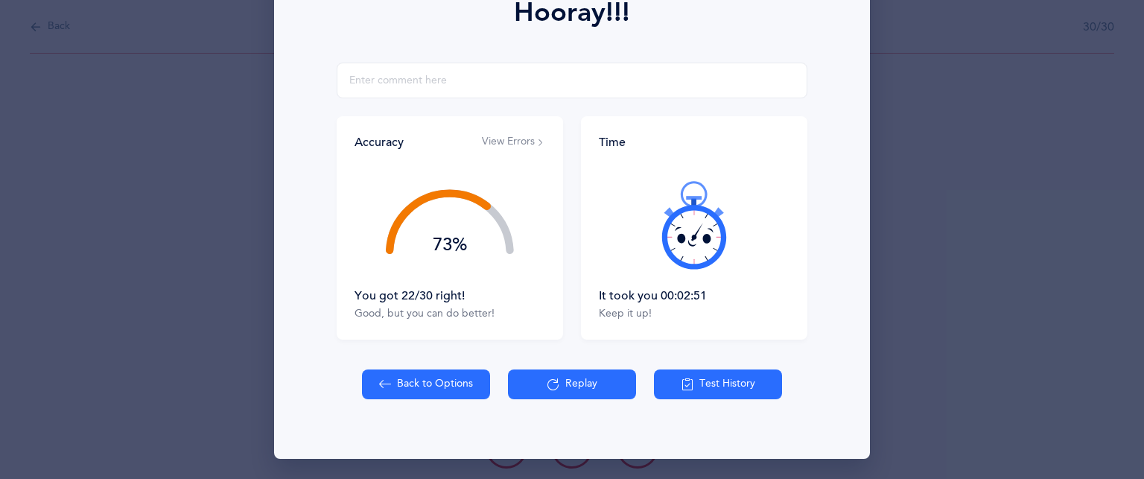
click at [446, 388] on button "Back to Options" at bounding box center [426, 384] width 128 height 30
select select "83"
select select "single"
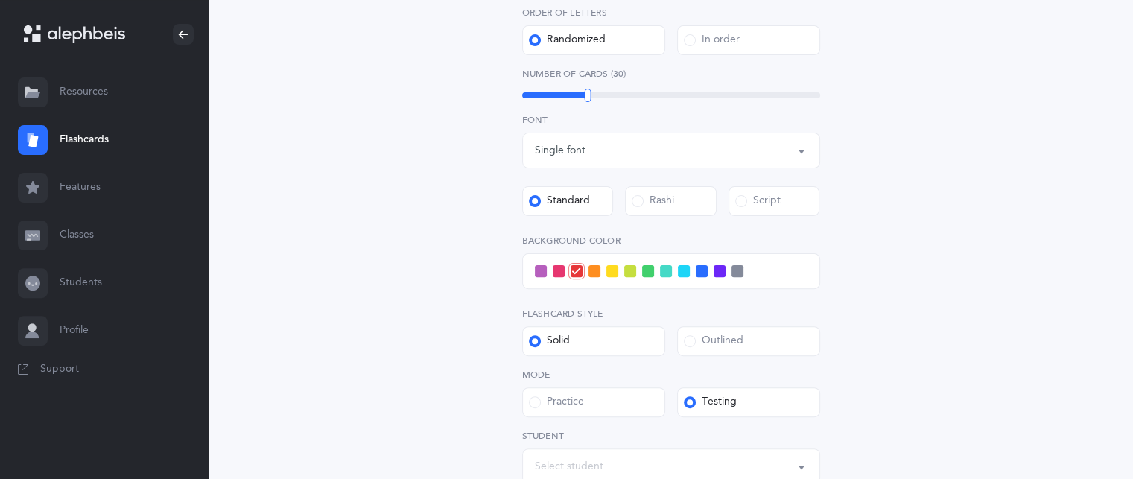
scroll to position [523, 0]
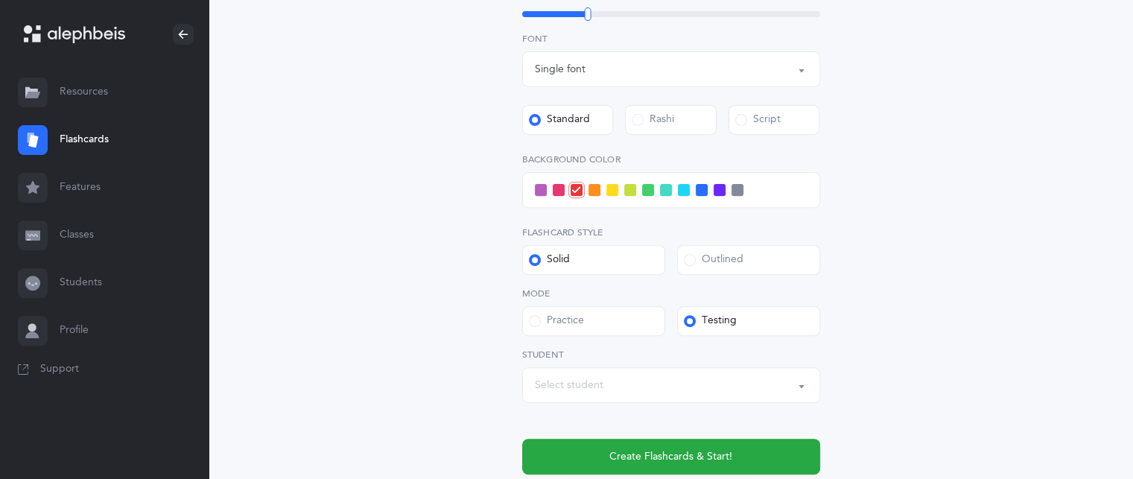
click at [787, 378] on div "Select student" at bounding box center [671, 384] width 273 height 25
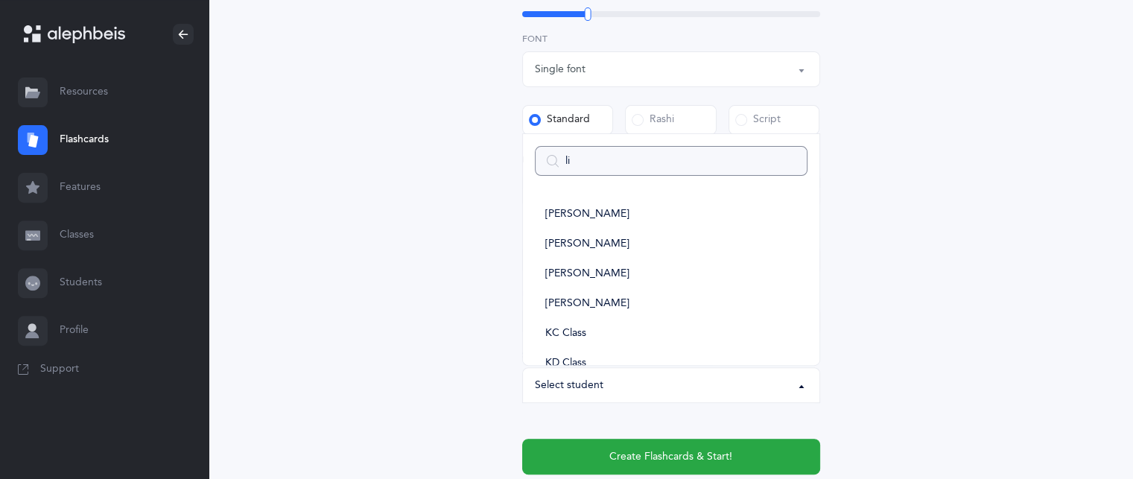
type input "lil"
select select
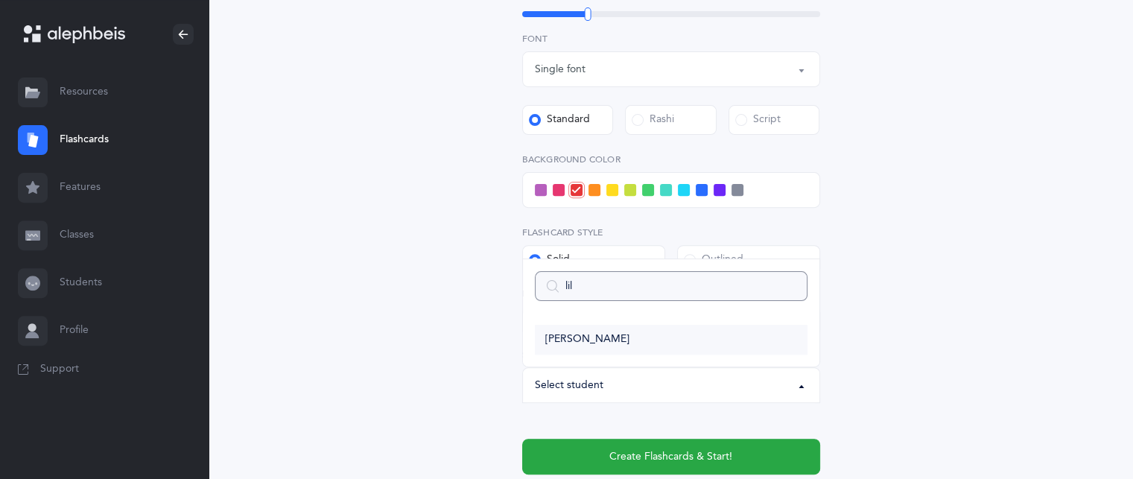
type input "lil"
click at [597, 346] on link "[PERSON_NAME]" at bounding box center [671, 340] width 273 height 30
select select "14391"
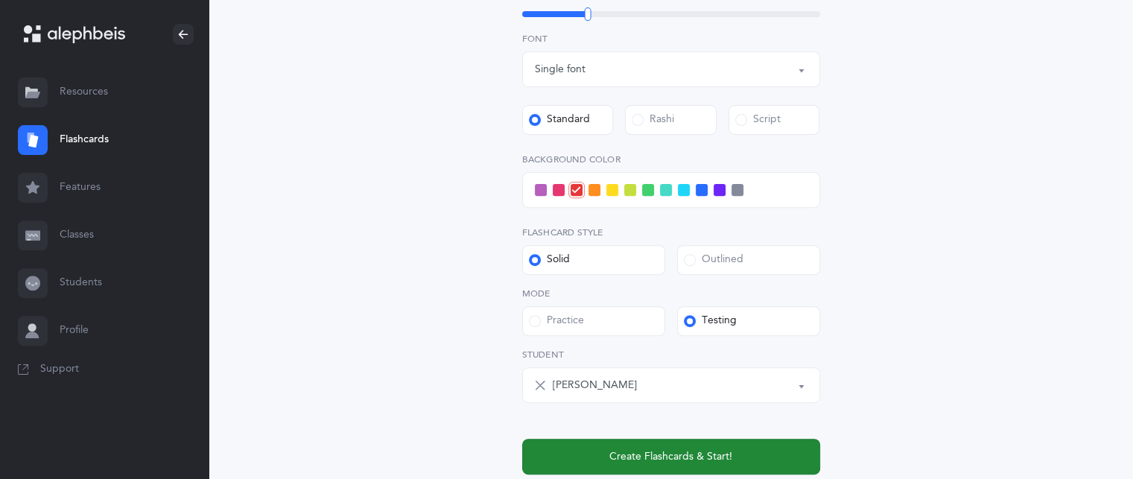
click at [612, 455] on span "Create Flashcards & Start!" at bounding box center [670, 457] width 123 height 16
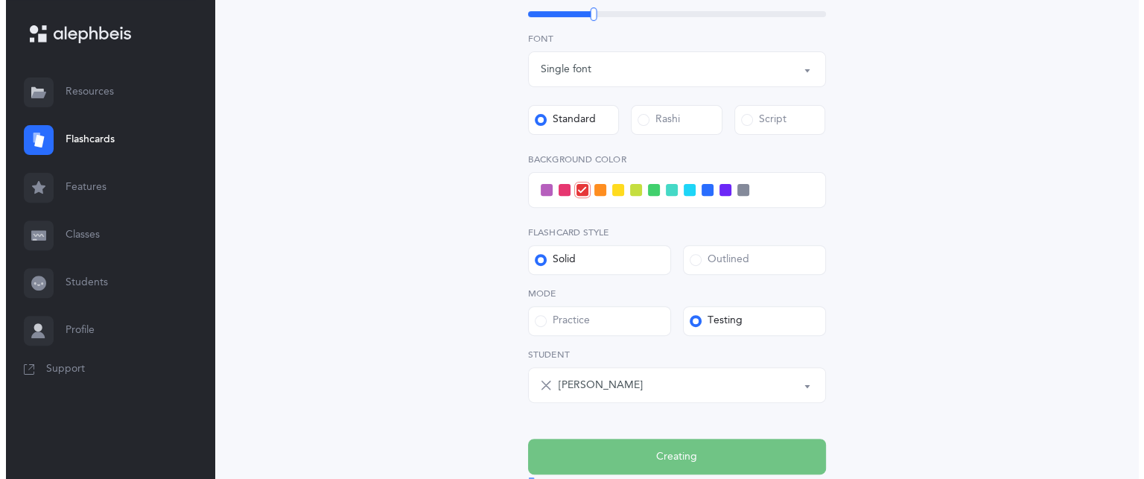
scroll to position [0, 0]
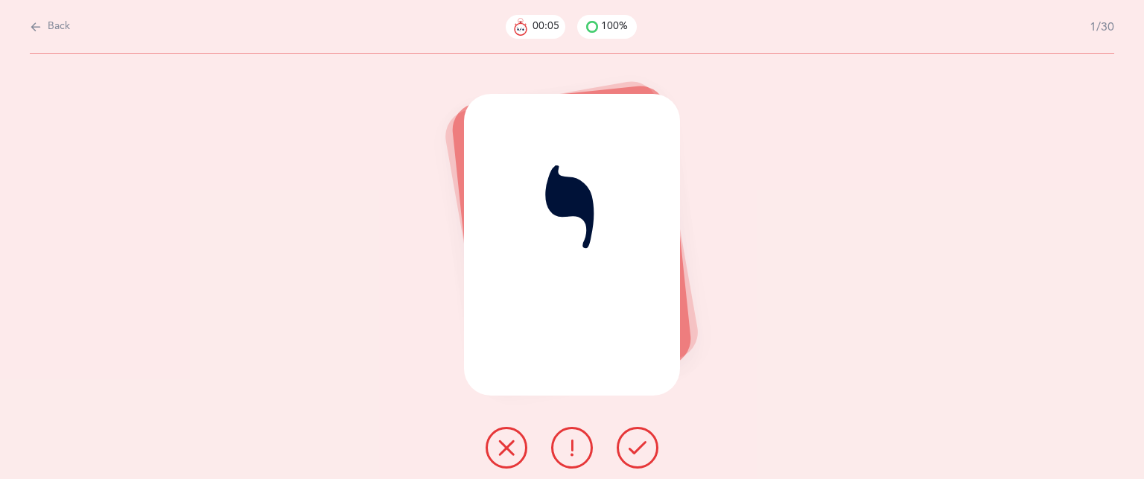
click at [509, 458] on button at bounding box center [507, 448] width 42 height 42
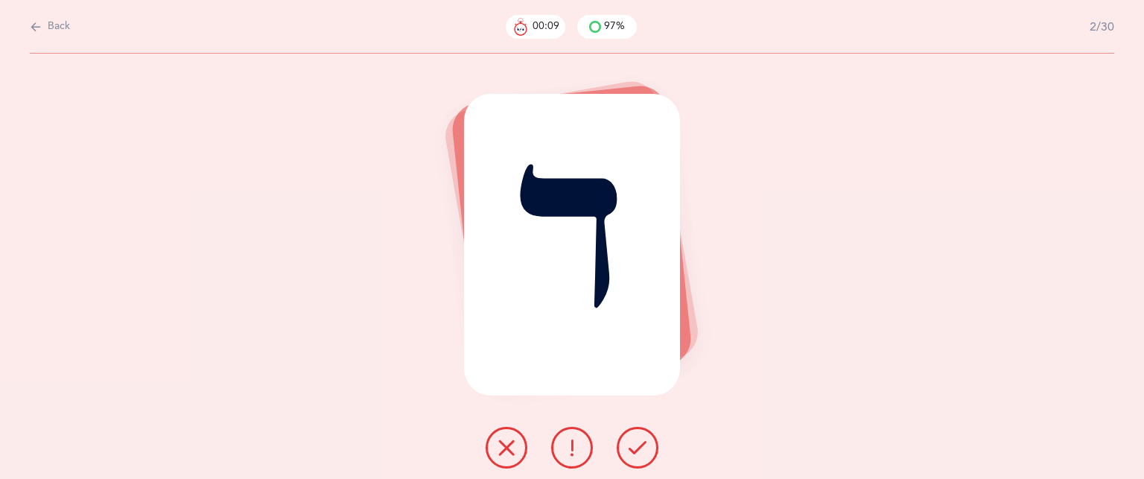
click at [501, 457] on button at bounding box center [507, 448] width 42 height 42
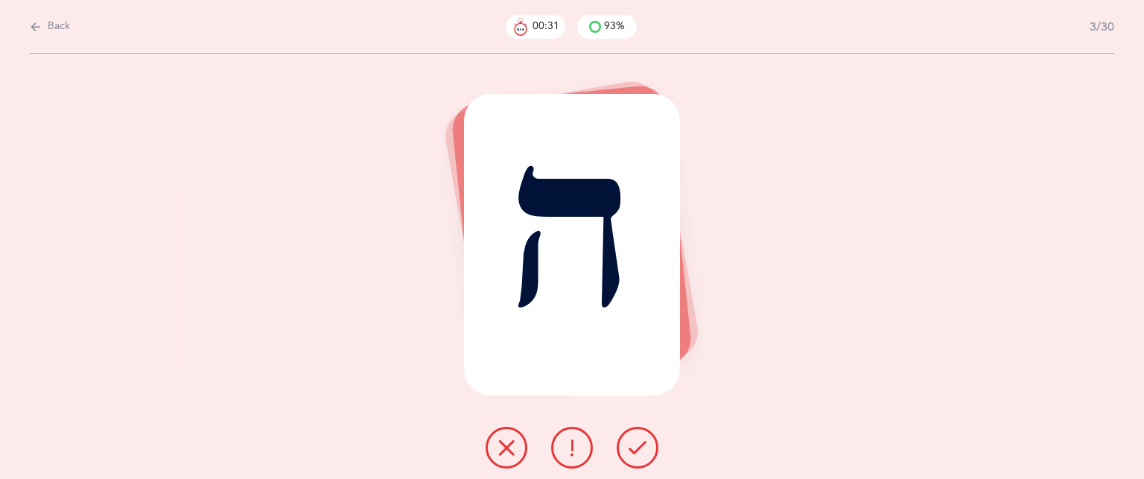
click at [501, 457] on button at bounding box center [507, 448] width 42 height 42
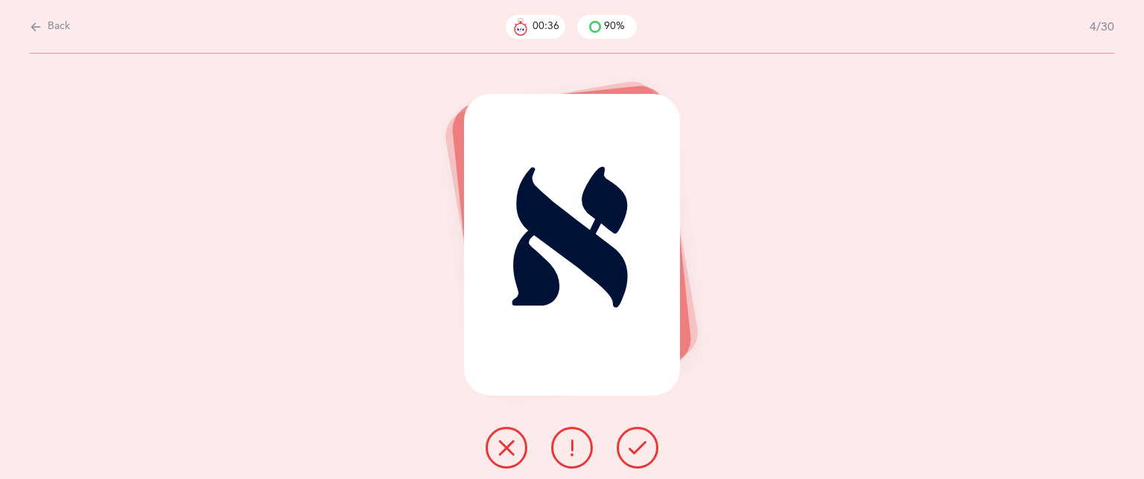
click at [649, 445] on button at bounding box center [638, 448] width 42 height 42
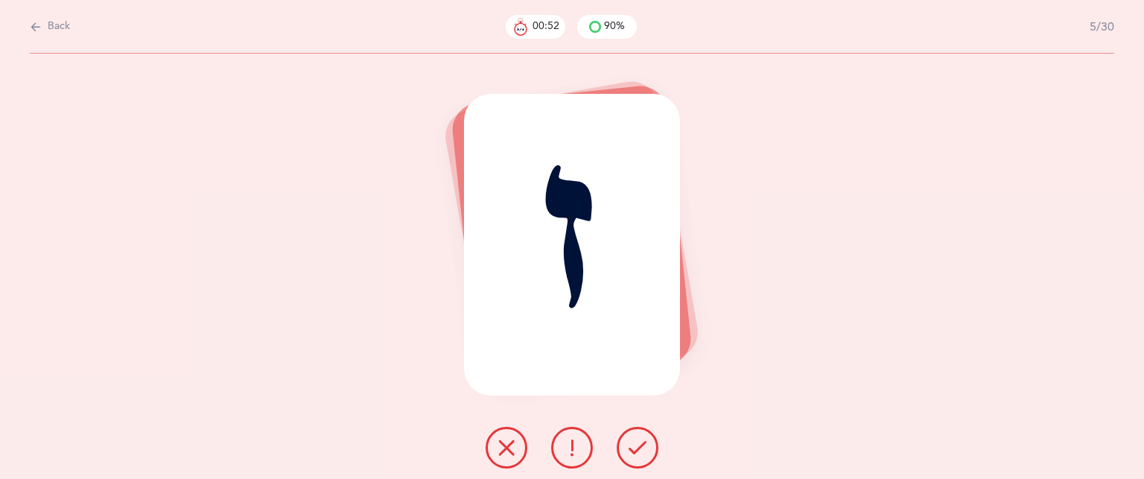
click at [649, 445] on button at bounding box center [638, 448] width 42 height 42
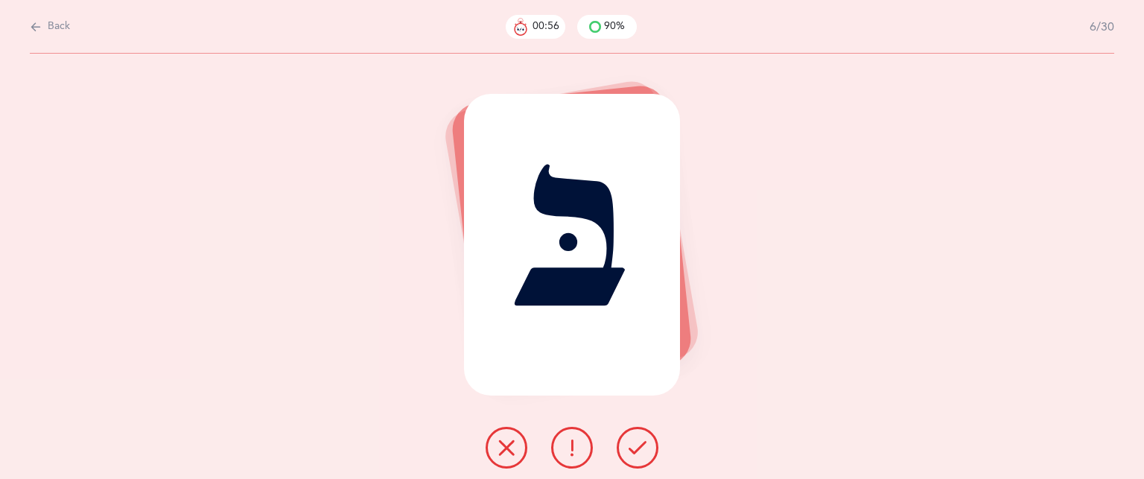
click at [649, 445] on button at bounding box center [638, 448] width 42 height 42
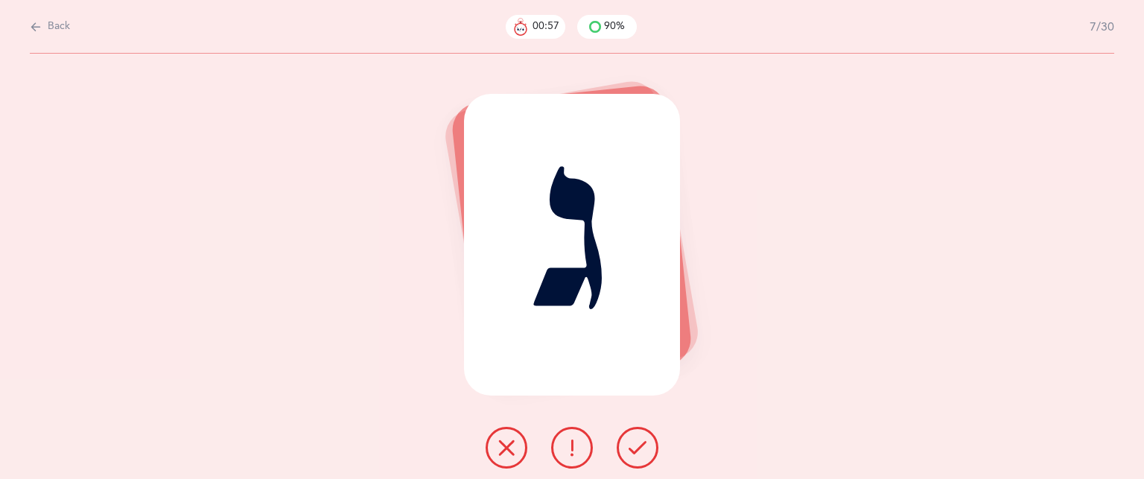
click at [649, 445] on button at bounding box center [638, 448] width 42 height 42
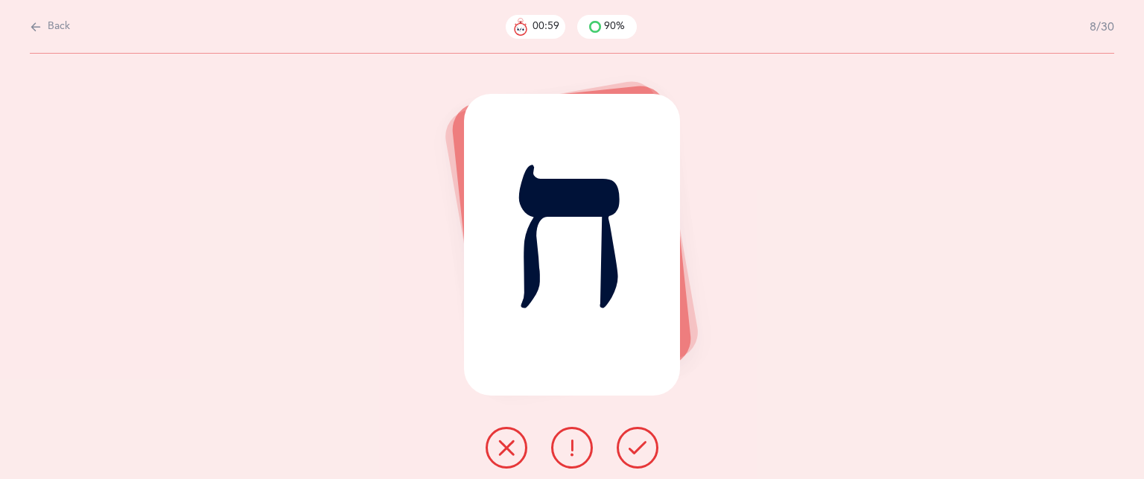
click at [649, 445] on button at bounding box center [638, 448] width 42 height 42
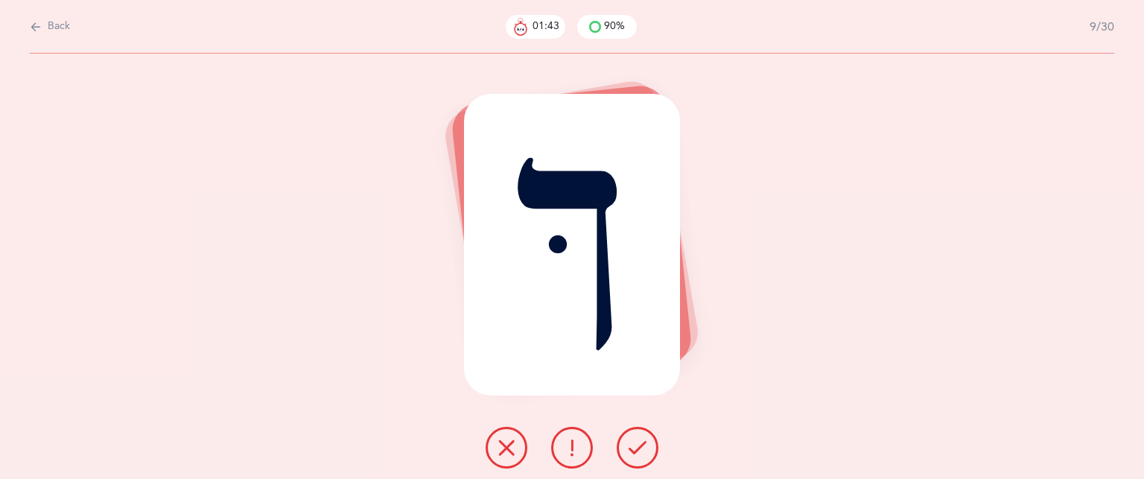
click at [517, 443] on button at bounding box center [507, 448] width 42 height 42
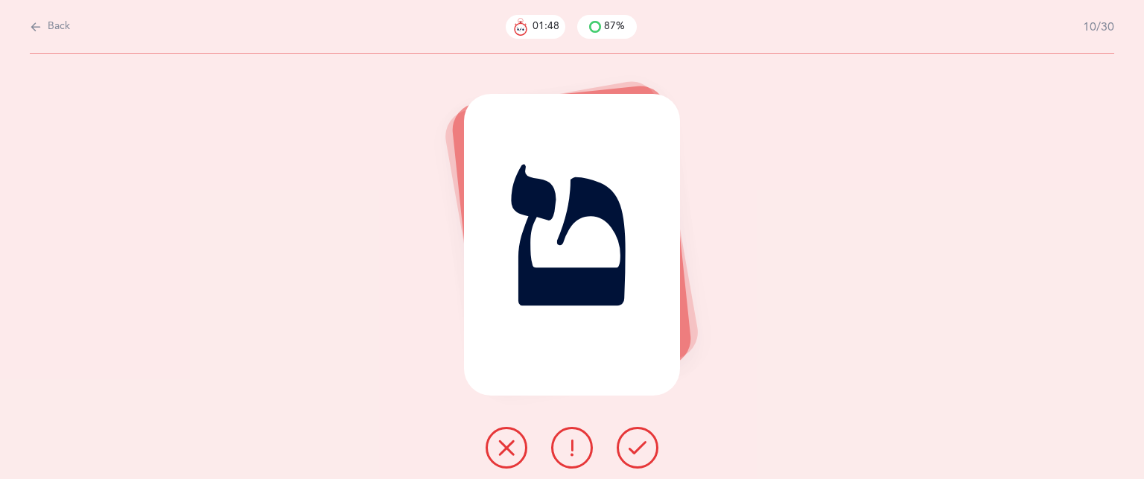
click at [511, 448] on icon at bounding box center [507, 448] width 18 height 18
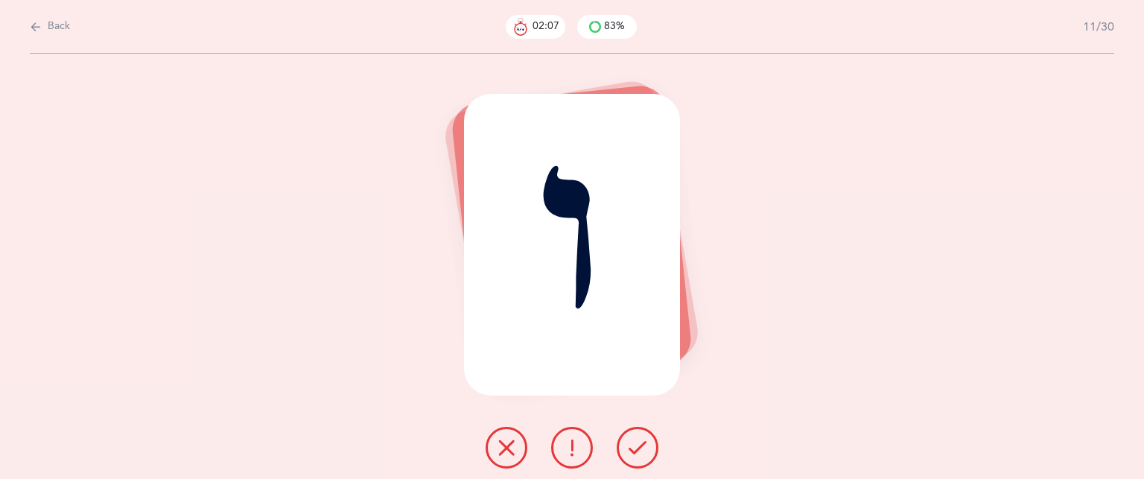
click at [499, 446] on icon at bounding box center [507, 448] width 18 height 18
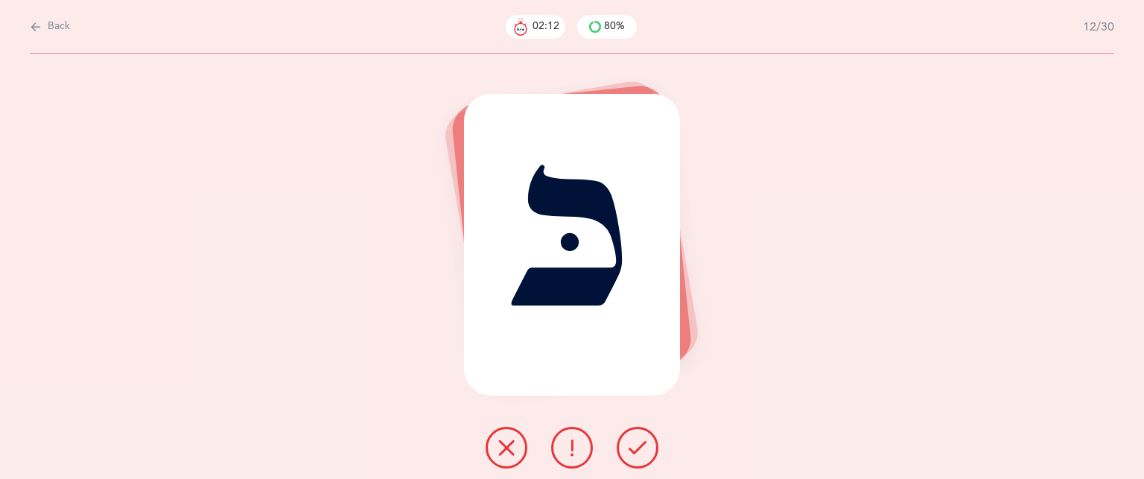
click at [631, 443] on icon at bounding box center [638, 448] width 18 height 18
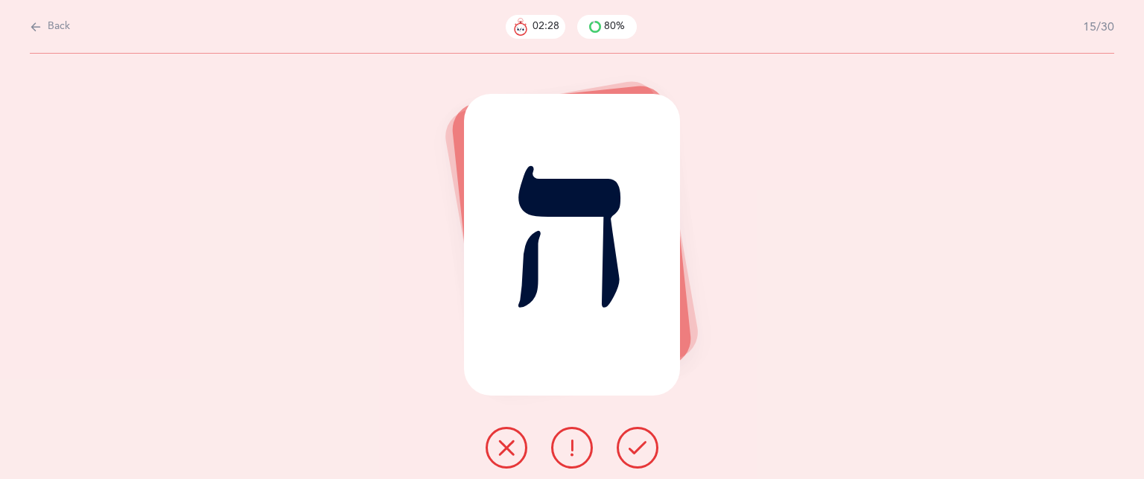
click at [631, 443] on icon at bounding box center [638, 448] width 18 height 18
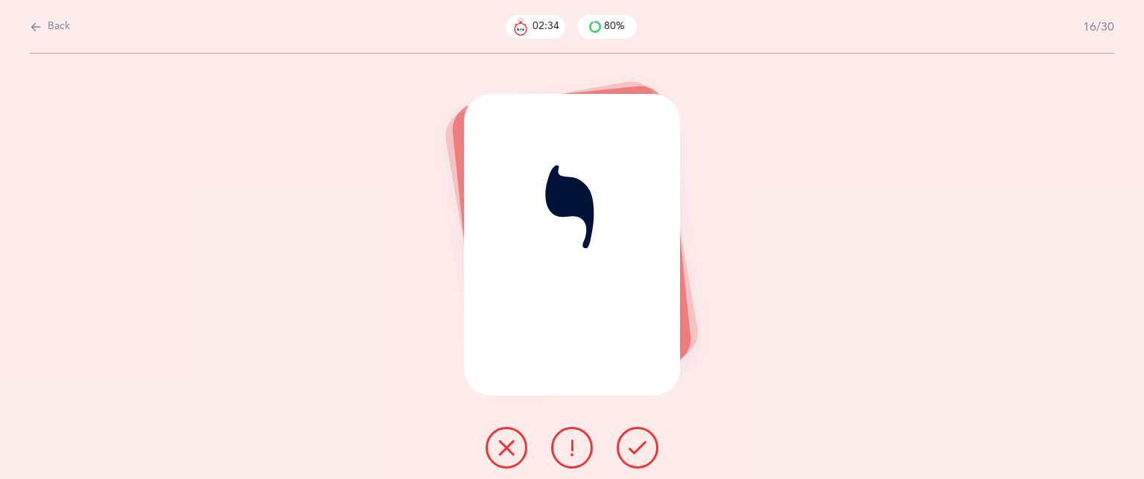
click at [527, 439] on div at bounding box center [572, 448] width 197 height 42
click at [515, 448] on button at bounding box center [507, 448] width 42 height 42
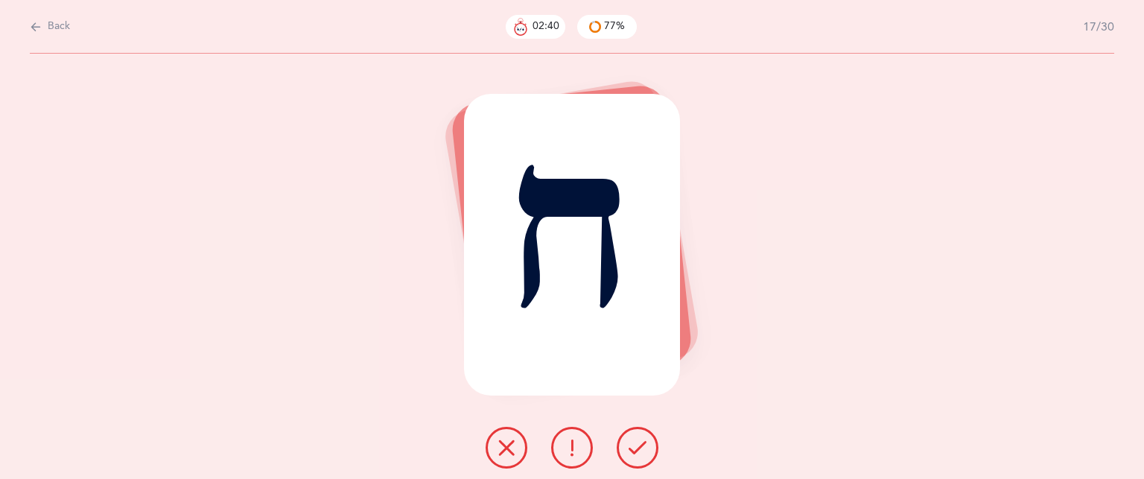
click at [631, 461] on button at bounding box center [638, 448] width 42 height 42
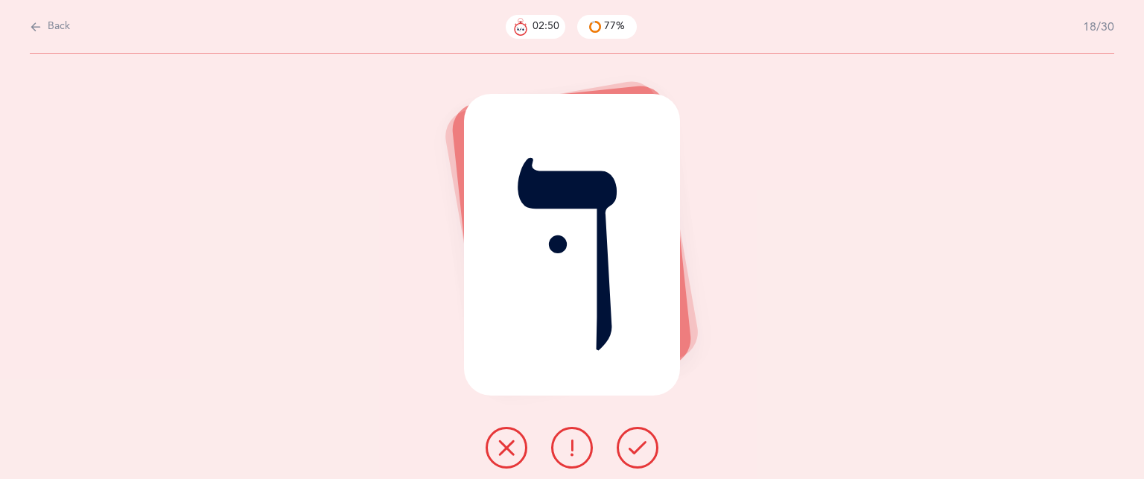
click at [510, 458] on button at bounding box center [507, 448] width 42 height 42
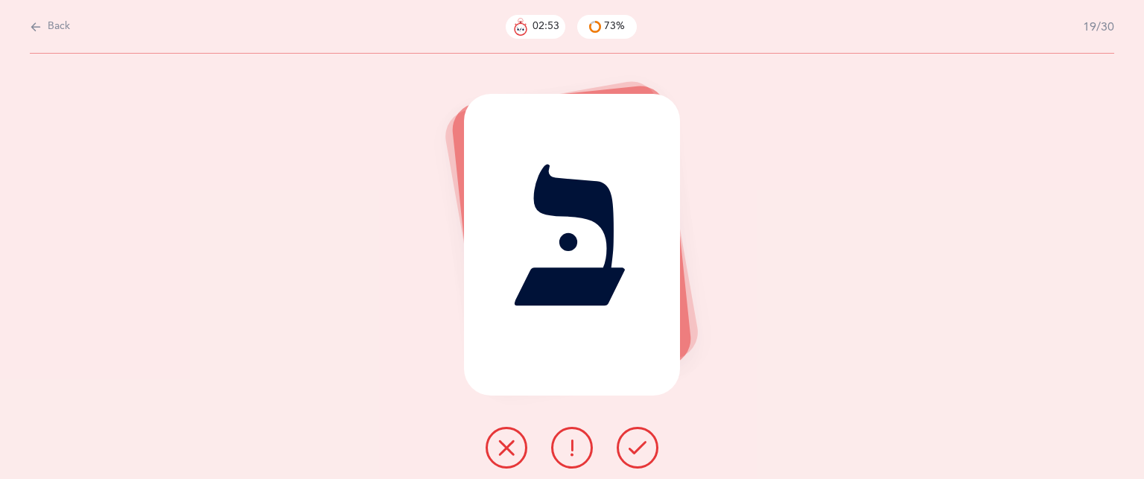
click at [631, 448] on icon at bounding box center [638, 448] width 18 height 18
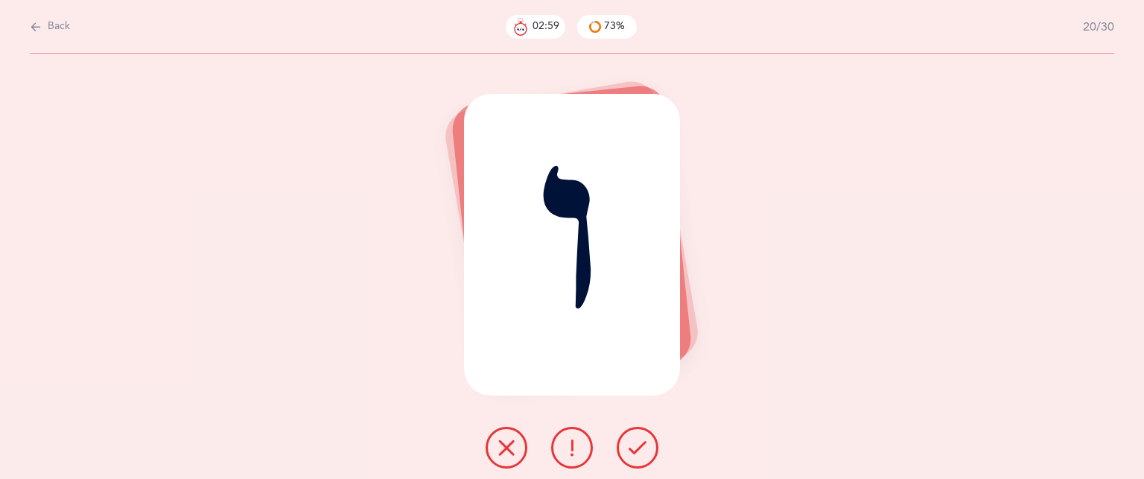
click at [515, 455] on button at bounding box center [507, 448] width 42 height 42
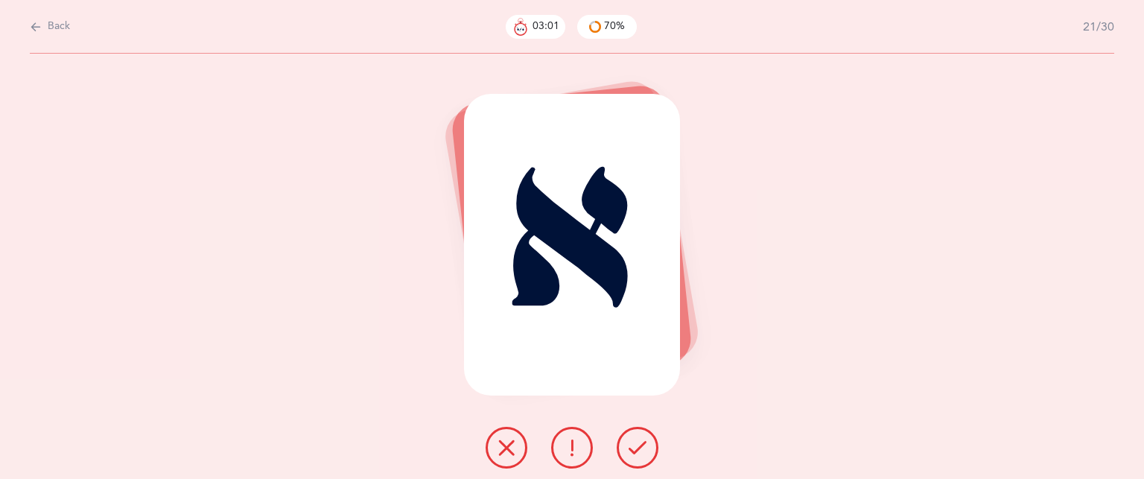
click at [635, 444] on icon at bounding box center [638, 448] width 18 height 18
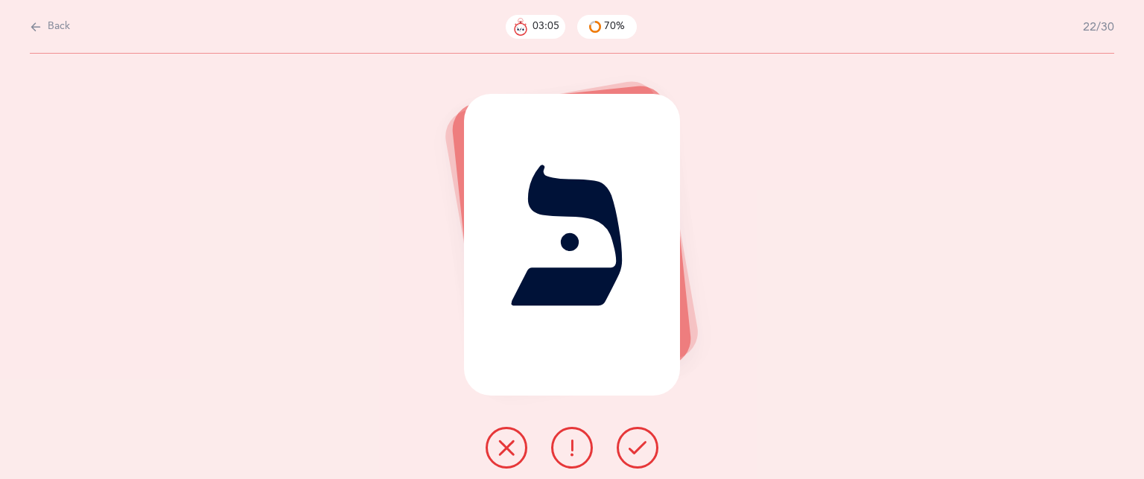
click at [635, 444] on icon at bounding box center [638, 448] width 18 height 18
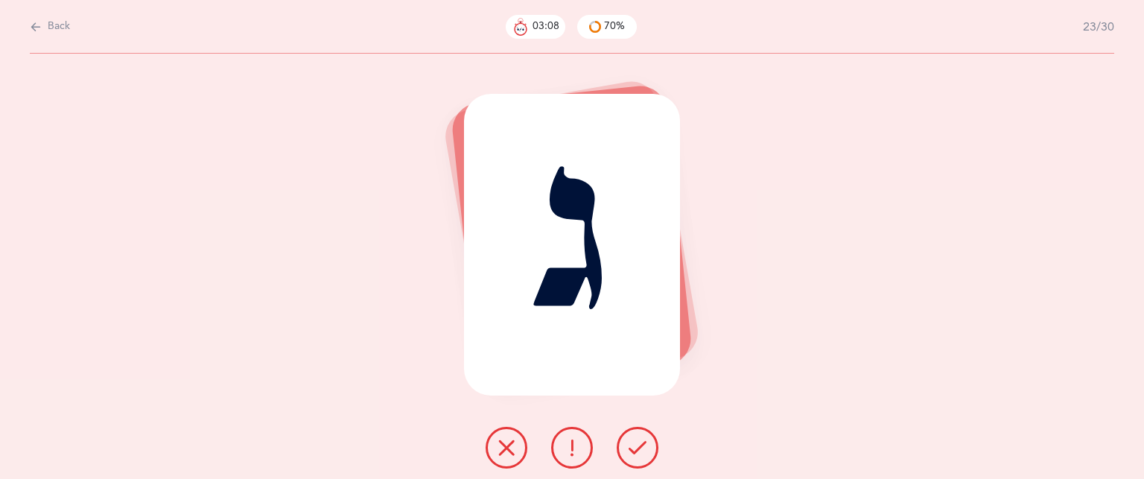
click at [635, 444] on icon at bounding box center [638, 448] width 18 height 18
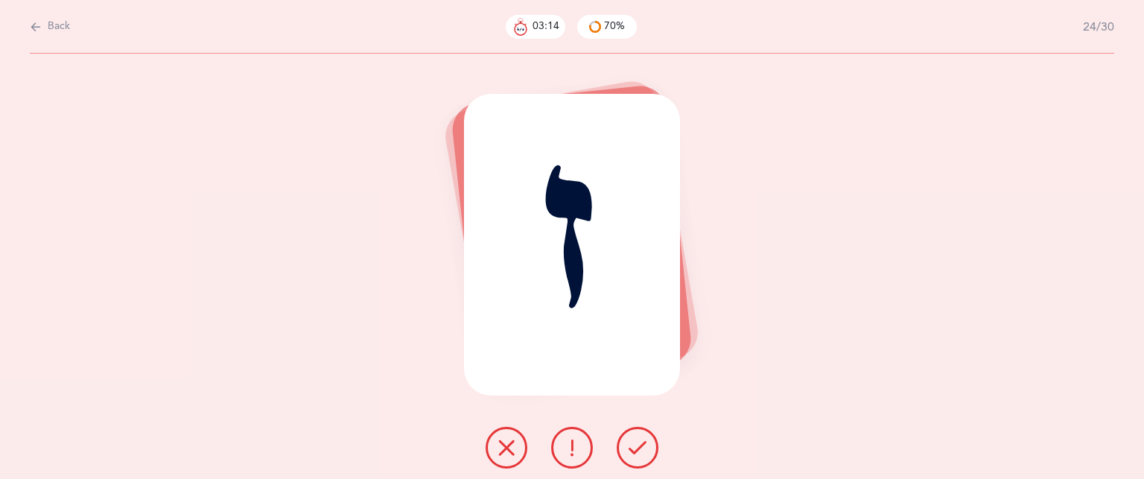
click at [635, 444] on icon at bounding box center [638, 448] width 18 height 18
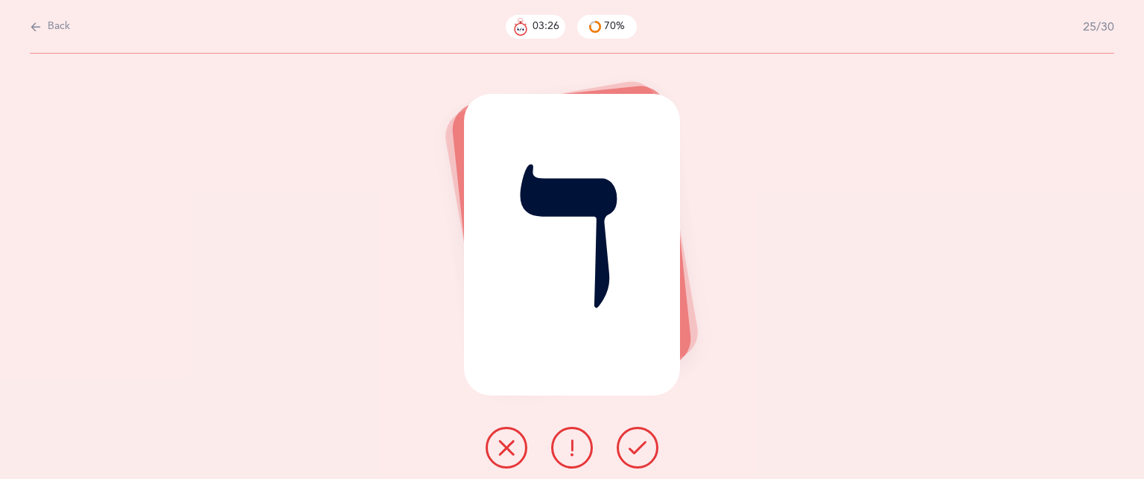
click at [521, 450] on button at bounding box center [507, 448] width 42 height 42
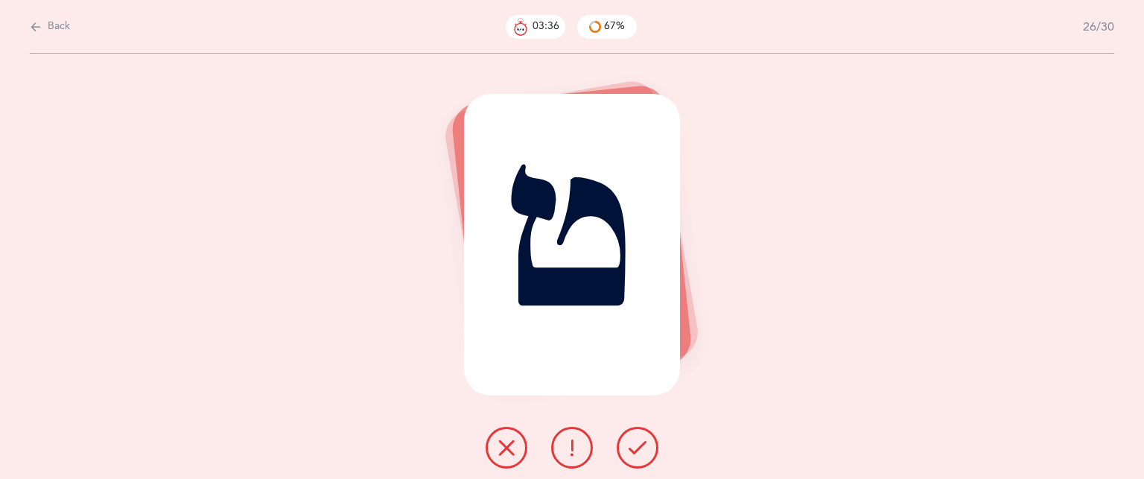
click at [521, 450] on button at bounding box center [507, 448] width 42 height 42
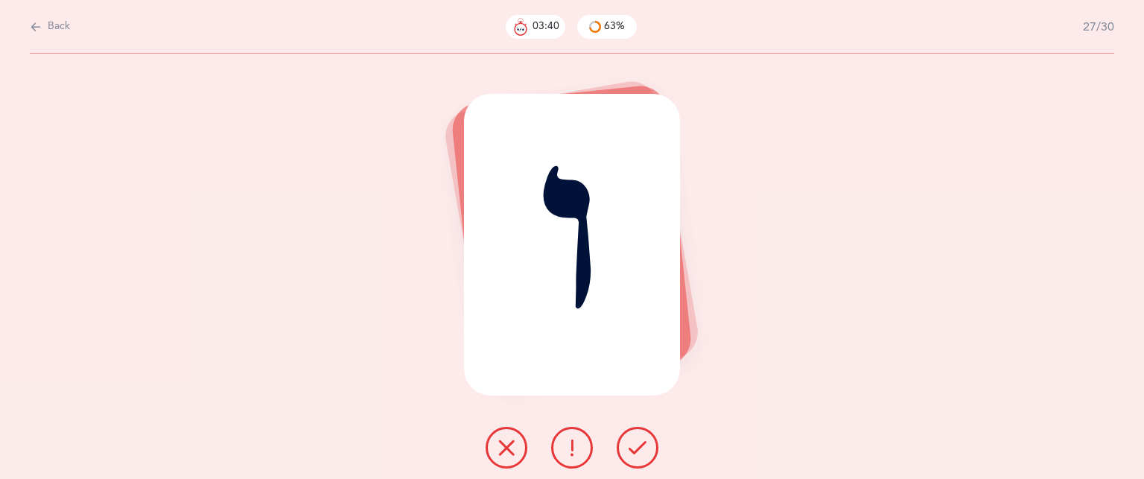
click at [495, 455] on button at bounding box center [507, 448] width 42 height 42
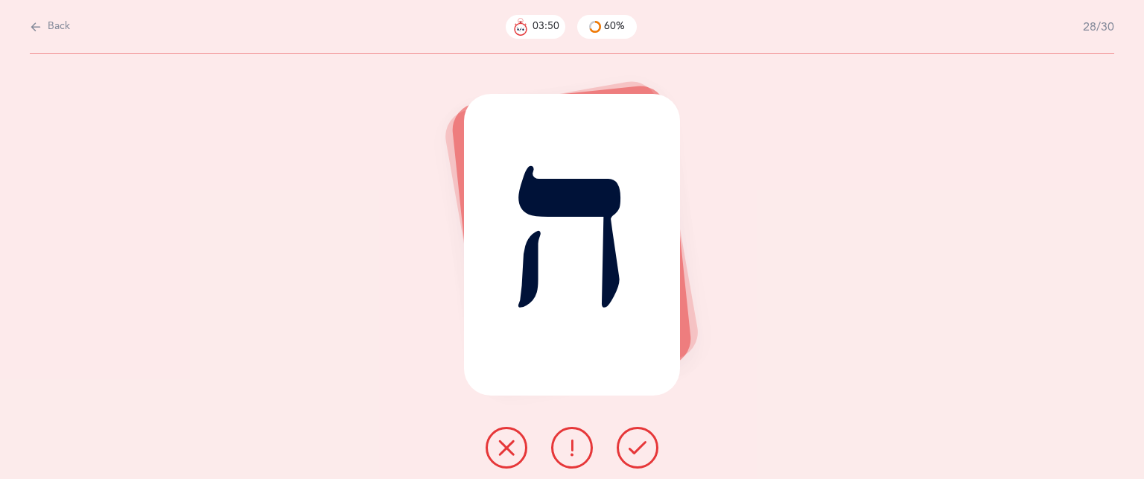
click at [515, 451] on button at bounding box center [507, 448] width 42 height 42
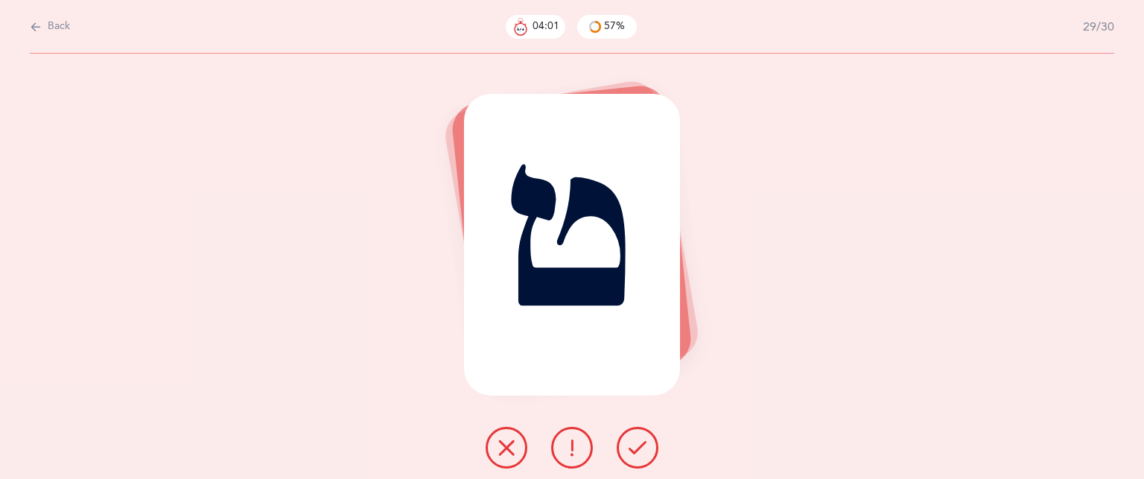
click at [515, 451] on button at bounding box center [507, 448] width 42 height 42
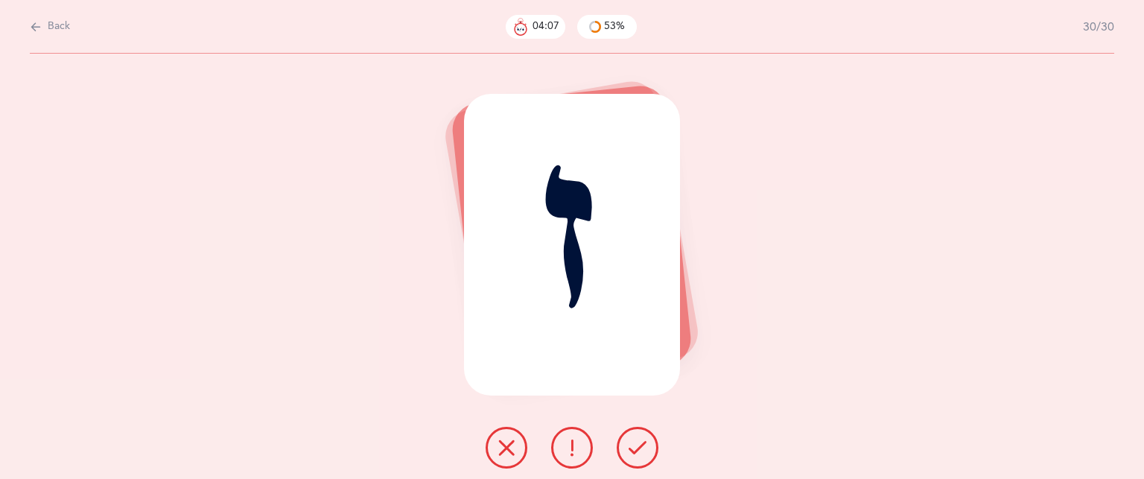
click at [621, 458] on button at bounding box center [638, 448] width 42 height 42
